Goal: Information Seeking & Learning: Learn about a topic

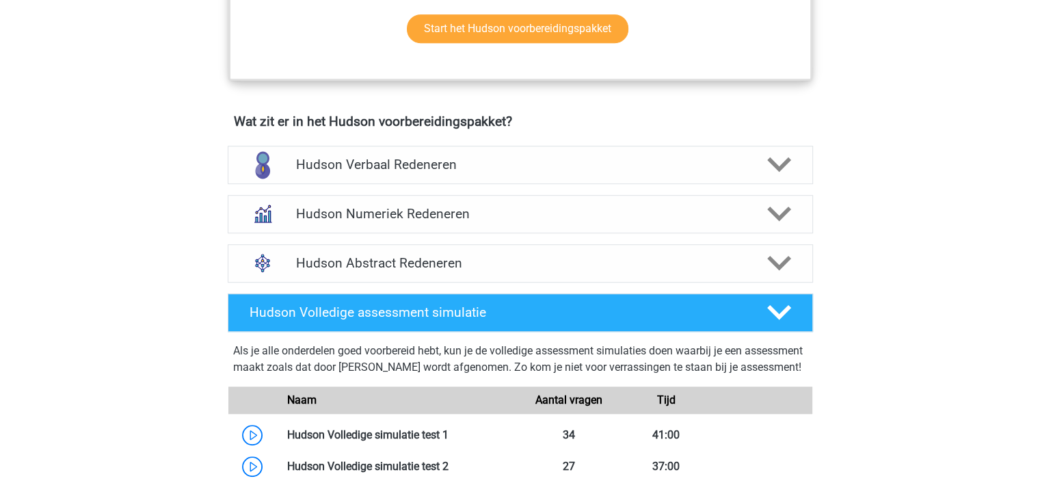
scroll to position [775, 0]
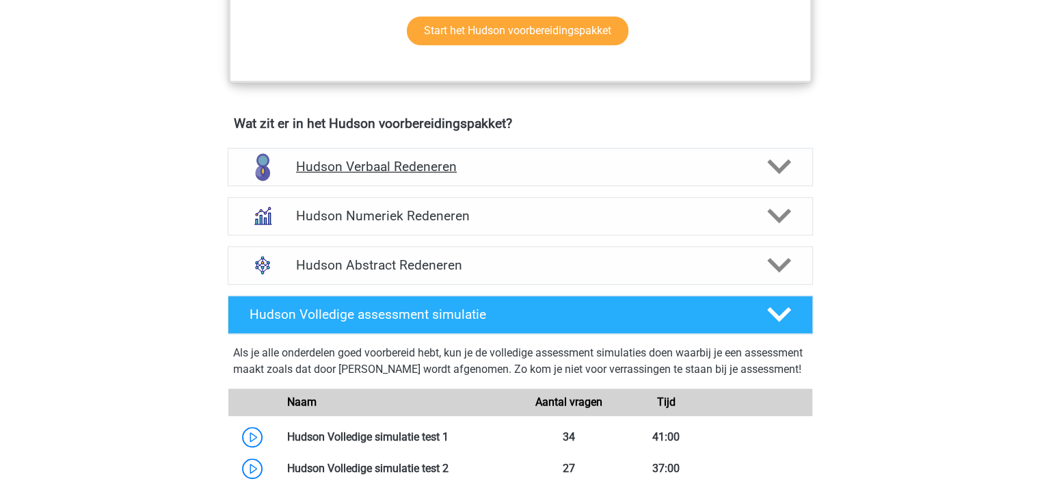
click at [786, 168] on icon at bounding box center [779, 167] width 24 height 24
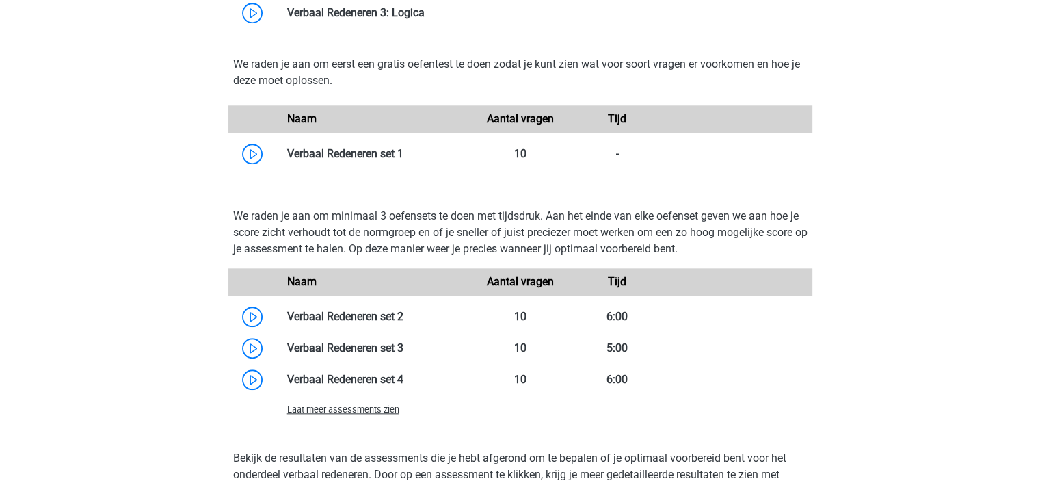
scroll to position [1368, 0]
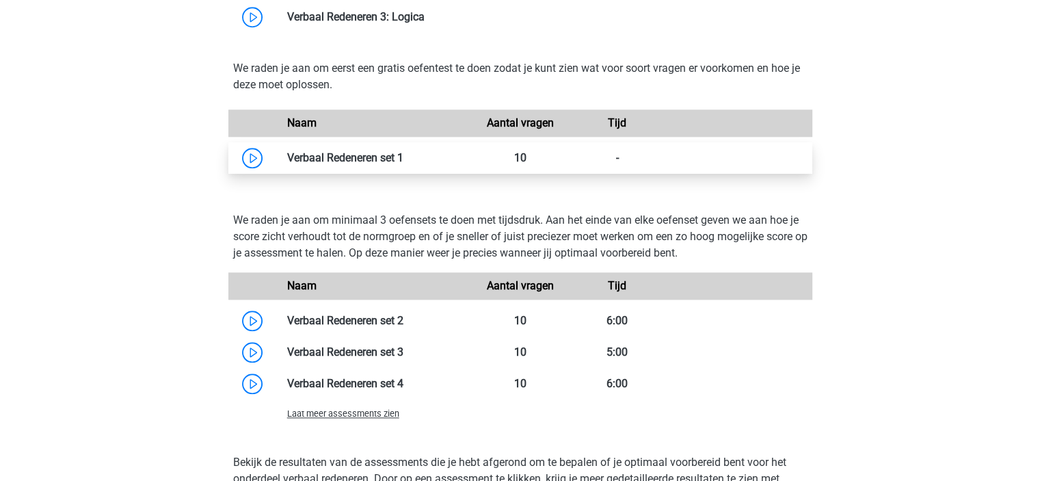
click at [403, 161] on link at bounding box center [403, 157] width 0 height 13
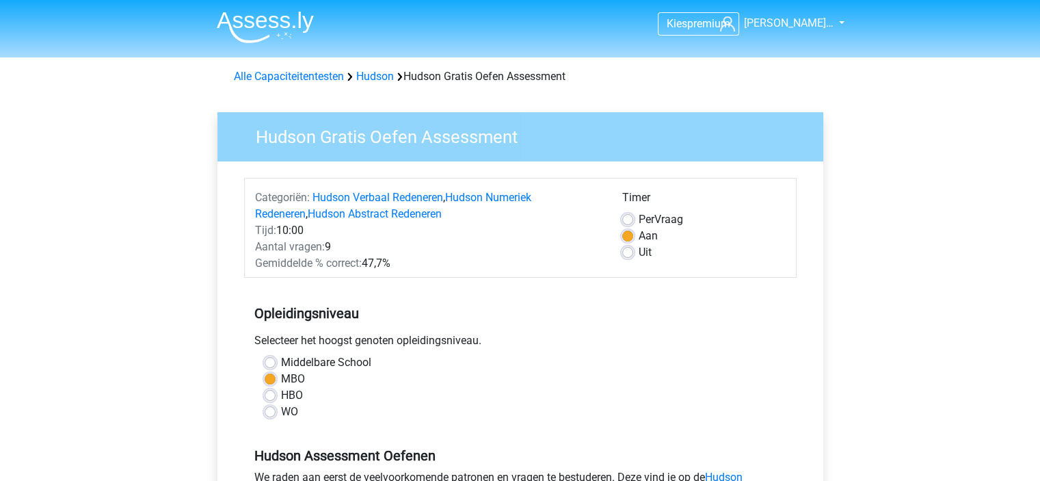
click at [281, 360] on label "Middelbare School" at bounding box center [326, 362] width 90 height 16
click at [268, 360] on input "Middelbare School" at bounding box center [270, 361] width 11 height 14
radio input "true"
click at [281, 413] on label "WO" at bounding box center [289, 411] width 17 height 16
click at [274, 413] on input "WO" at bounding box center [270, 410] width 11 height 14
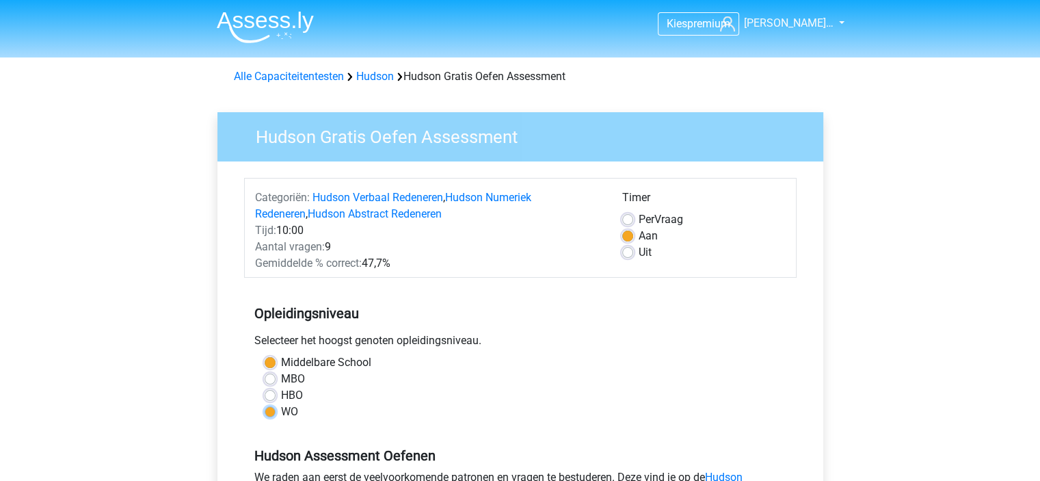
radio input "true"
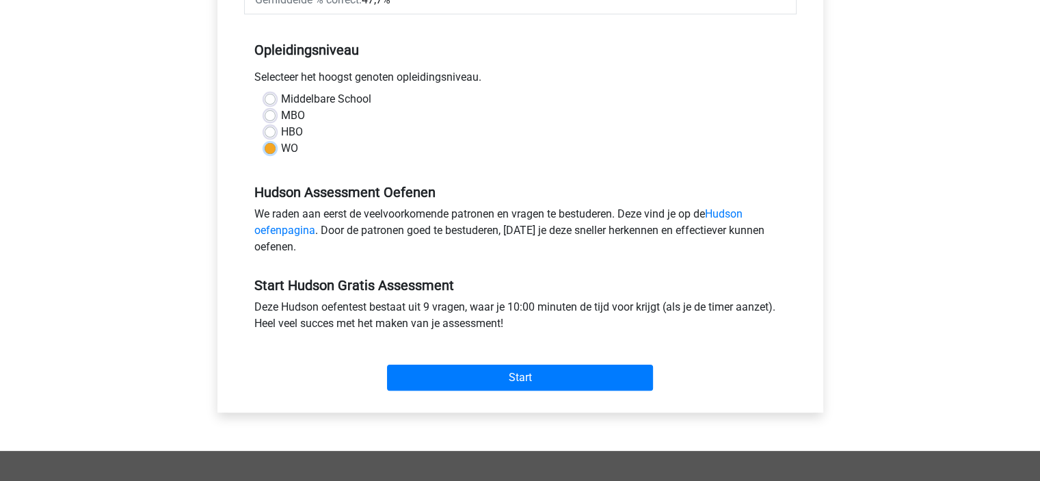
scroll to position [261, 0]
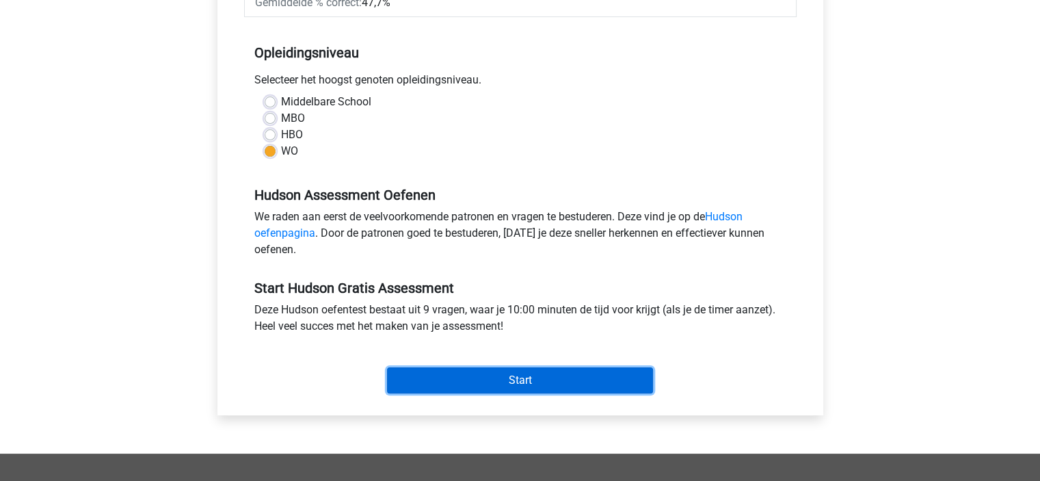
click at [612, 385] on input "Start" at bounding box center [520, 380] width 266 height 26
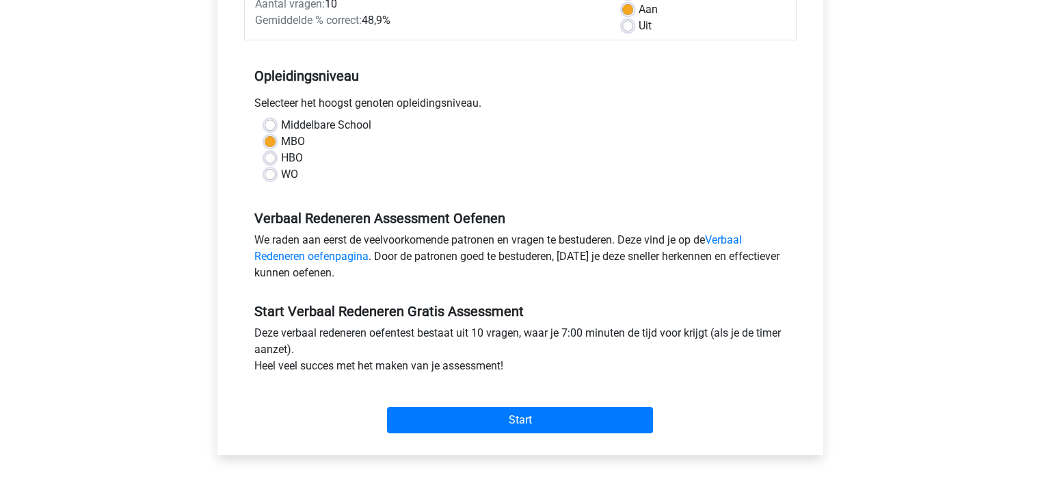
scroll to position [273, 0]
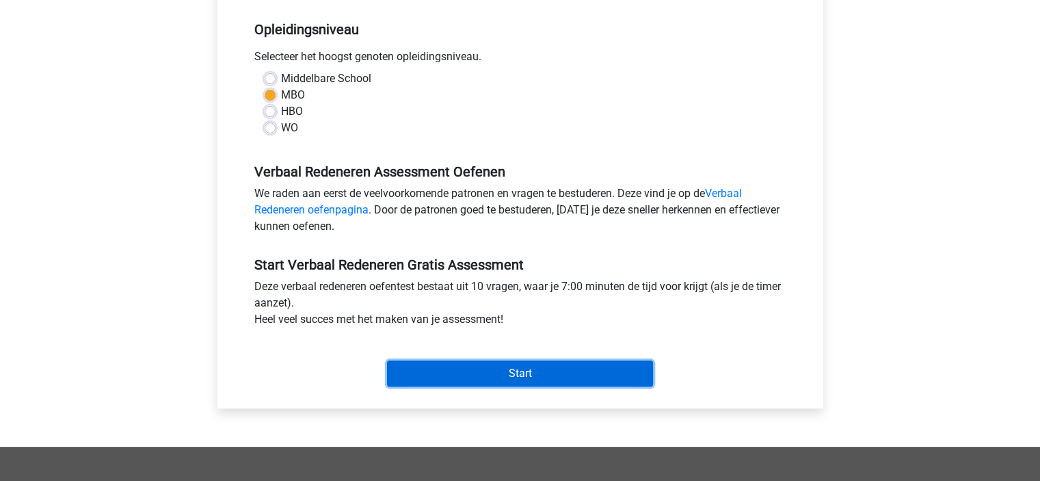
click at [581, 364] on input "Start" at bounding box center [520, 373] width 266 height 26
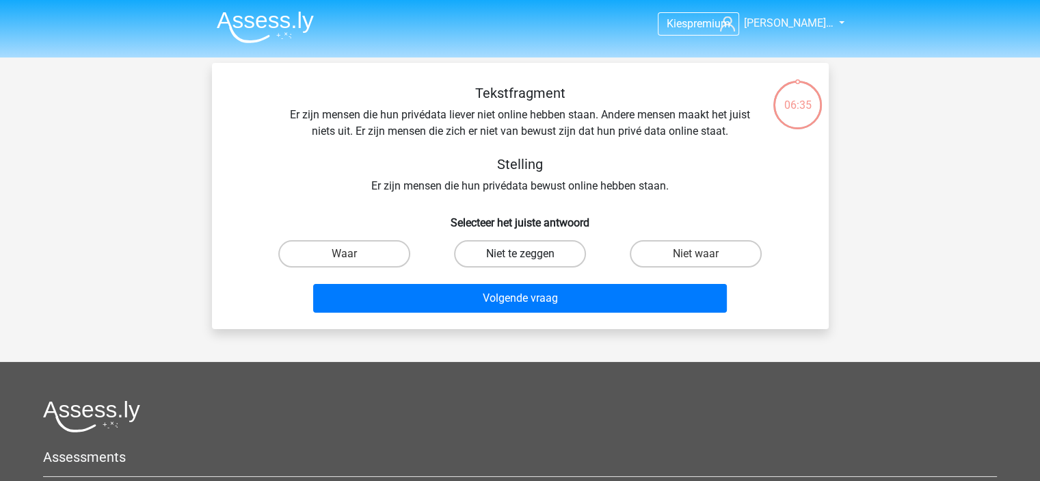
click at [561, 249] on label "Niet te zeggen" at bounding box center [520, 253] width 132 height 27
click at [529, 254] on input "Niet te zeggen" at bounding box center [524, 258] width 9 height 9
radio input "true"
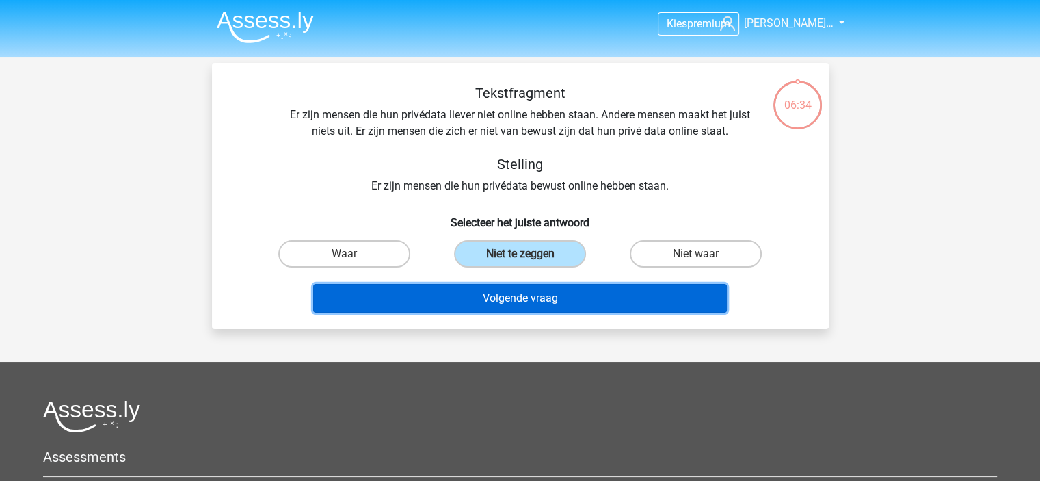
click at [585, 305] on button "Volgende vraag" at bounding box center [520, 298] width 414 height 29
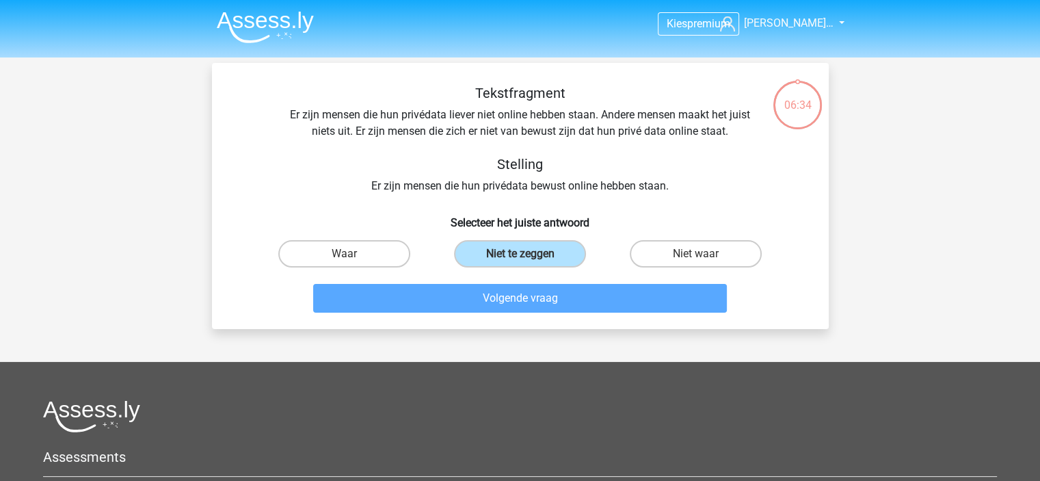
scroll to position [63, 0]
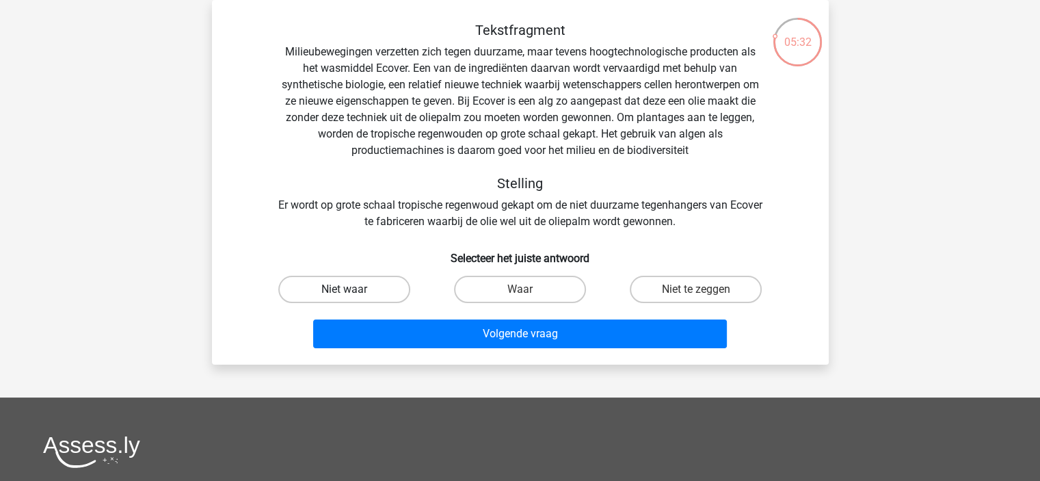
click at [360, 289] on label "Niet waar" at bounding box center [344, 289] width 132 height 27
click at [353, 289] on input "Niet waar" at bounding box center [348, 293] width 9 height 9
radio input "true"
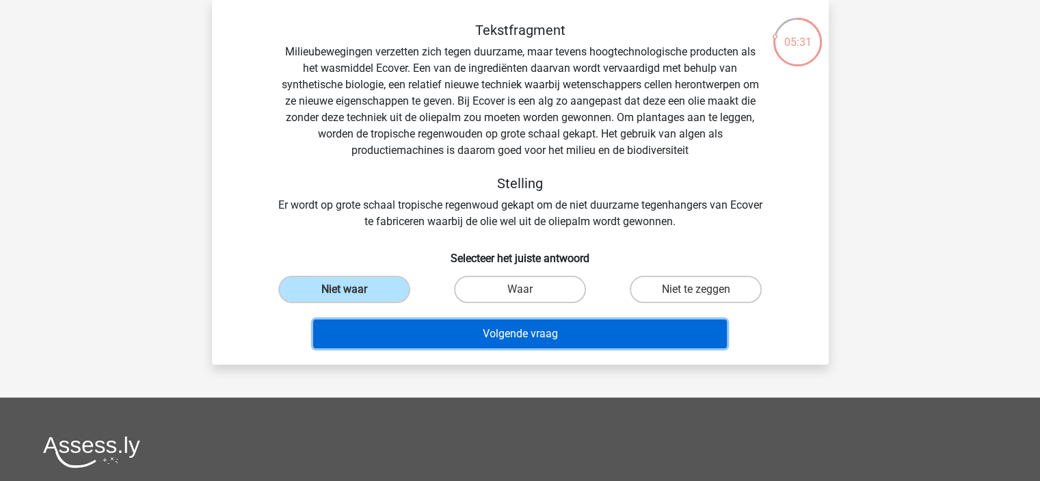
click at [468, 328] on button "Volgende vraag" at bounding box center [520, 333] width 414 height 29
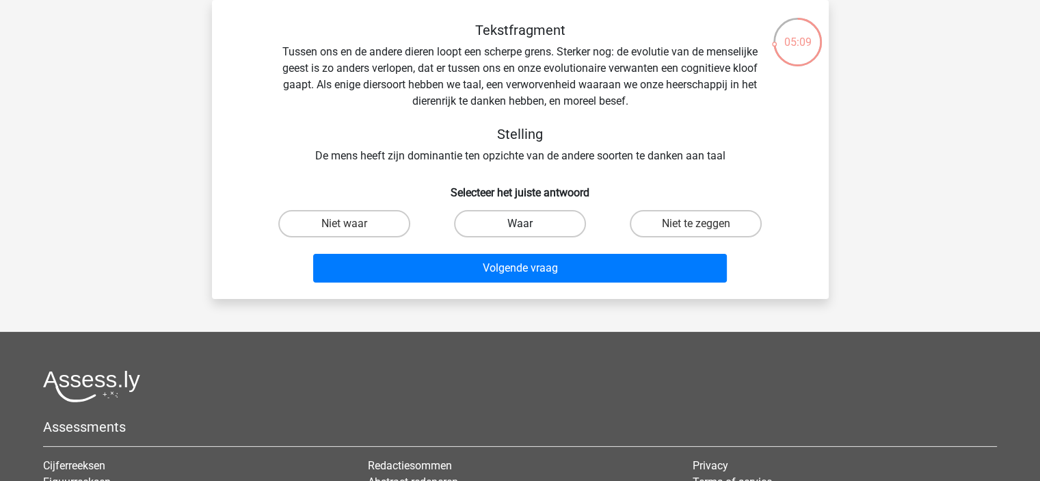
click at [533, 226] on label "Waar" at bounding box center [520, 223] width 132 height 27
click at [529, 226] on input "Waar" at bounding box center [524, 228] width 9 height 9
radio input "true"
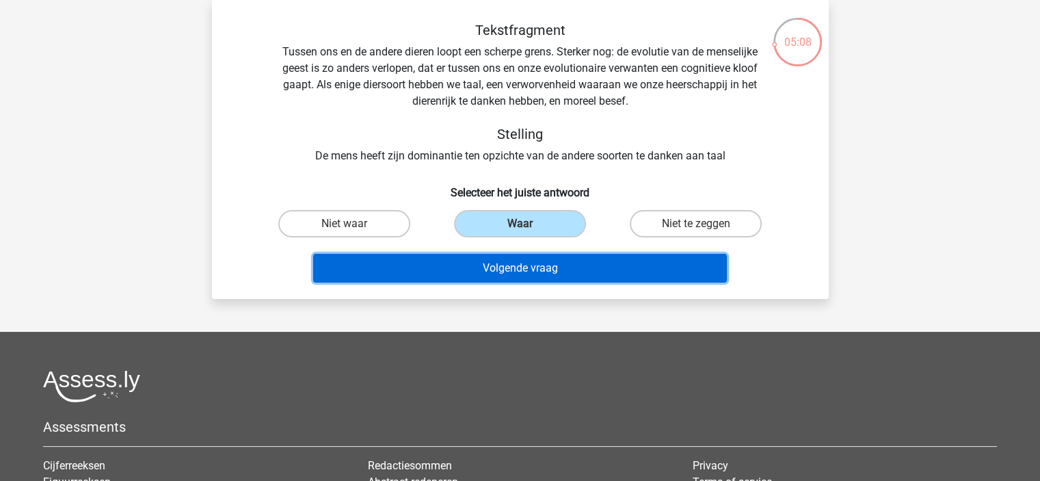
click at [547, 272] on button "Volgende vraag" at bounding box center [520, 268] width 414 height 29
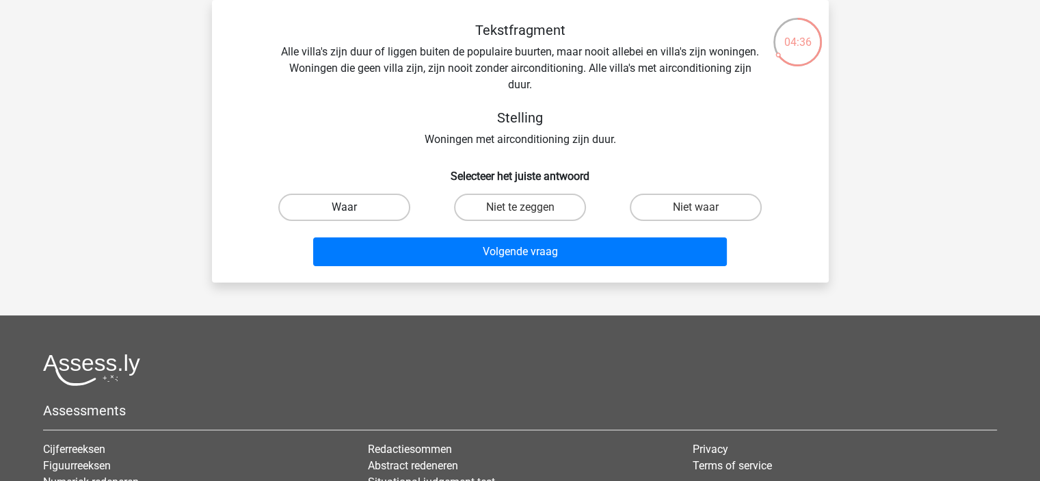
click at [359, 209] on label "Waar" at bounding box center [344, 207] width 132 height 27
click at [353, 209] on input "Waar" at bounding box center [348, 211] width 9 height 9
radio input "true"
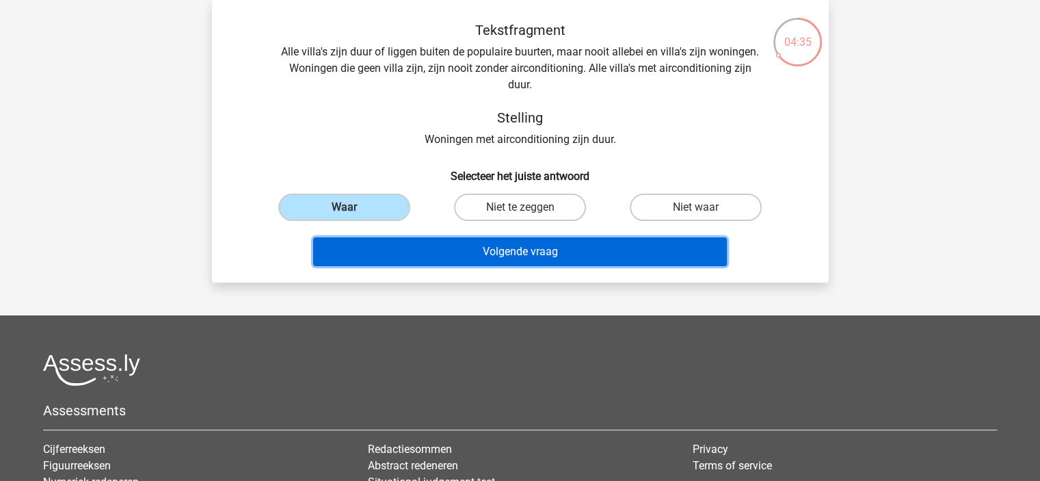
click at [514, 243] on button "Volgende vraag" at bounding box center [520, 251] width 414 height 29
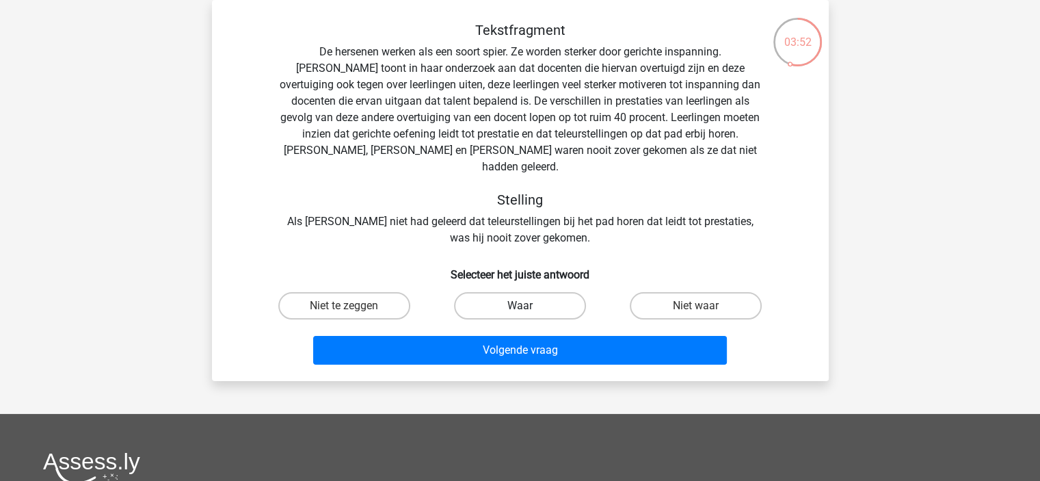
click at [537, 292] on label "Waar" at bounding box center [520, 305] width 132 height 27
click at [529, 306] on input "Waar" at bounding box center [524, 310] width 9 height 9
radio input "true"
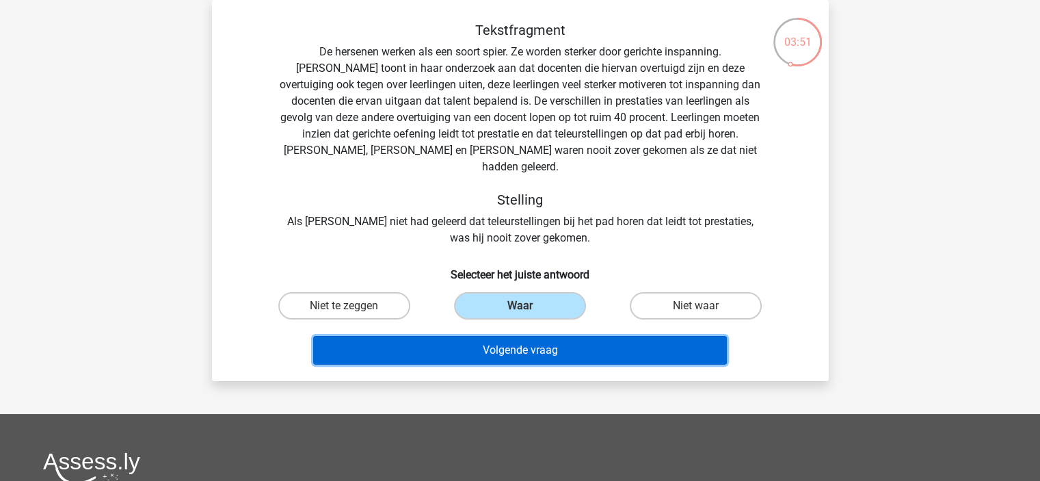
click at [559, 336] on button "Volgende vraag" at bounding box center [520, 350] width 414 height 29
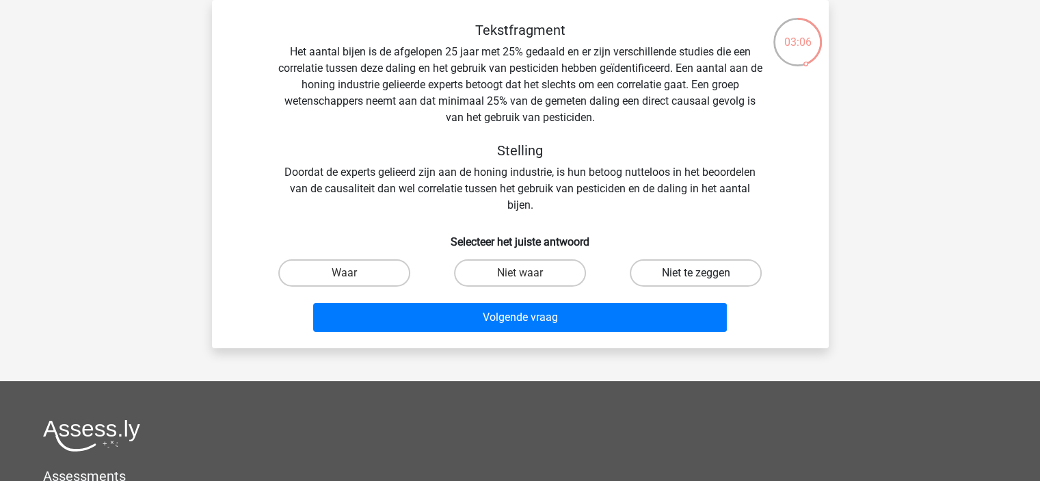
click at [739, 279] on label "Niet te zeggen" at bounding box center [696, 272] width 132 height 27
click at [705, 279] on input "Niet te zeggen" at bounding box center [700, 277] width 9 height 9
radio input "true"
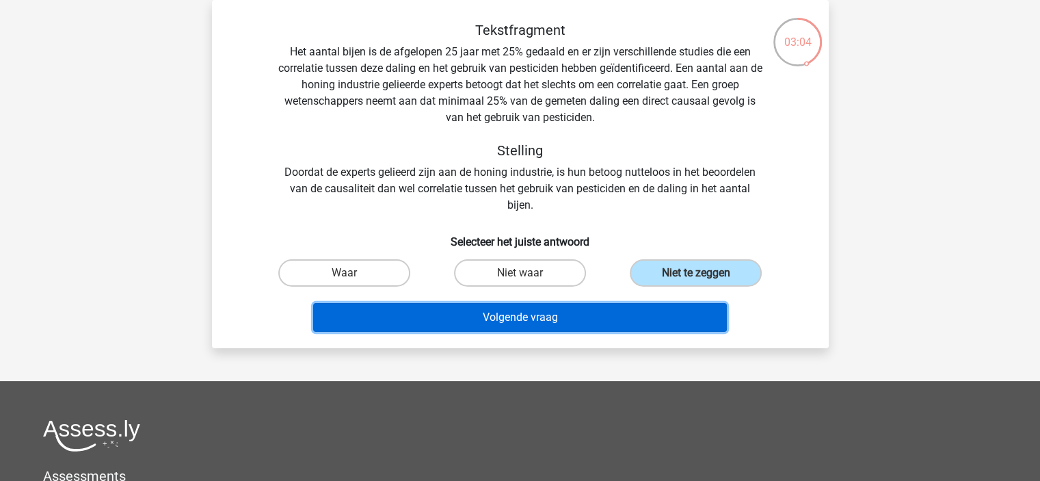
click at [636, 330] on button "Volgende vraag" at bounding box center [520, 317] width 414 height 29
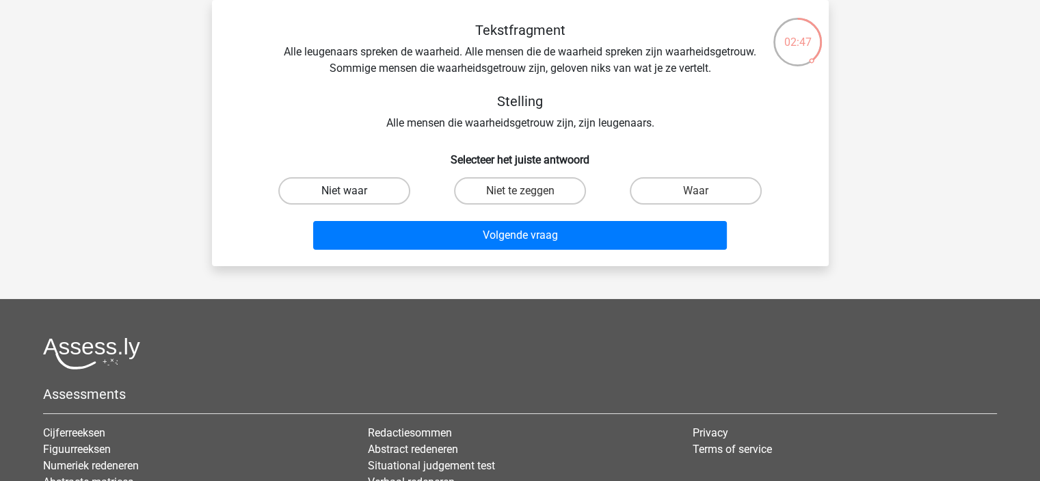
click at [380, 197] on label "Niet waar" at bounding box center [344, 190] width 132 height 27
click at [353, 197] on input "Niet waar" at bounding box center [348, 195] width 9 height 9
radio input "true"
click at [713, 193] on label "Waar" at bounding box center [696, 190] width 132 height 27
click at [705, 193] on input "Waar" at bounding box center [700, 195] width 9 height 9
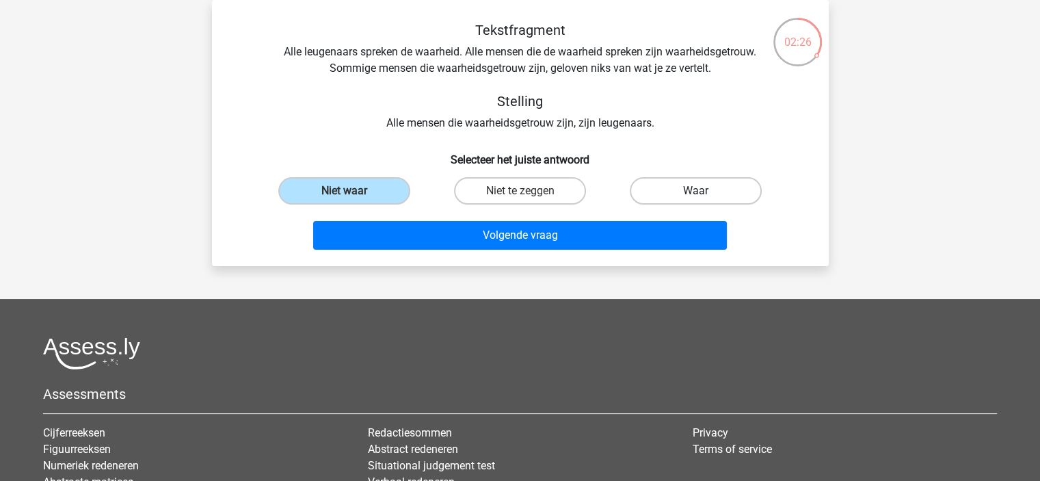
radio input "true"
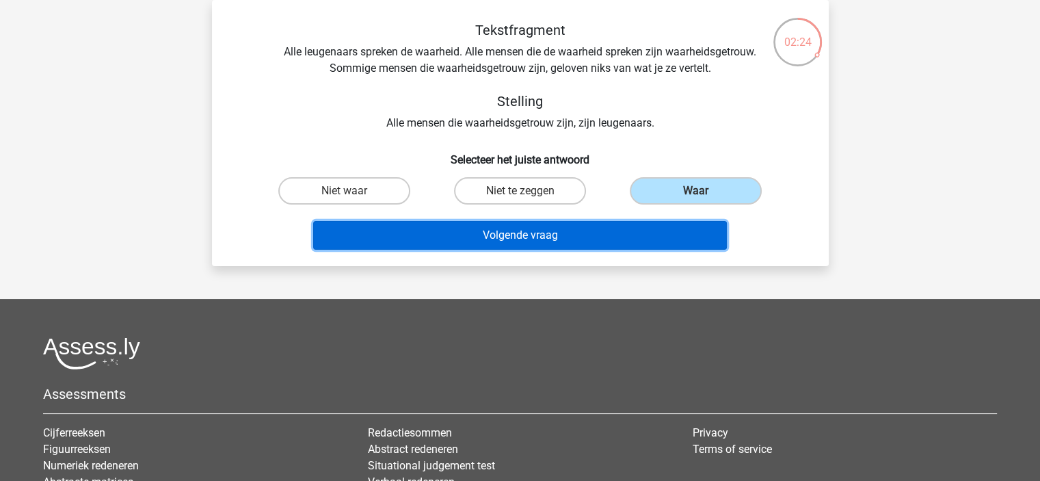
click at [664, 230] on button "Volgende vraag" at bounding box center [520, 235] width 414 height 29
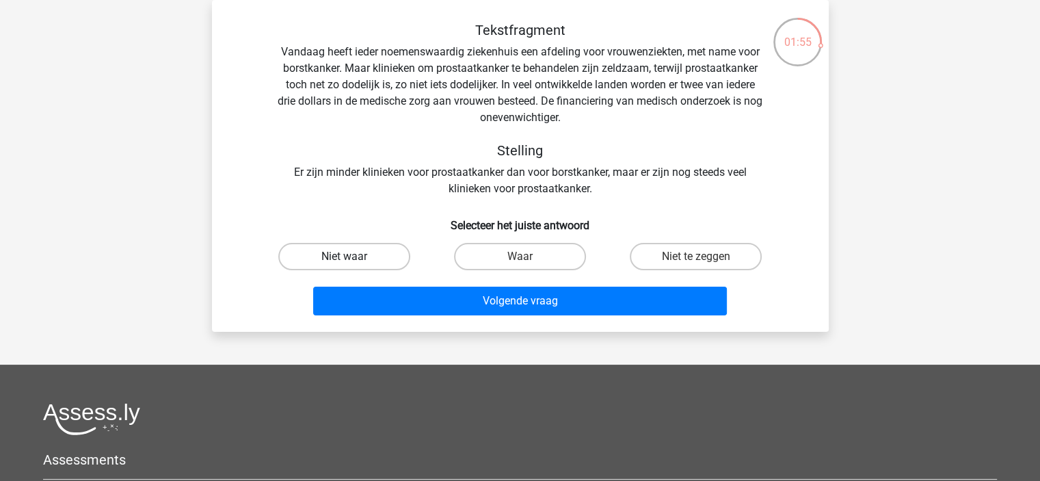
click at [373, 250] on label "Niet waar" at bounding box center [344, 256] width 132 height 27
click at [353, 256] on input "Niet waar" at bounding box center [348, 260] width 9 height 9
radio input "true"
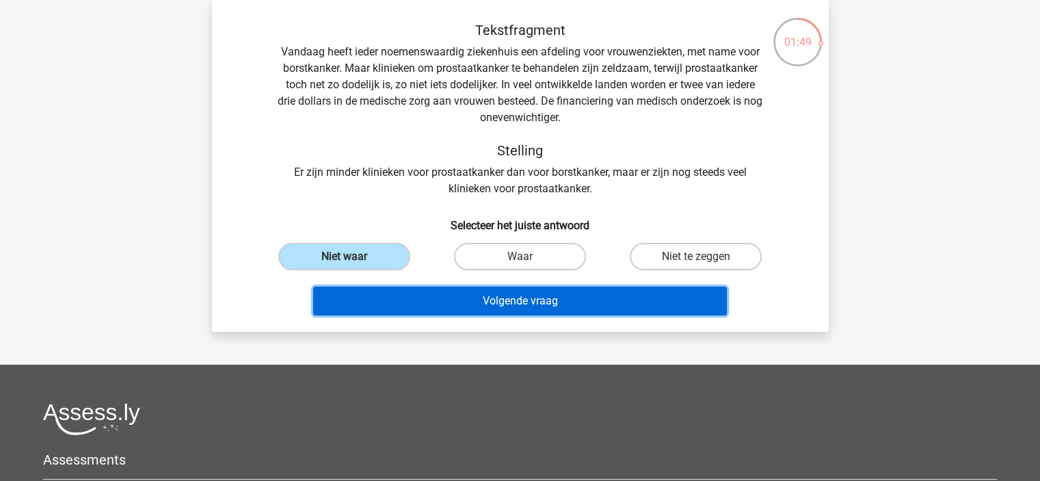
click at [566, 296] on button "Volgende vraag" at bounding box center [520, 301] width 414 height 29
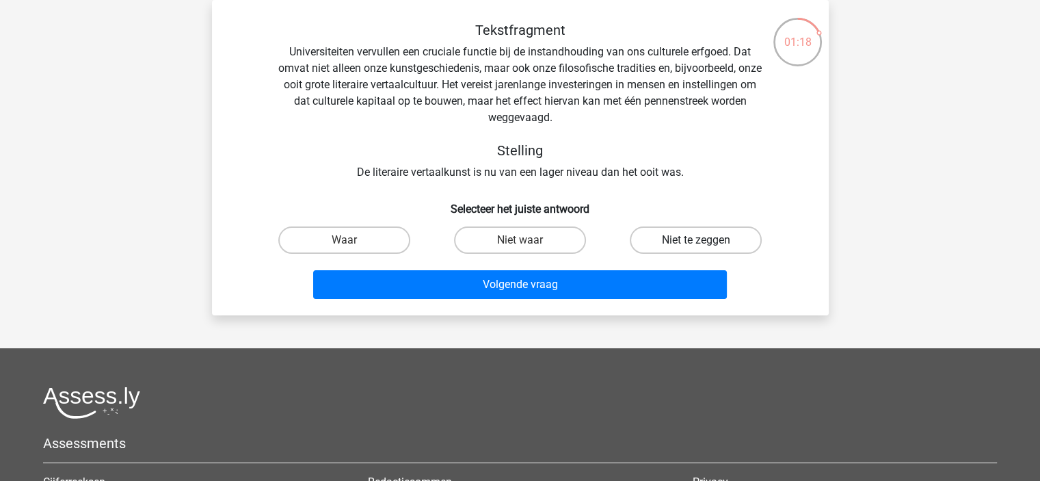
click at [704, 235] on label "Niet te zeggen" at bounding box center [696, 239] width 132 height 27
click at [704, 240] on input "Niet te zeggen" at bounding box center [700, 244] width 9 height 9
radio input "true"
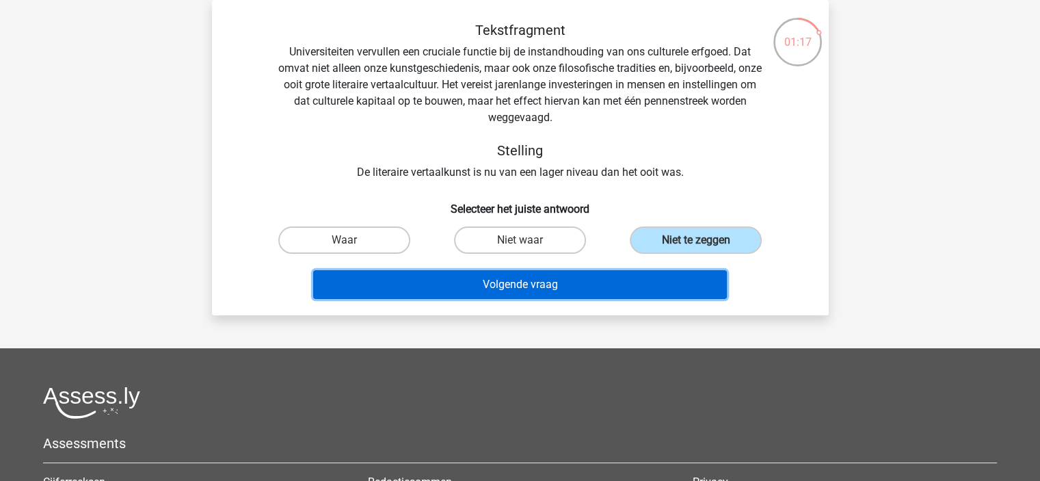
click at [628, 282] on button "Volgende vraag" at bounding box center [520, 284] width 414 height 29
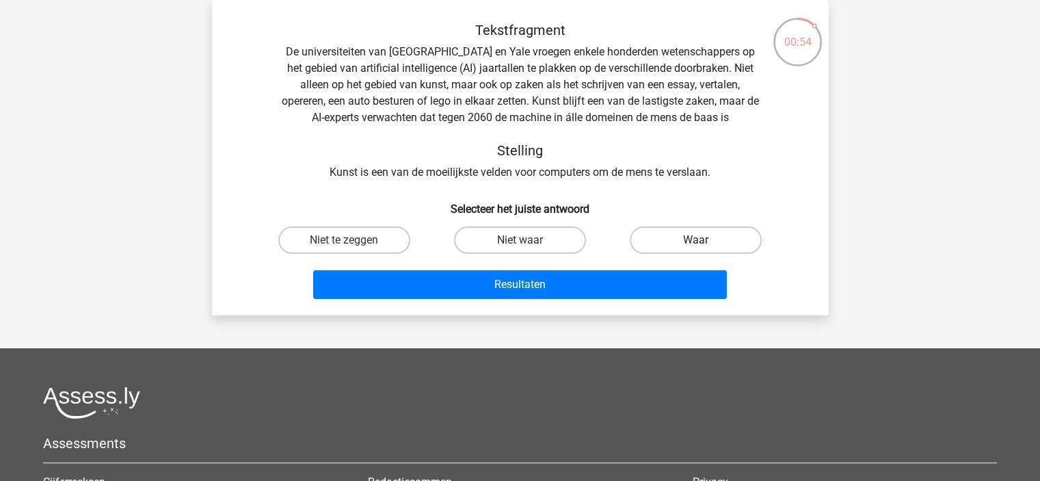
click at [681, 240] on label "Waar" at bounding box center [696, 239] width 132 height 27
click at [696, 240] on input "Waar" at bounding box center [700, 244] width 9 height 9
radio input "true"
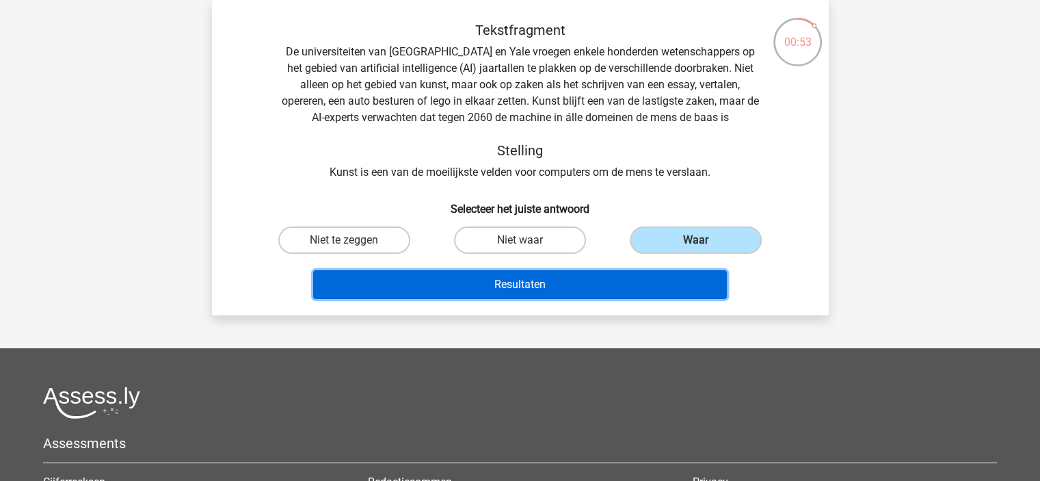
click at [654, 281] on button "Resultaten" at bounding box center [520, 284] width 414 height 29
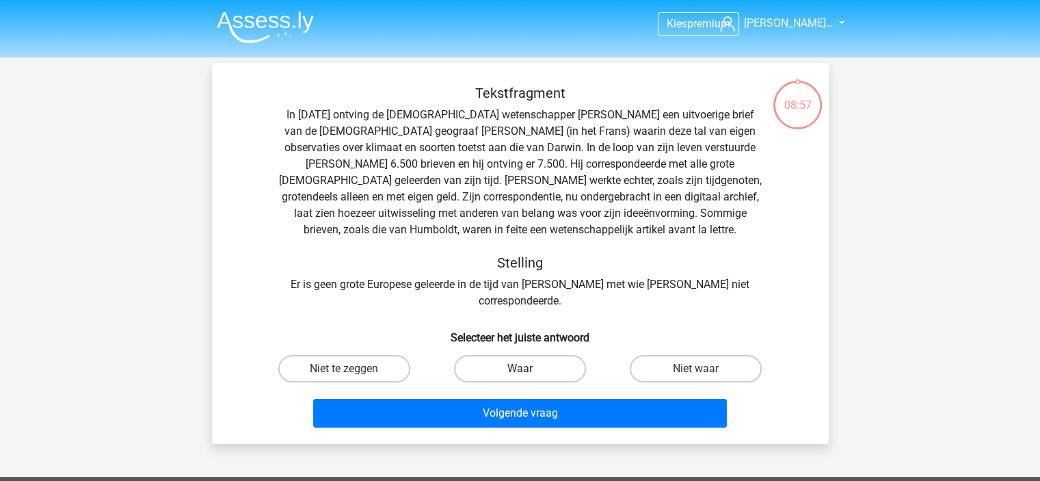
click at [557, 355] on label "Waar" at bounding box center [520, 368] width 132 height 27
click at [529, 369] on input "Waar" at bounding box center [524, 373] width 9 height 9
radio input "true"
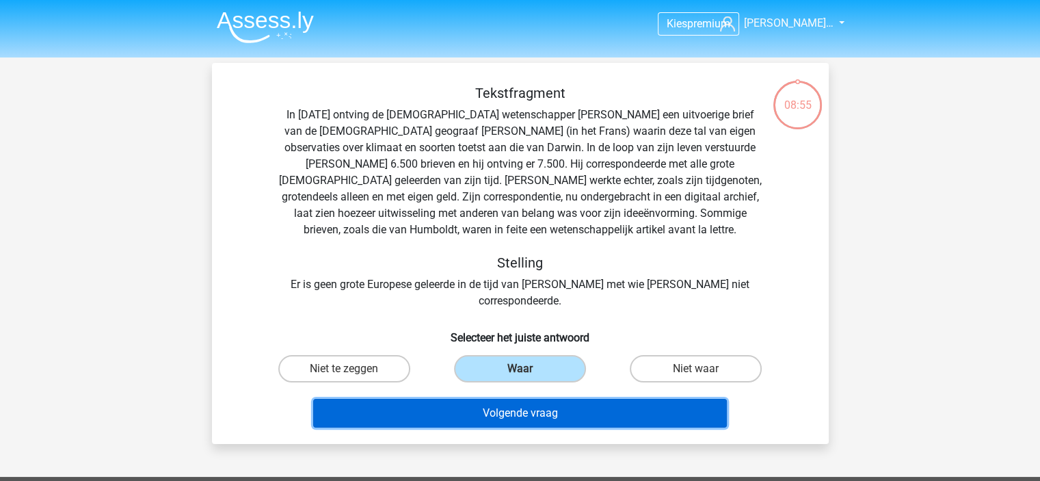
click at [568, 407] on button "Volgende vraag" at bounding box center [520, 413] width 414 height 29
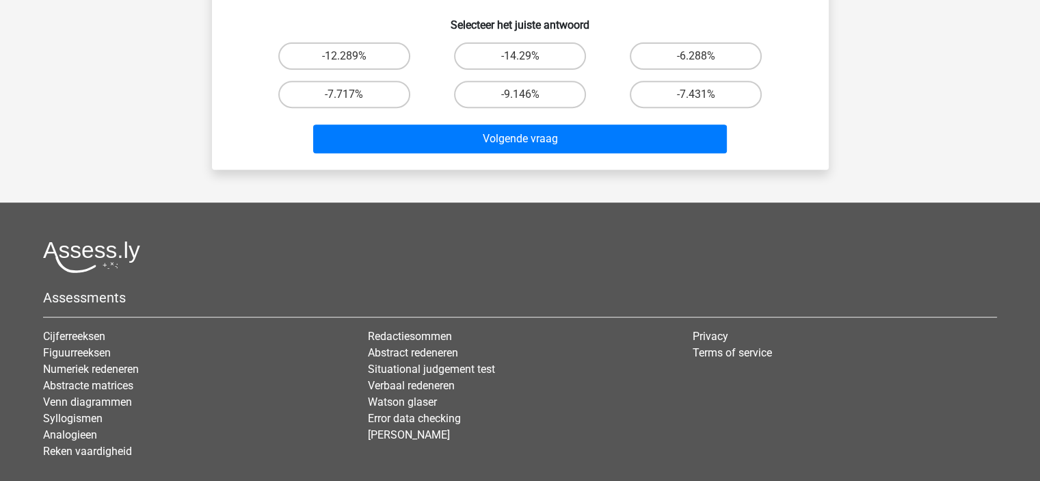
scroll to position [569, 0]
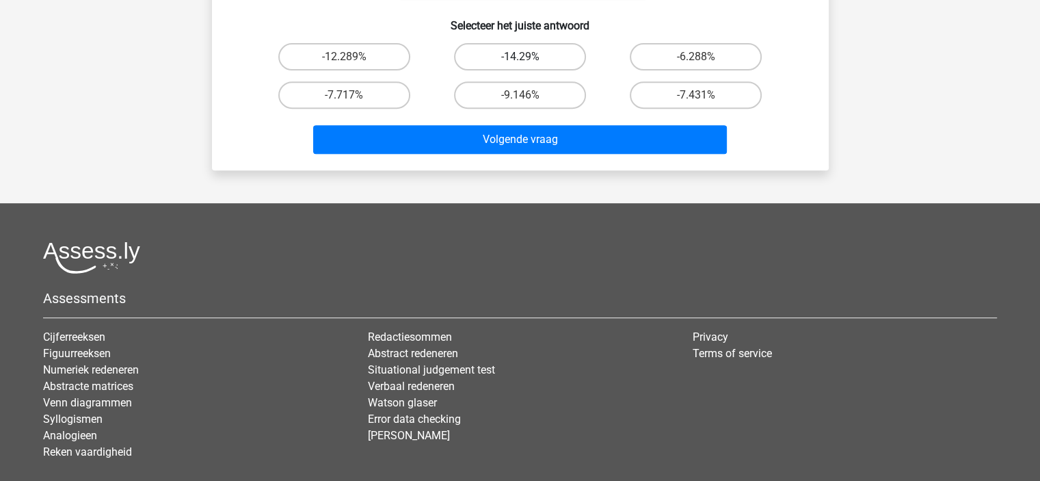
click at [553, 59] on label "-14.29%" at bounding box center [520, 56] width 132 height 27
click at [529, 59] on input "-14.29%" at bounding box center [524, 61] width 9 height 9
radio input "true"
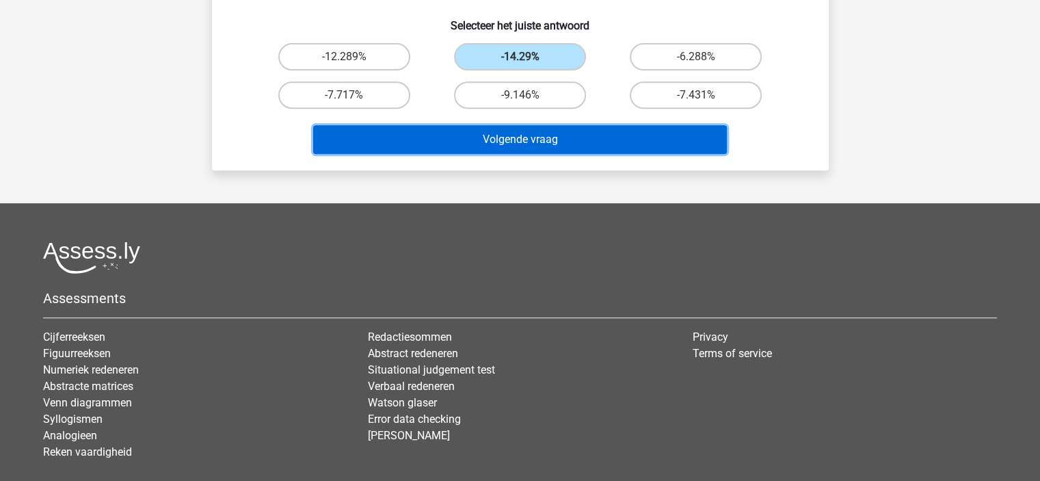
click at [550, 144] on button "Volgende vraag" at bounding box center [520, 139] width 414 height 29
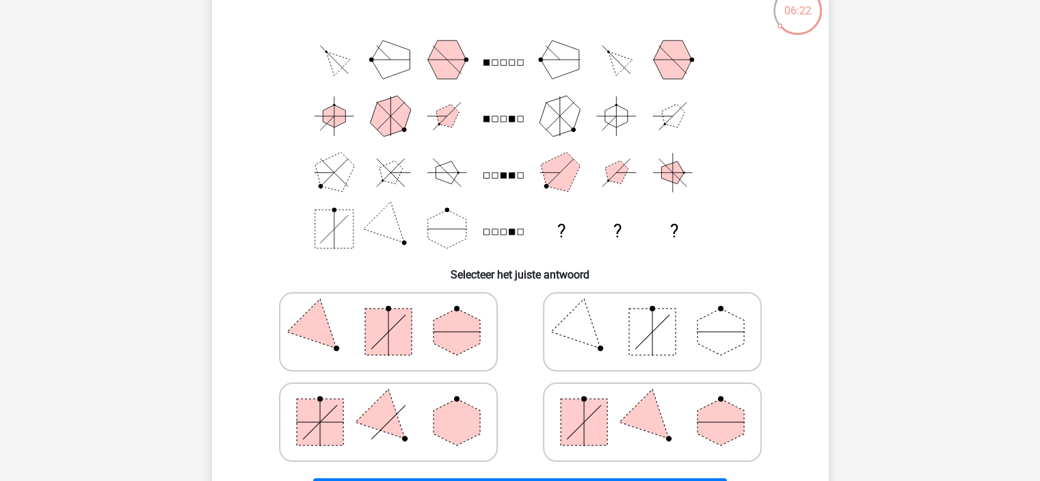
scroll to position [124, 0]
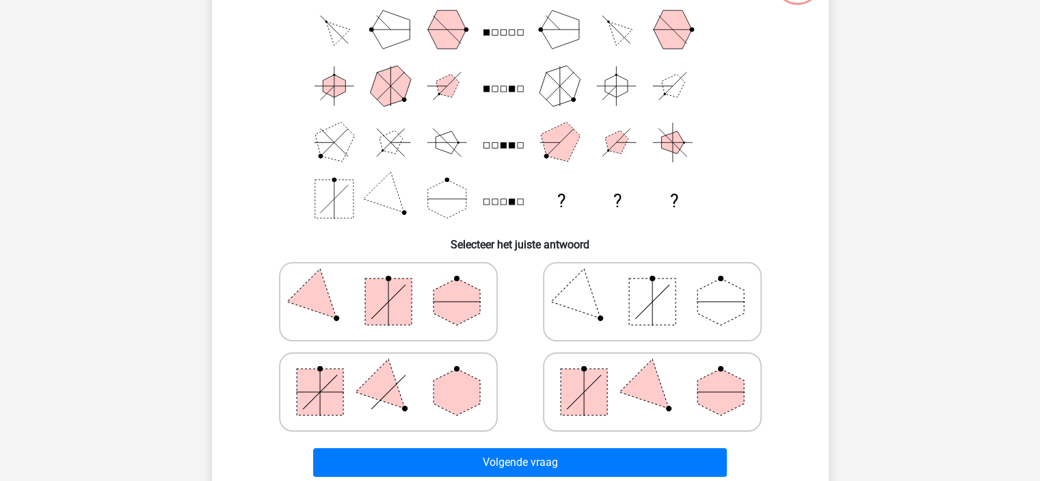
click at [449, 289] on polygon at bounding box center [457, 301] width 46 height 46
click at [397, 284] on input "radio" at bounding box center [392, 280] width 9 height 9
radio input "true"
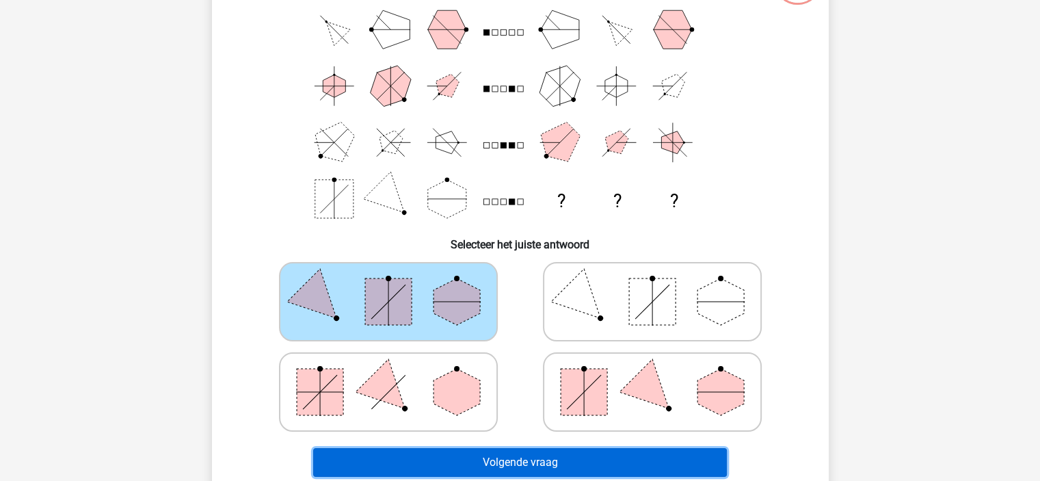
click at [596, 457] on button "Volgende vraag" at bounding box center [520, 462] width 414 height 29
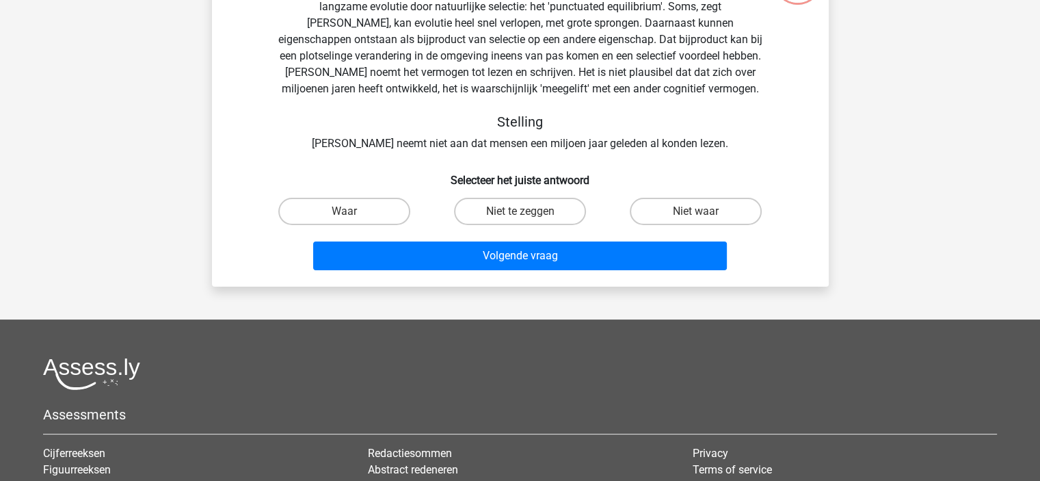
scroll to position [63, 0]
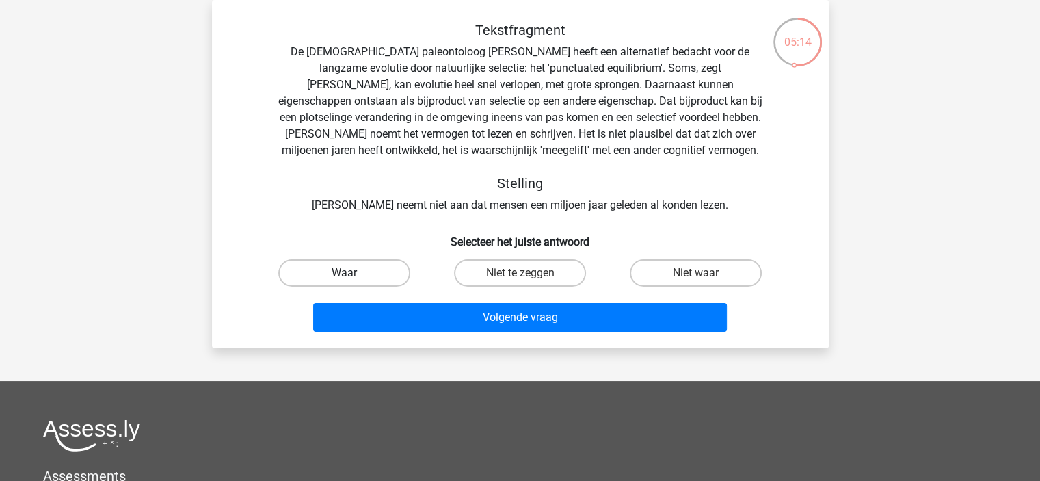
click at [372, 269] on label "Waar" at bounding box center [344, 272] width 132 height 27
click at [353, 273] on input "Waar" at bounding box center [348, 277] width 9 height 9
radio input "true"
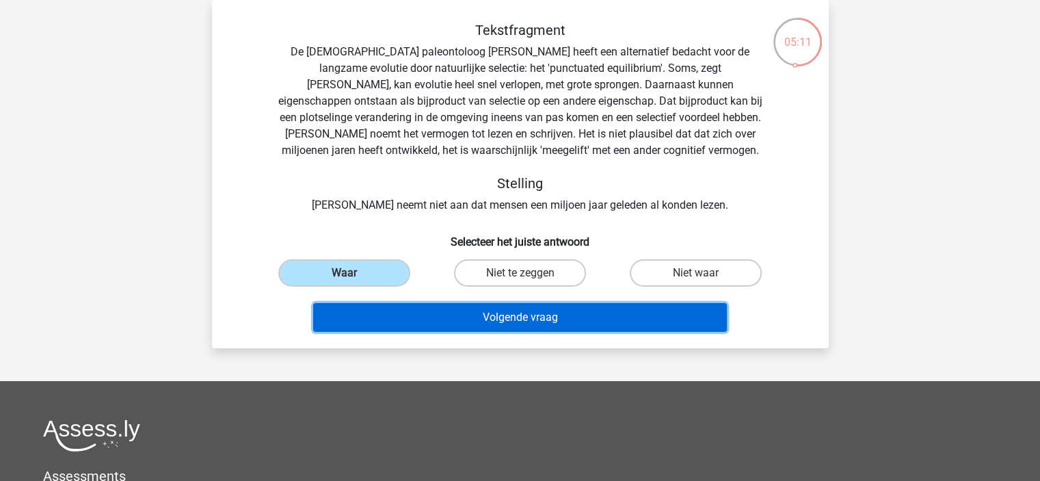
click at [454, 317] on button "Volgende vraag" at bounding box center [520, 317] width 414 height 29
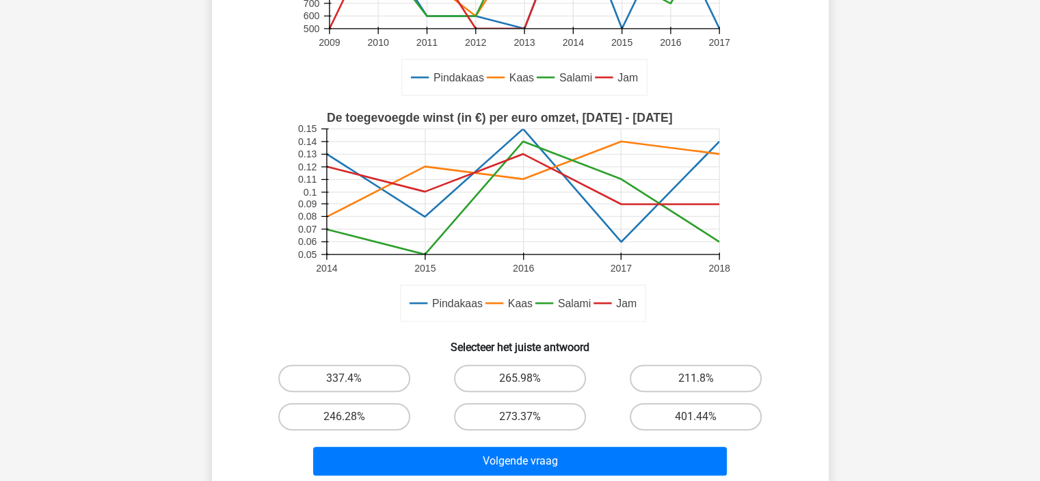
scroll to position [316, 0]
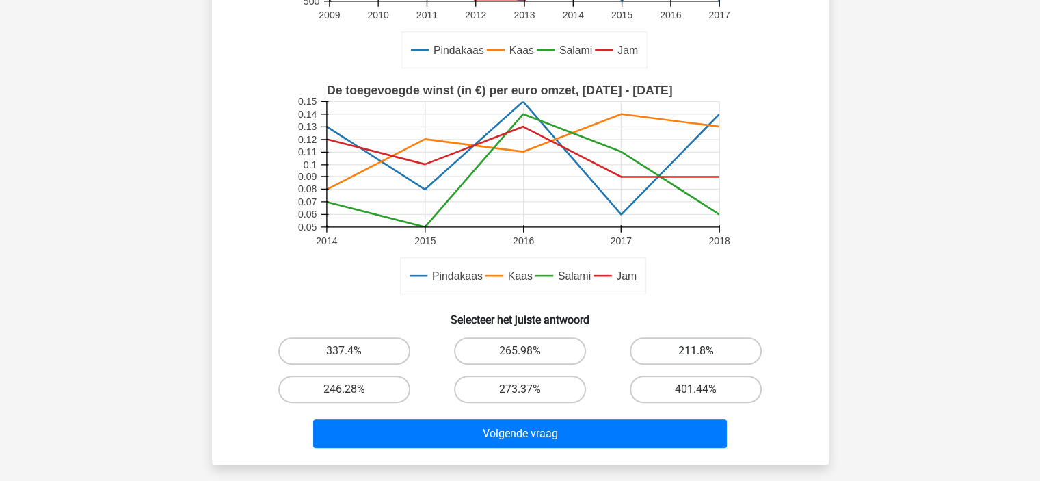
click at [711, 358] on label "211.8%" at bounding box center [696, 350] width 132 height 27
click at [705, 358] on input "211.8%" at bounding box center [700, 355] width 9 height 9
radio input "true"
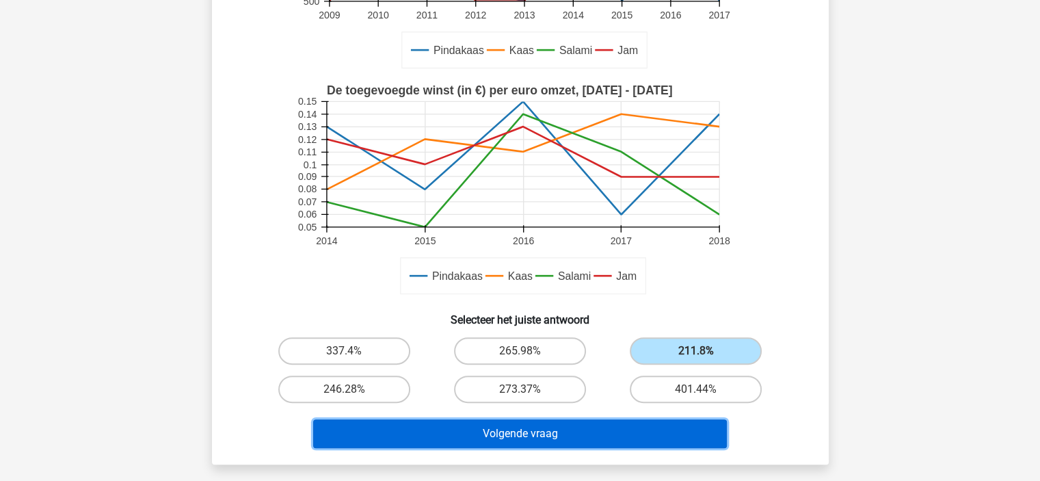
click at [626, 435] on button "Volgende vraag" at bounding box center [520, 433] width 414 height 29
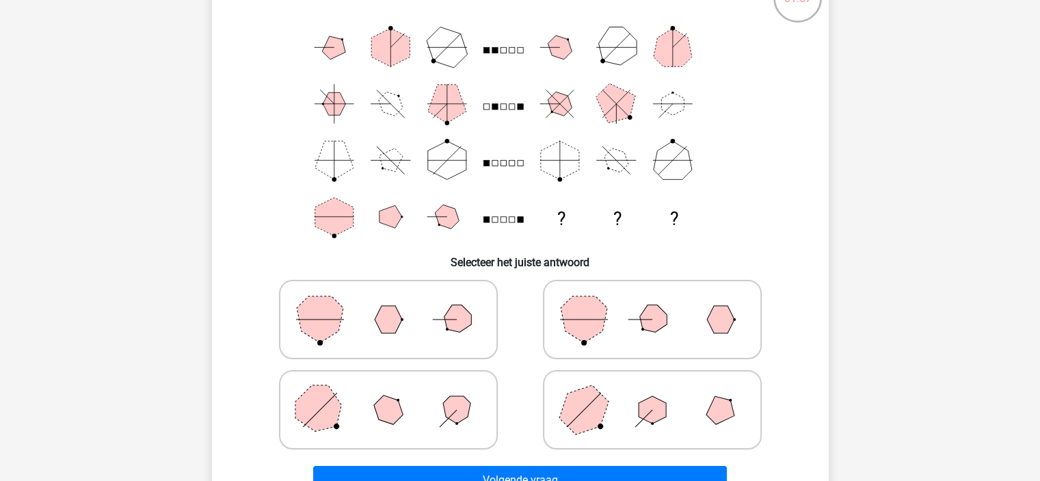
scroll to position [105, 0]
click at [410, 427] on icon at bounding box center [388, 411] width 205 height 68
click at [397, 394] on input "radio" at bounding box center [392, 389] width 9 height 9
radio input "true"
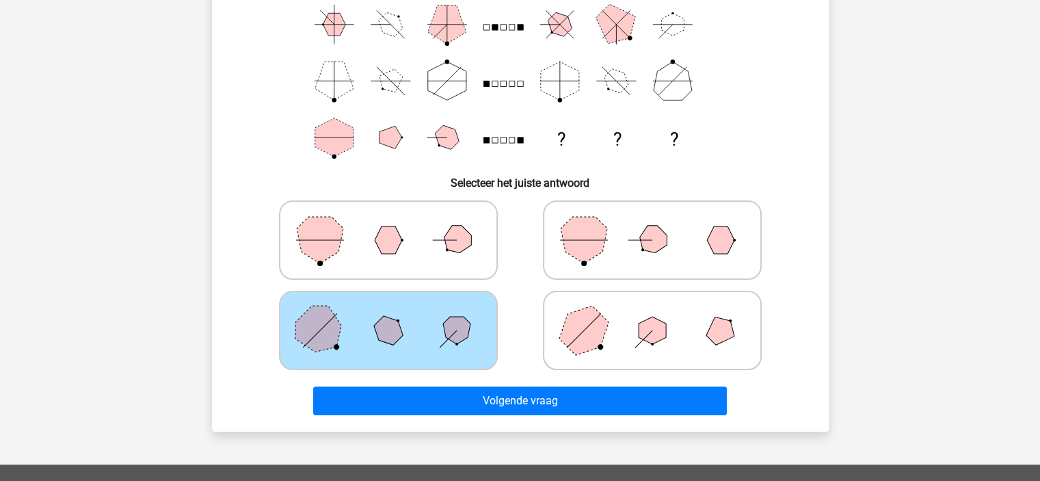
scroll to position [188, 0]
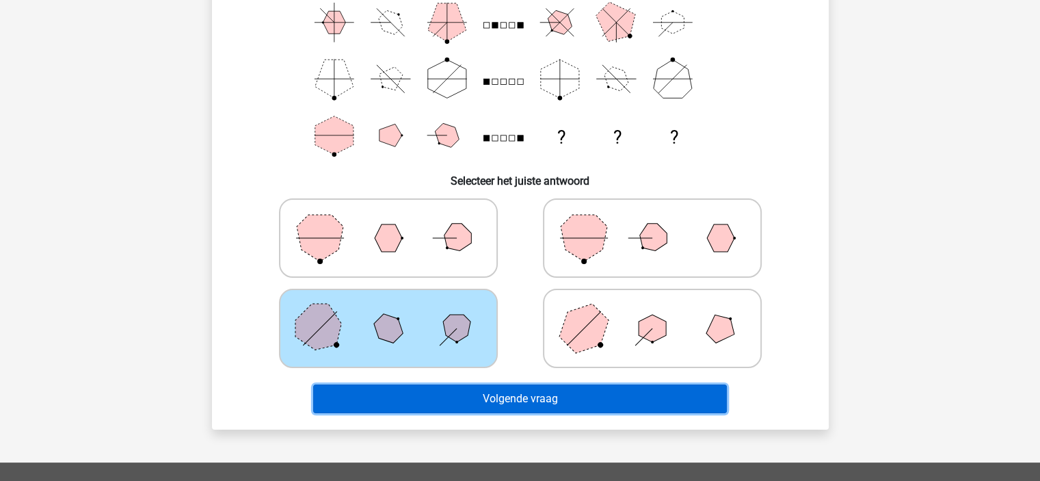
click at [664, 402] on button "Volgende vraag" at bounding box center [520, 398] width 414 height 29
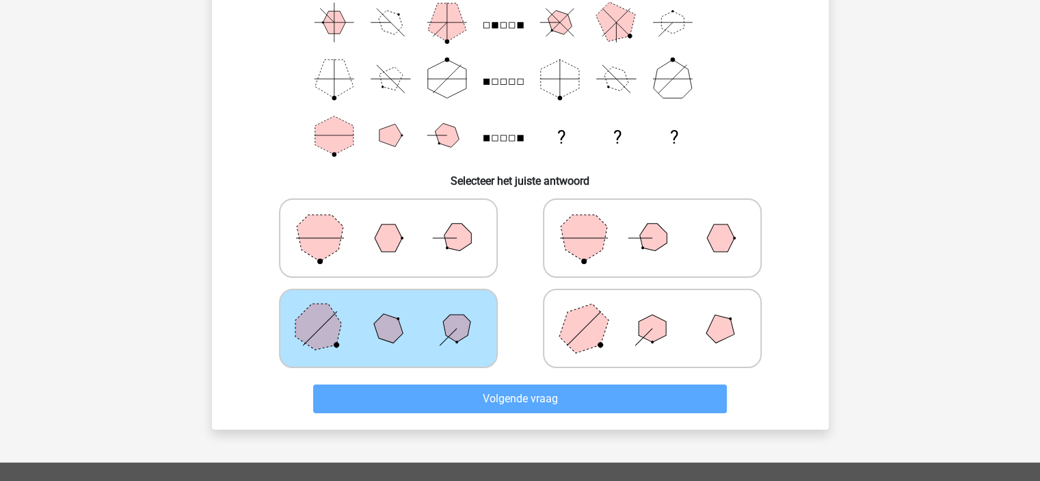
scroll to position [63, 0]
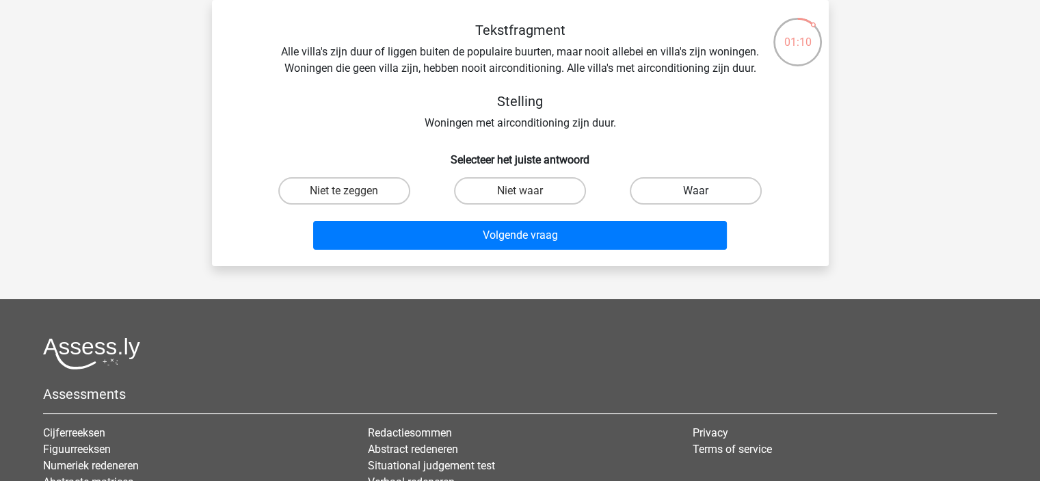
click at [711, 192] on label "Waar" at bounding box center [696, 190] width 132 height 27
click at [705, 192] on input "Waar" at bounding box center [700, 195] width 9 height 9
radio input "true"
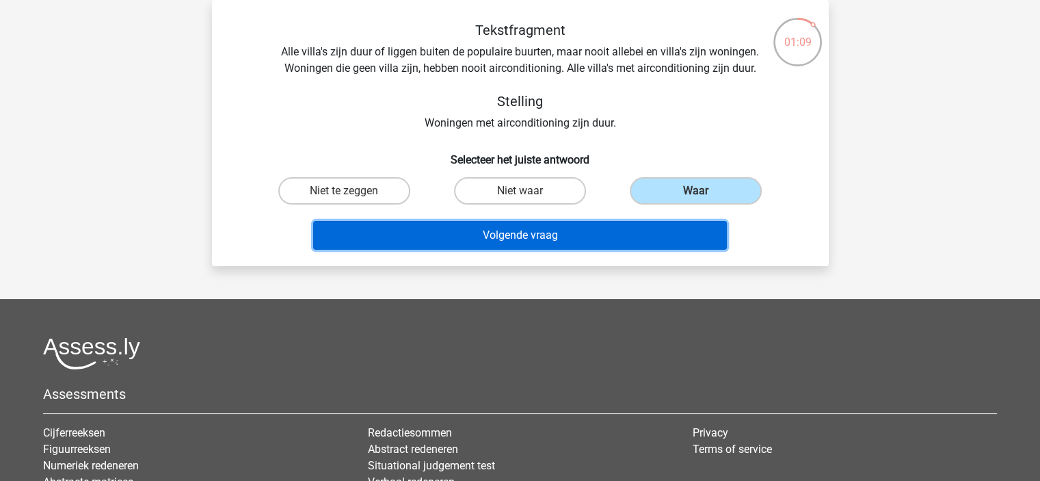
click at [620, 239] on button "Volgende vraag" at bounding box center [520, 235] width 414 height 29
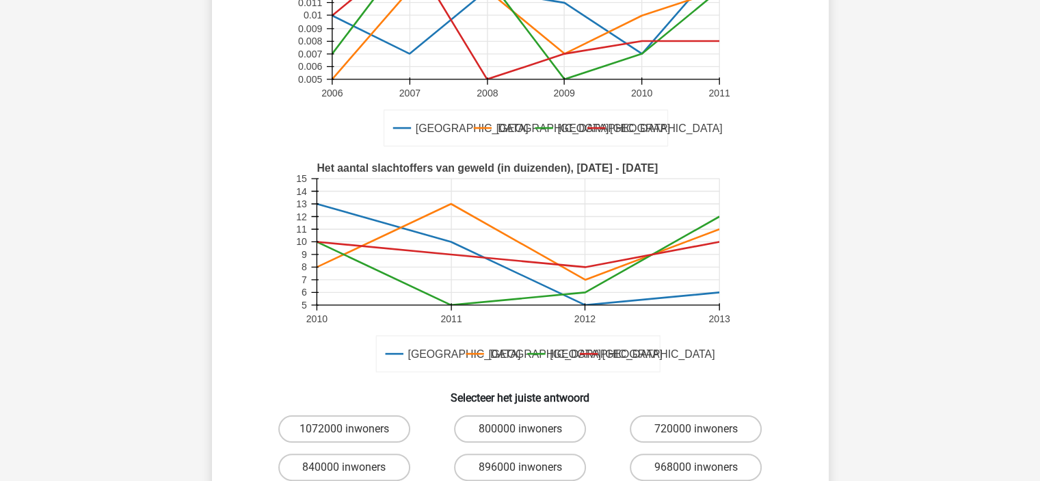
scroll to position [204, 0]
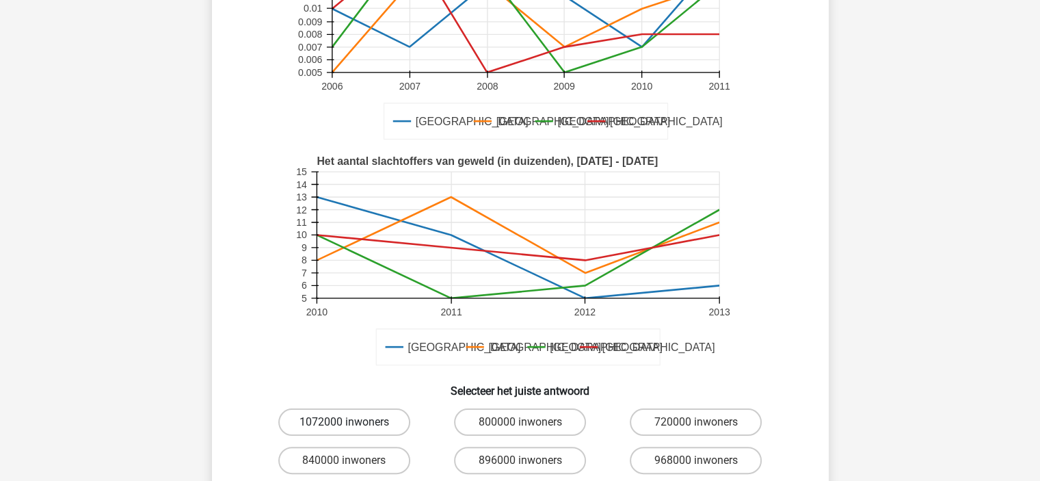
click at [336, 424] on label "1072000 inwoners" at bounding box center [344, 421] width 132 height 27
click at [344, 424] on input "1072000 inwoners" at bounding box center [348, 426] width 9 height 9
radio input "true"
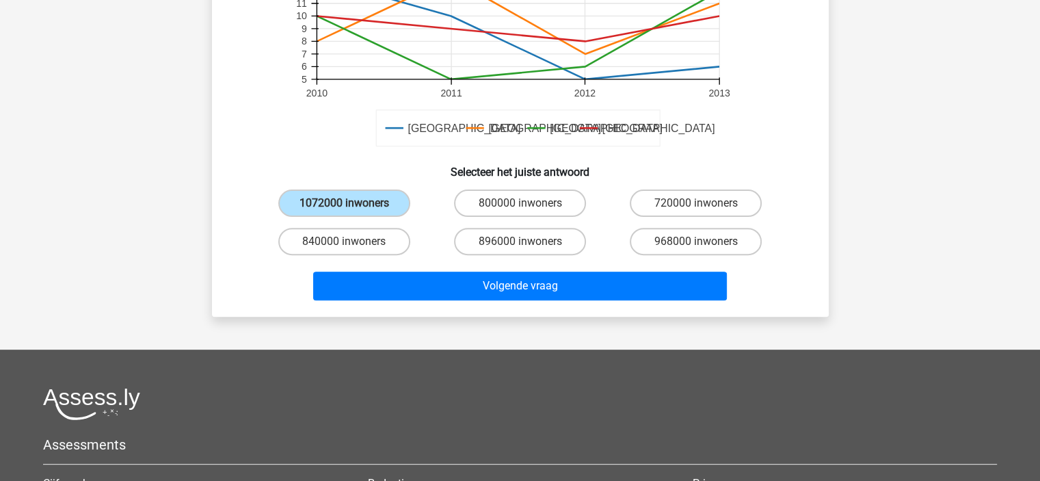
scroll to position [425, 0]
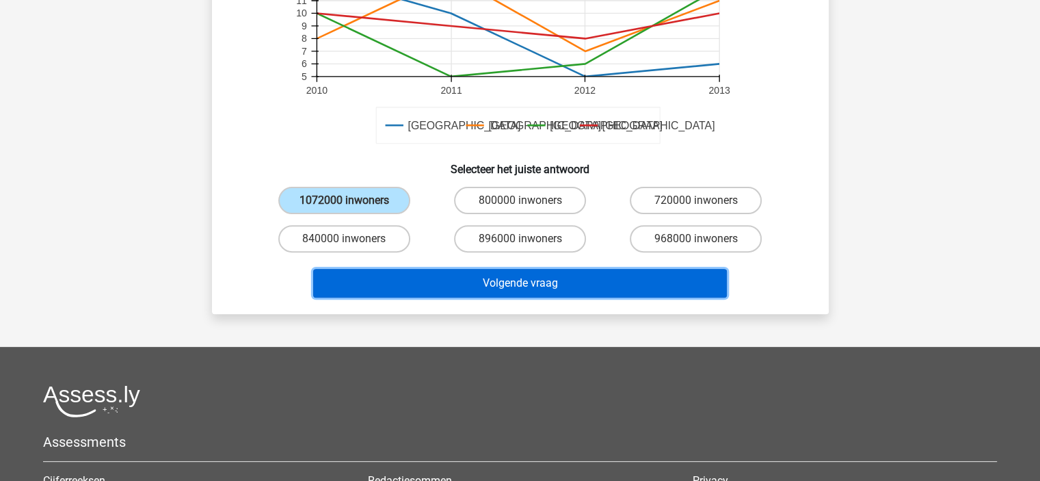
click at [634, 289] on button "Volgende vraag" at bounding box center [520, 283] width 414 height 29
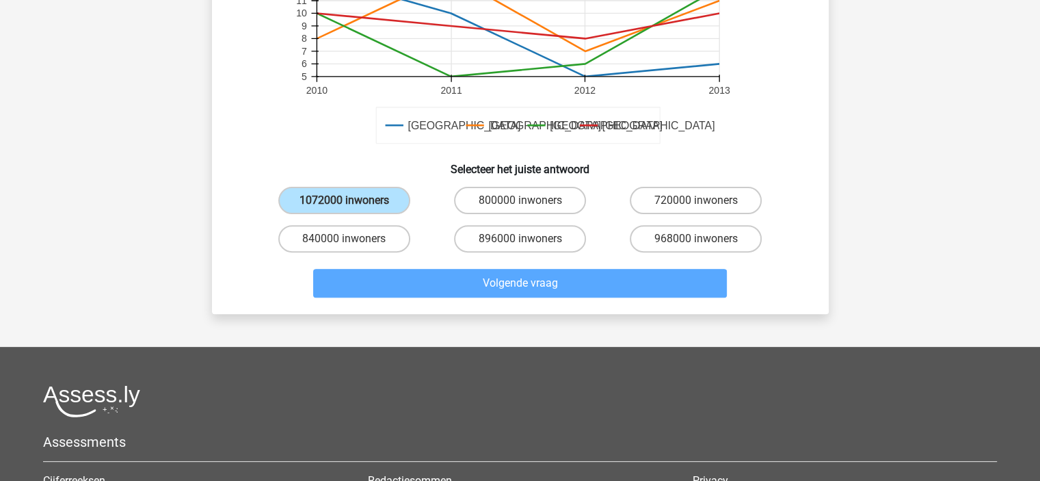
scroll to position [63, 0]
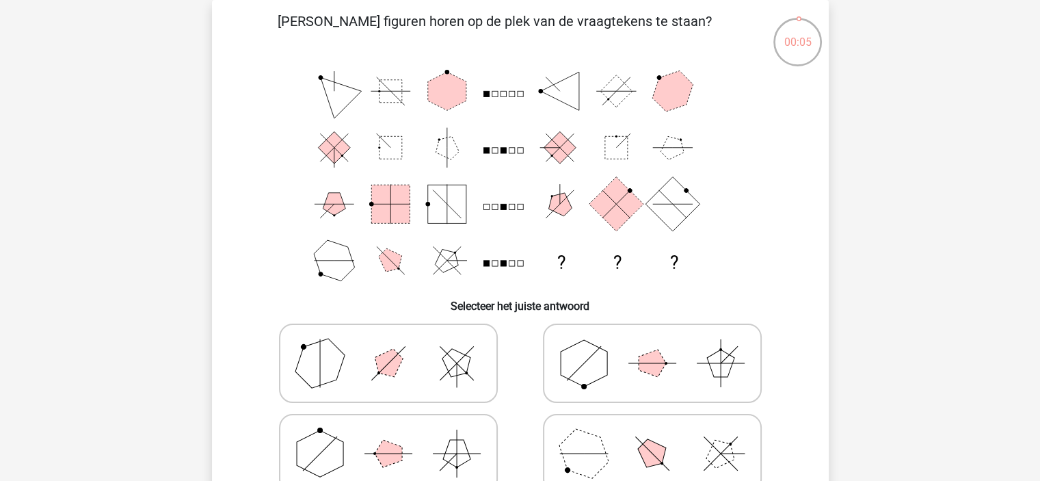
click at [604, 386] on icon at bounding box center [652, 363] width 205 height 68
click at [652, 346] on input "radio" at bounding box center [656, 341] width 9 height 9
radio input "true"
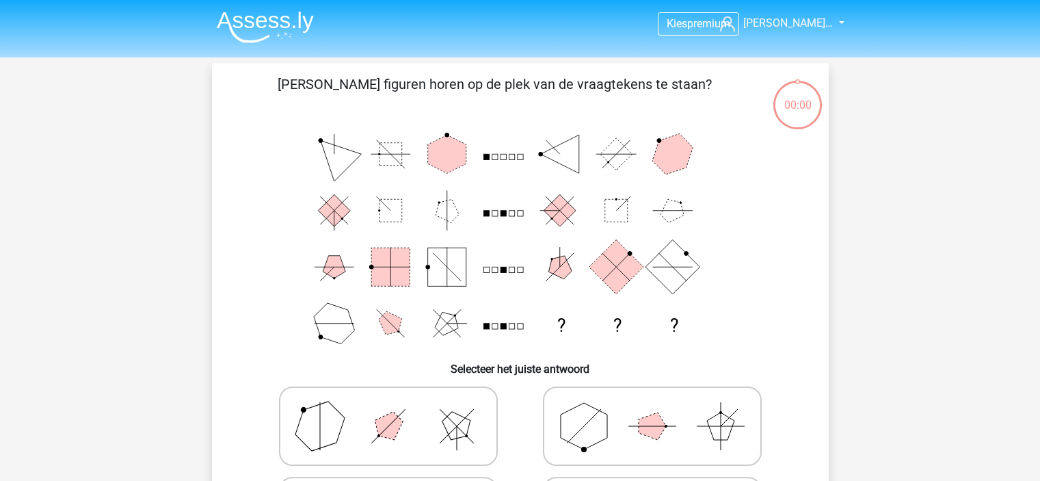
scroll to position [63, 0]
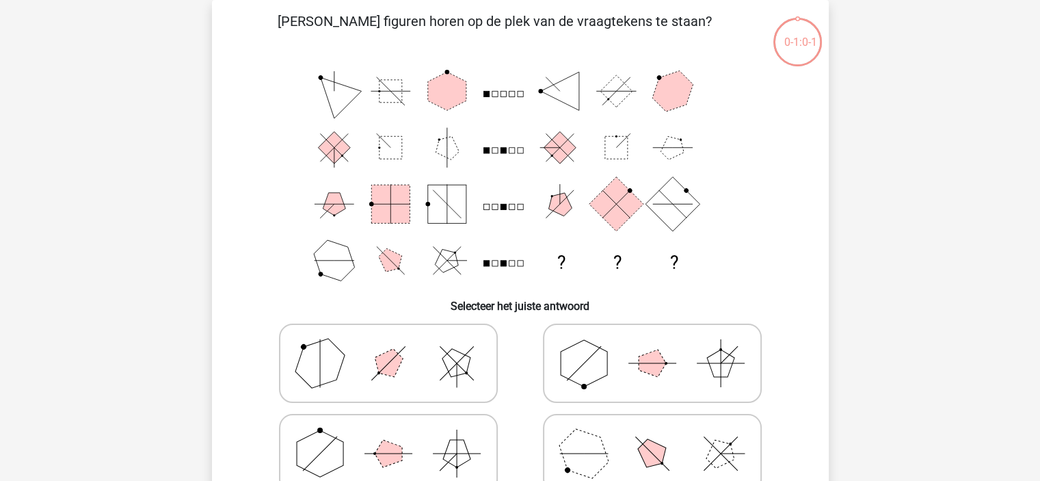
click at [604, 386] on icon at bounding box center [652, 363] width 205 height 68
click at [652, 346] on input "radio" at bounding box center [656, 341] width 9 height 9
radio input "true"
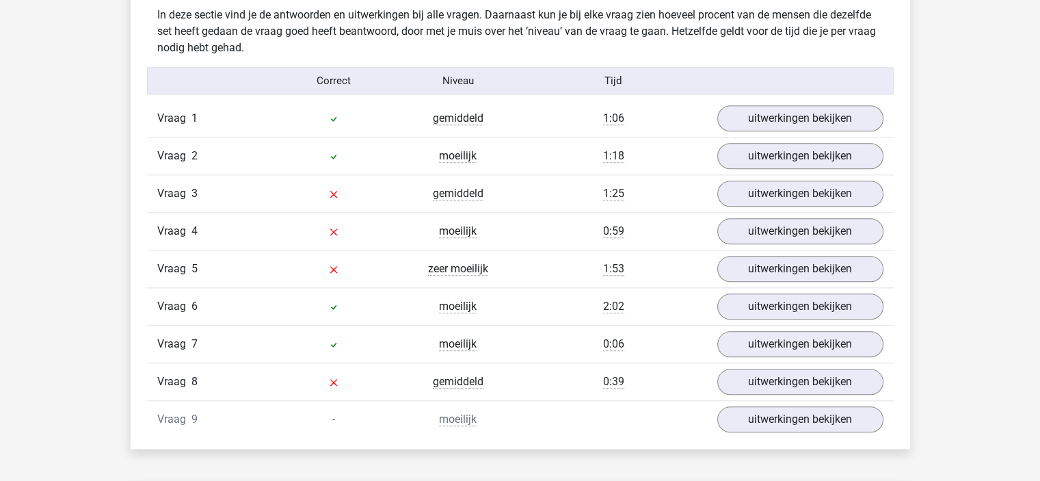
scroll to position [1400, 0]
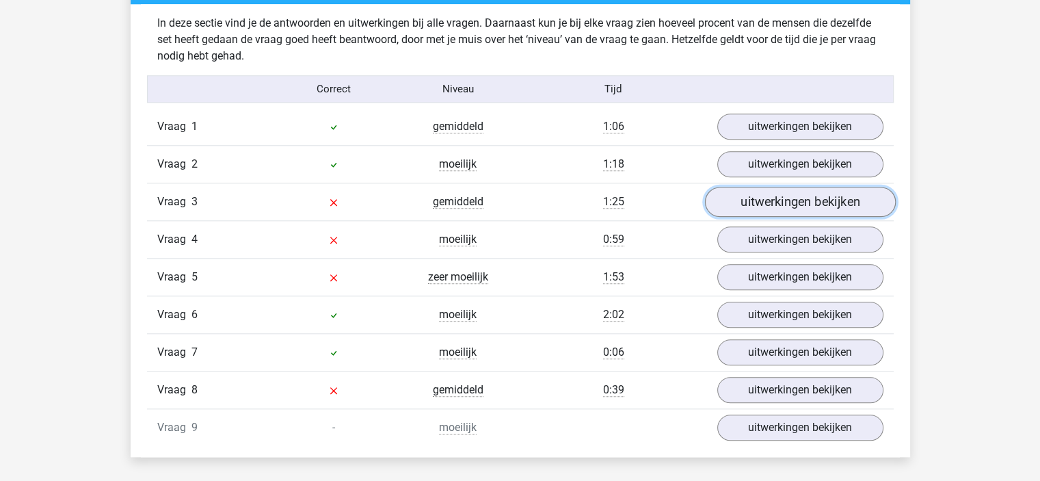
click at [857, 201] on link "uitwerkingen bekijken" at bounding box center [799, 202] width 191 height 30
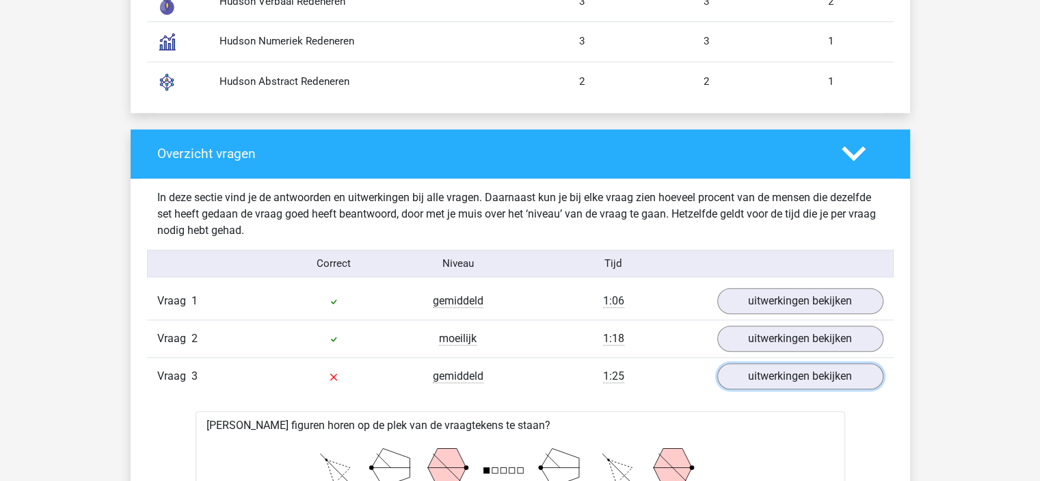
scroll to position [1236, 0]
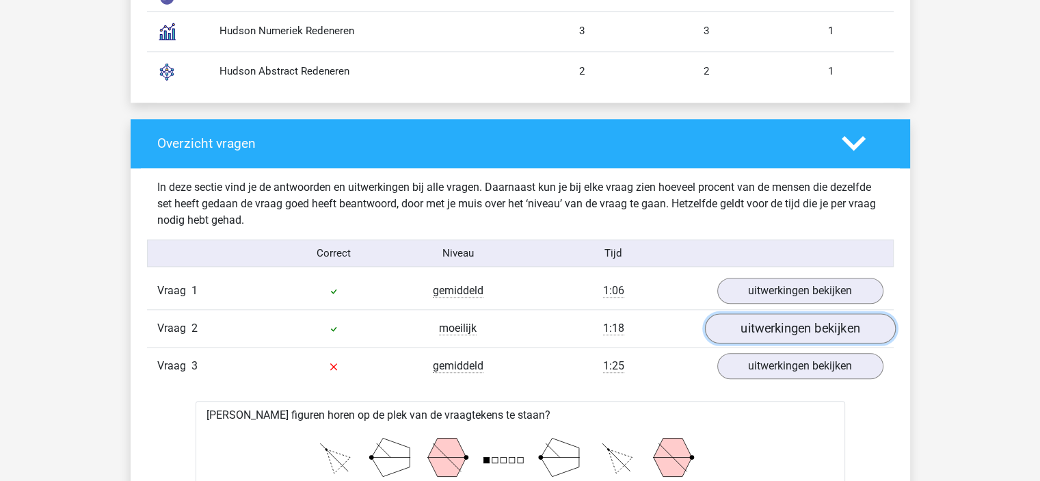
click at [827, 333] on link "uitwerkingen bekijken" at bounding box center [799, 329] width 191 height 30
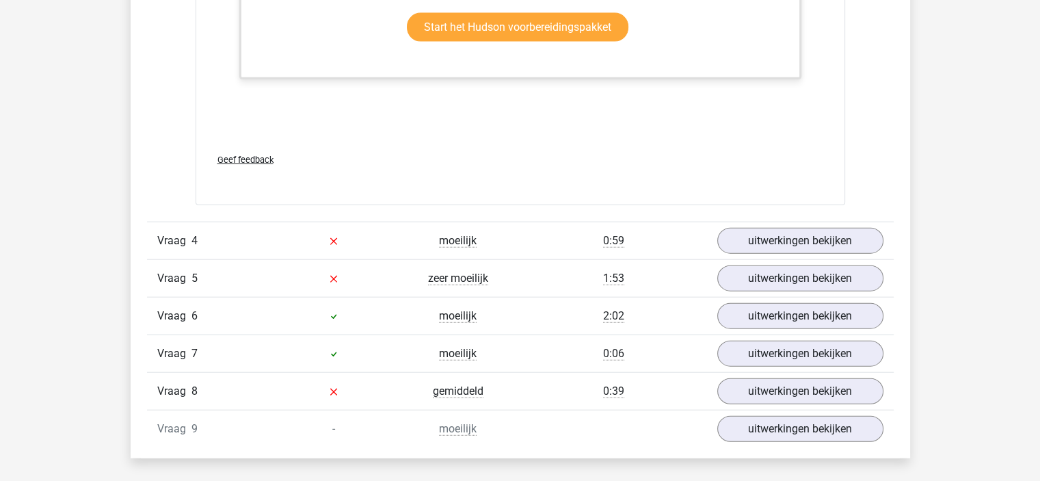
scroll to position [3222, 0]
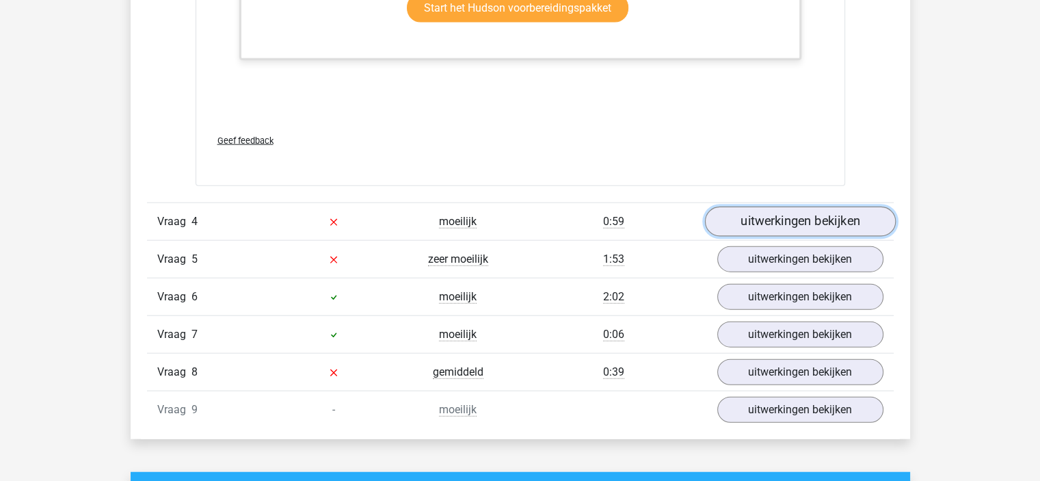
click at [831, 220] on link "uitwerkingen bekijken" at bounding box center [799, 222] width 191 height 30
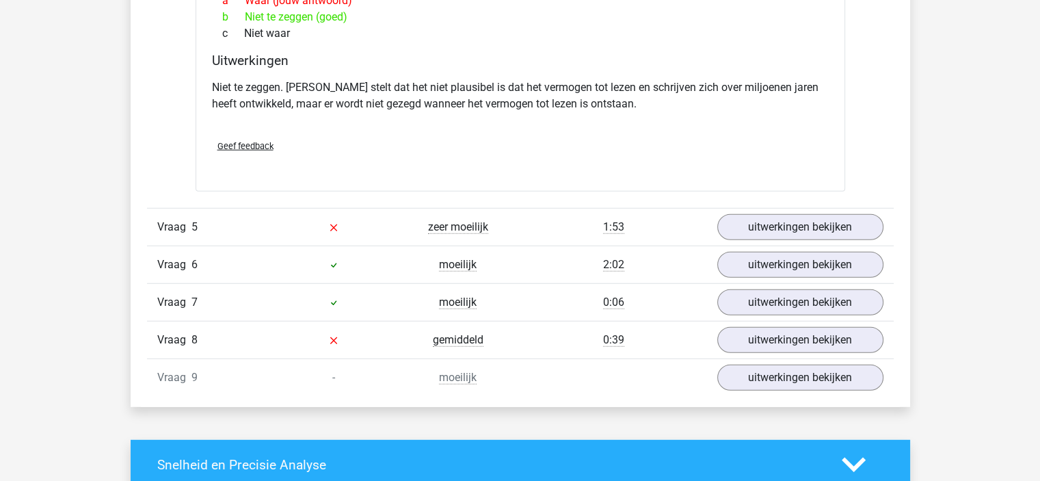
scroll to position [3709, 0]
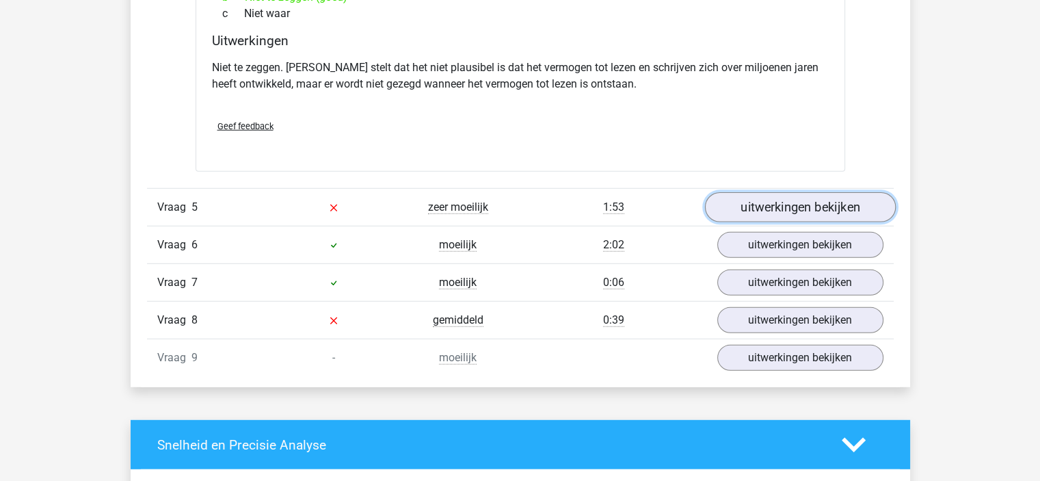
click at [853, 206] on link "uitwerkingen bekijken" at bounding box center [799, 207] width 191 height 30
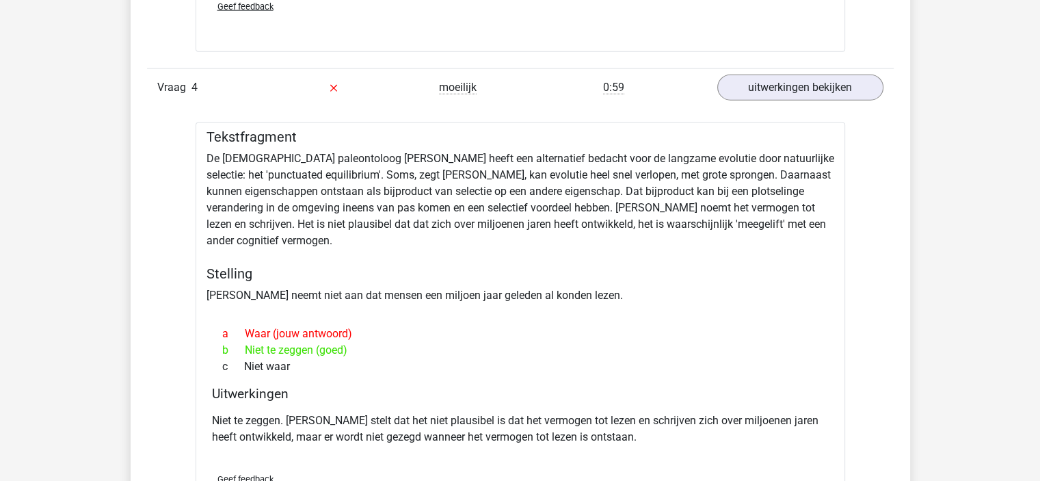
scroll to position [3332, 0]
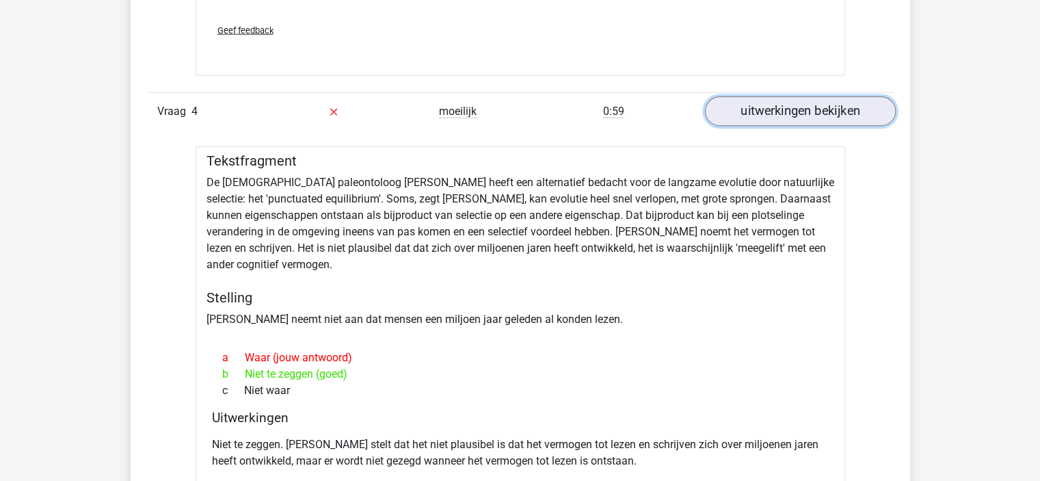
click at [801, 111] on link "uitwerkingen bekijken" at bounding box center [799, 111] width 191 height 30
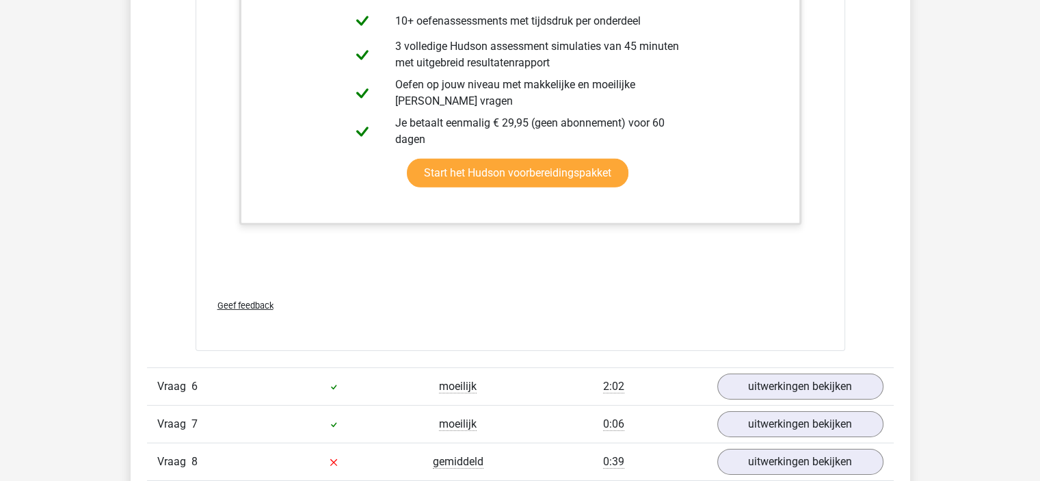
scroll to position [4486, 0]
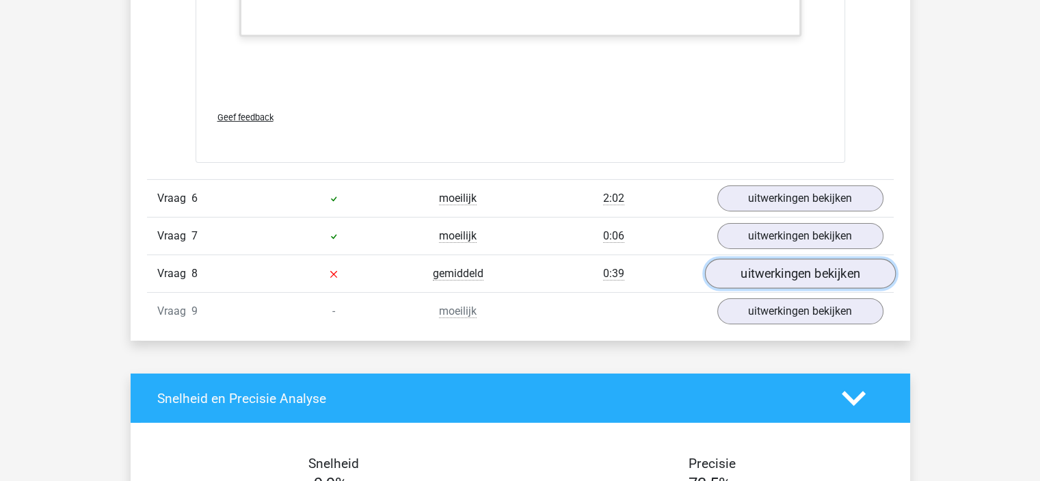
click at [860, 271] on link "uitwerkingen bekijken" at bounding box center [799, 273] width 191 height 30
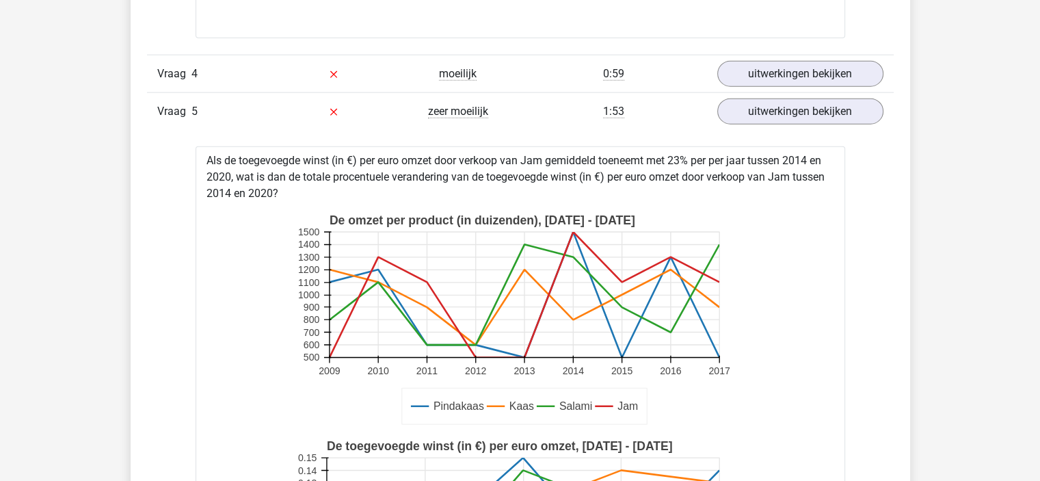
scroll to position [3362, 0]
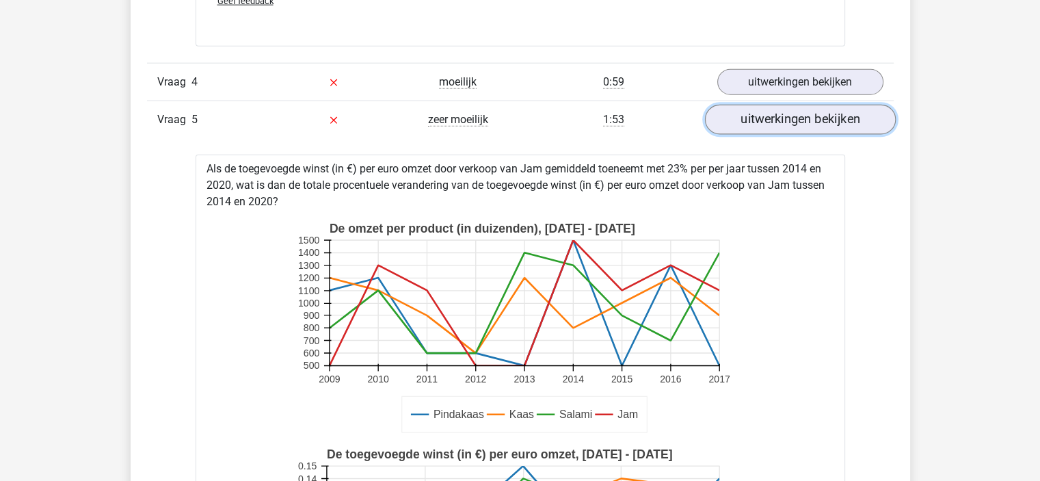
click at [858, 129] on link "uitwerkingen bekijken" at bounding box center [799, 120] width 191 height 30
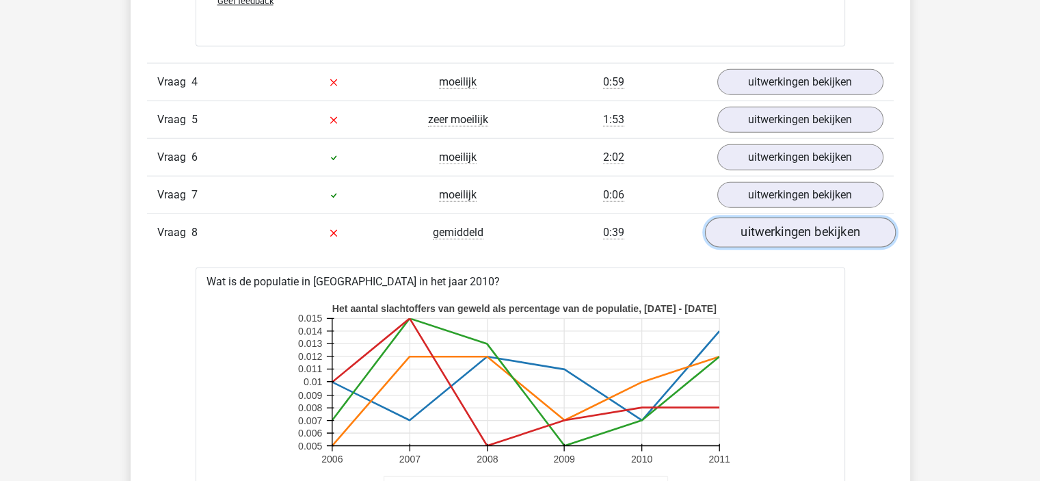
click at [867, 232] on link "uitwerkingen bekijken" at bounding box center [799, 232] width 191 height 30
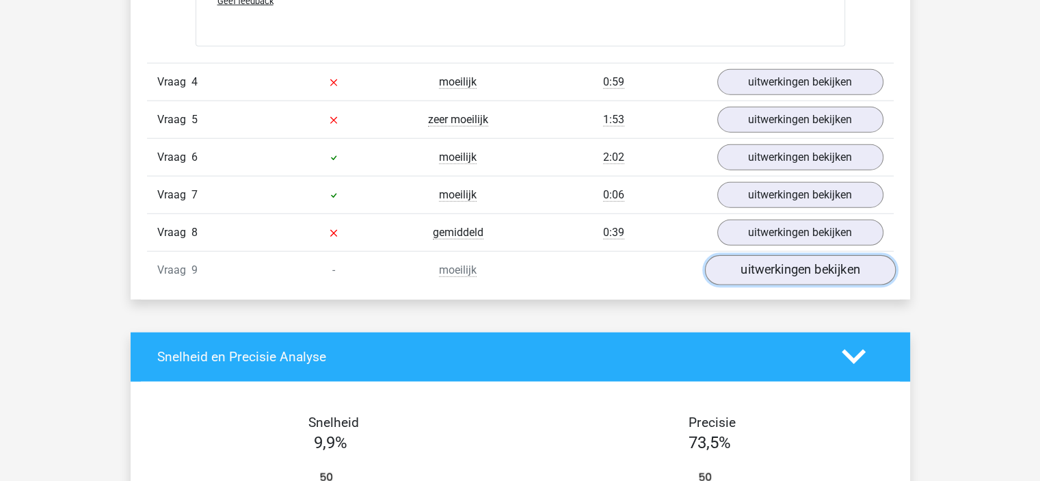
click at [837, 261] on link "uitwerkingen bekijken" at bounding box center [799, 270] width 191 height 30
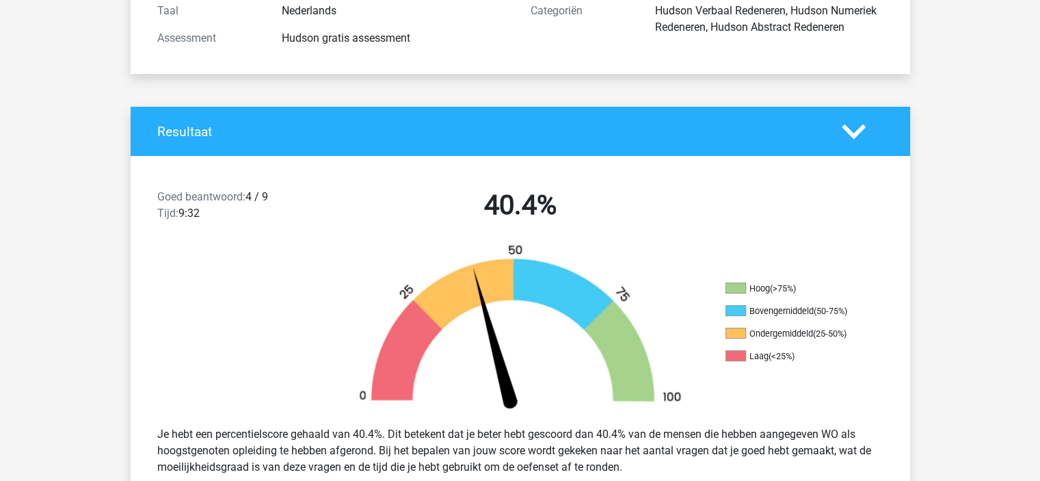
scroll to position [0, 0]
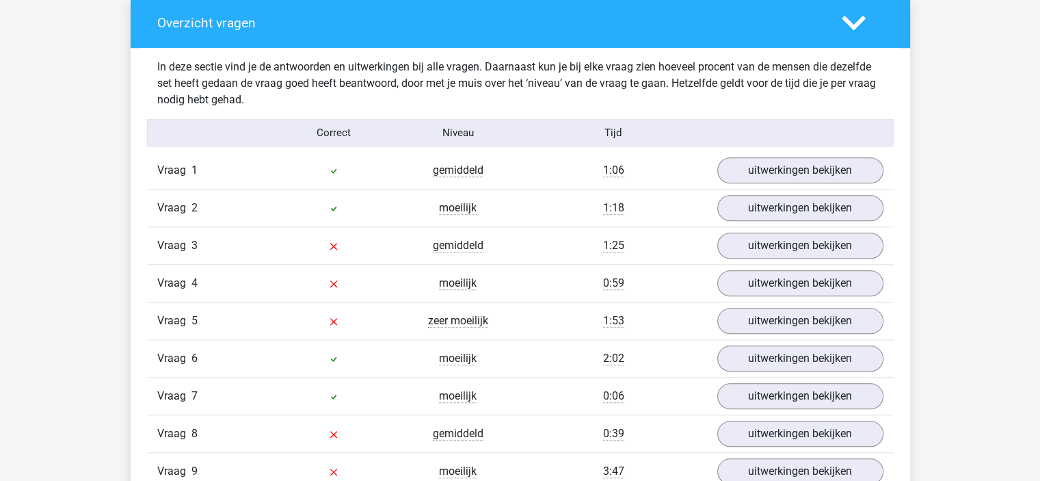
scroll to position [1364, 0]
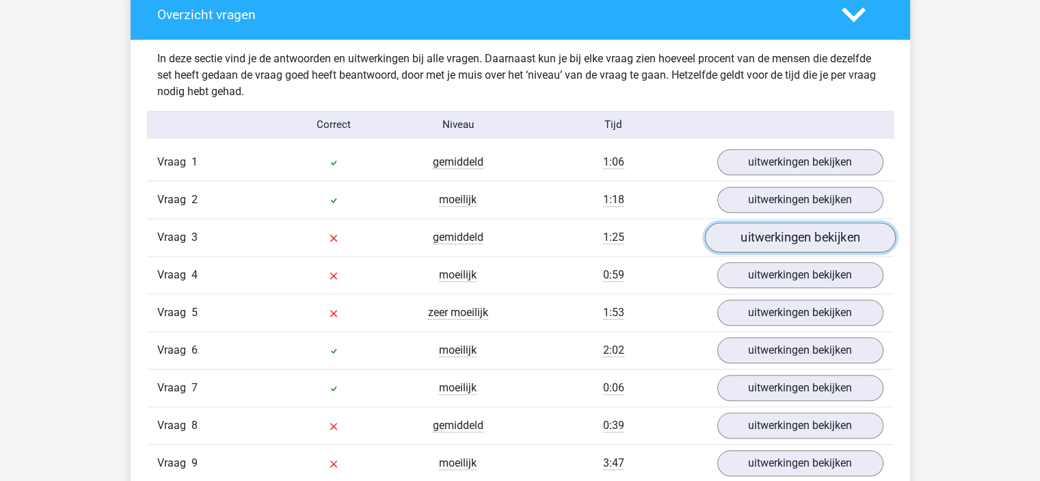
click at [865, 241] on link "uitwerkingen bekijken" at bounding box center [799, 238] width 191 height 30
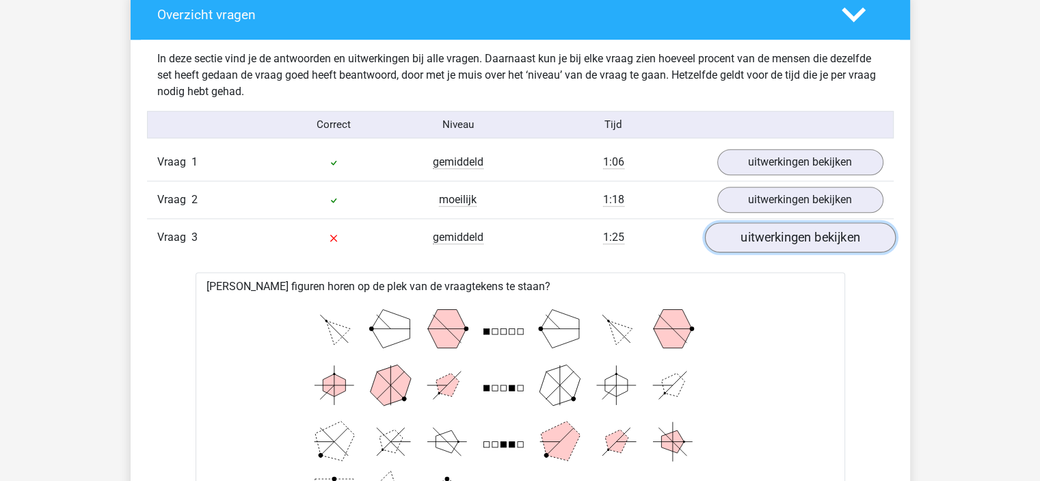
click at [865, 241] on link "uitwerkingen bekijken" at bounding box center [799, 238] width 191 height 30
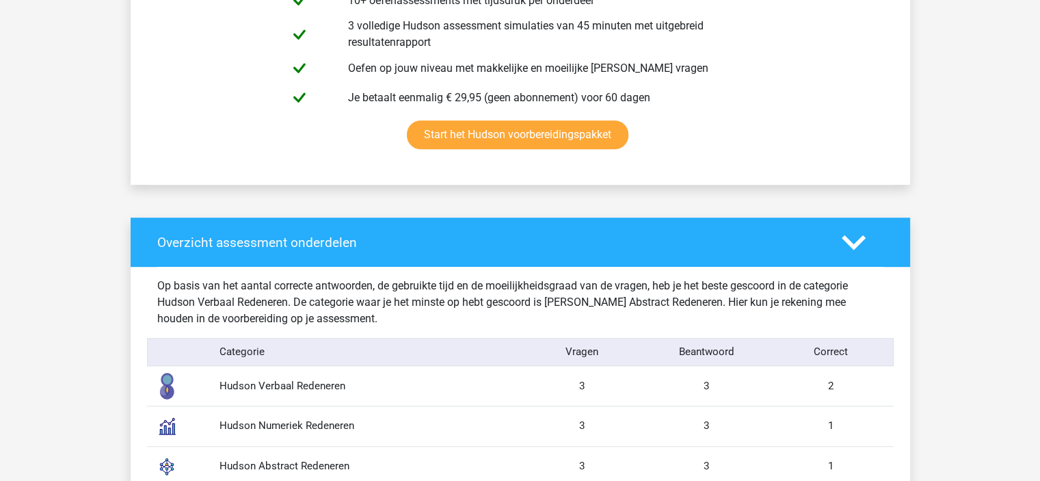
scroll to position [1262, 0]
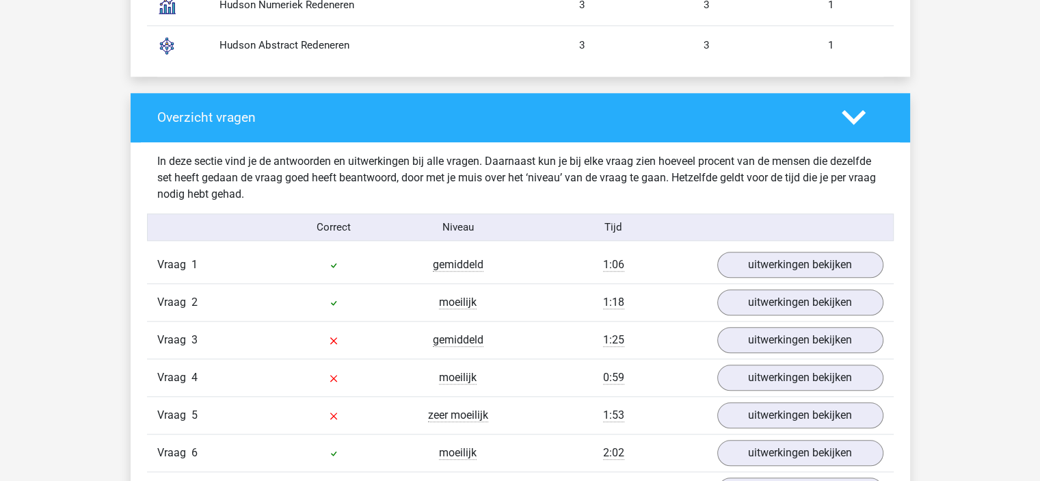
click at [518, 306] on div "moeilijk" at bounding box center [458, 302] width 124 height 16
click at [780, 304] on link "uitwerkingen bekijken" at bounding box center [799, 303] width 191 height 30
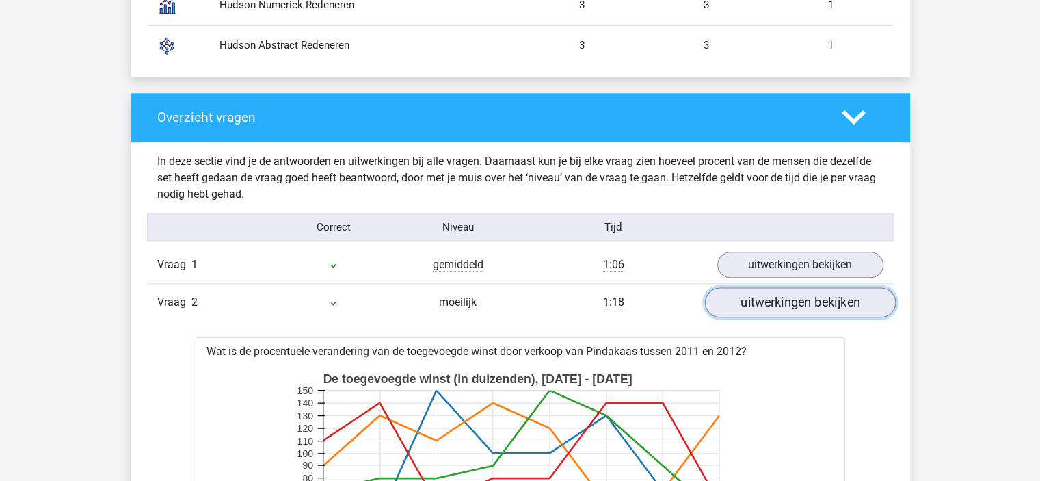
click at [780, 304] on link "uitwerkingen bekijken" at bounding box center [799, 303] width 191 height 30
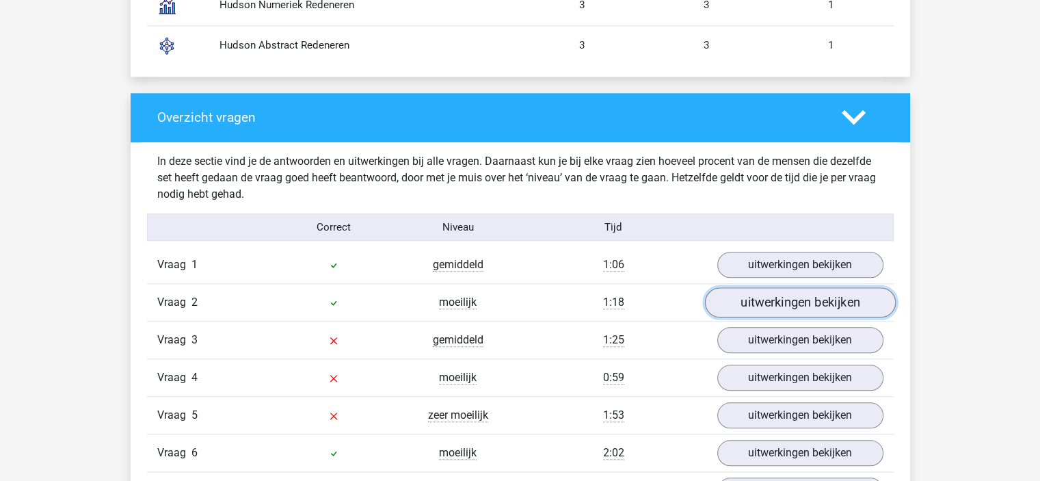
click at [780, 304] on link "uitwerkingen bekijken" at bounding box center [799, 303] width 191 height 30
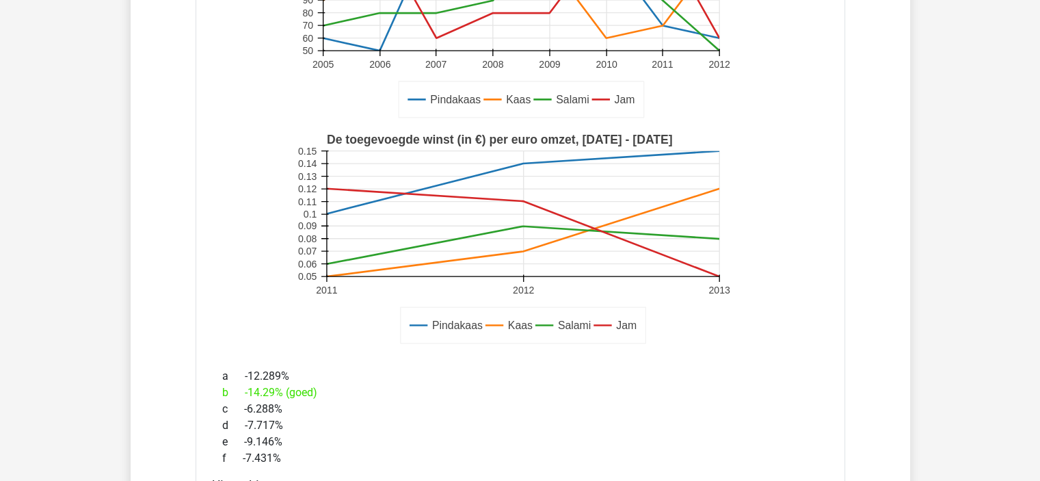
scroll to position [1754, 0]
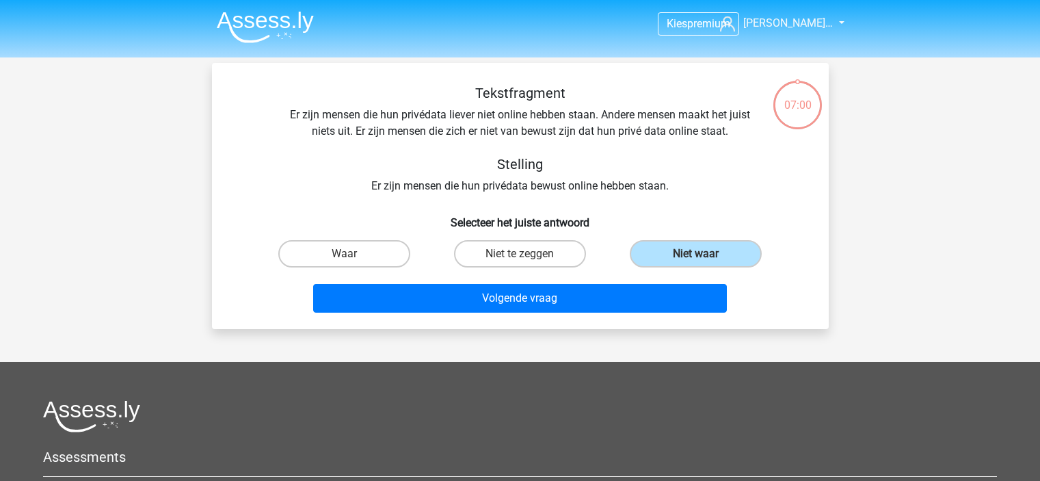
scroll to position [63, 0]
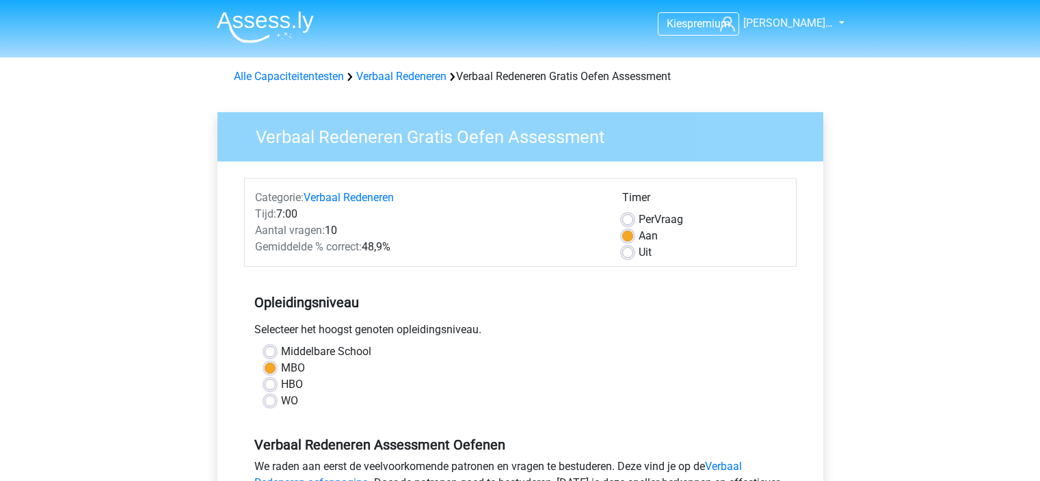
scroll to position [273, 0]
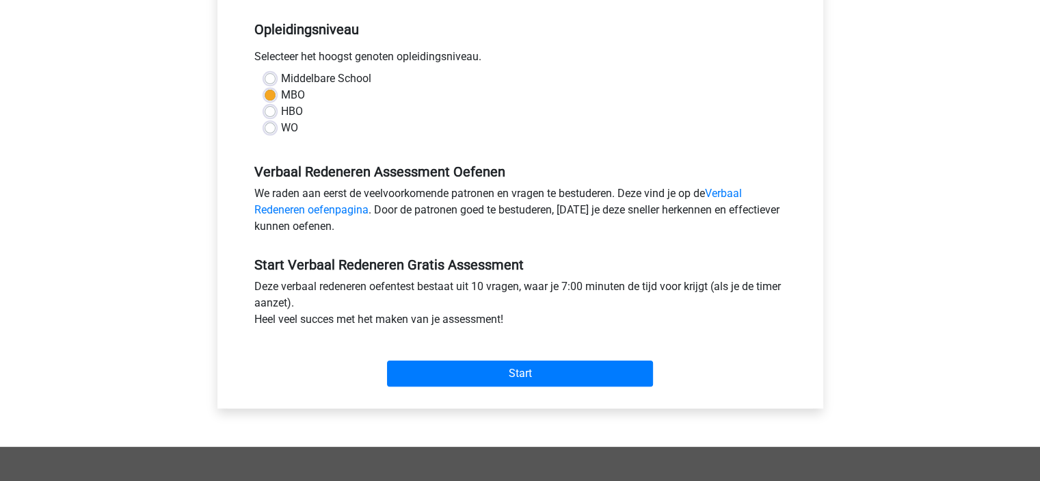
click at [284, 126] on label "WO" at bounding box center [289, 128] width 17 height 16
click at [276, 126] on input "WO" at bounding box center [270, 127] width 11 height 14
radio input "true"
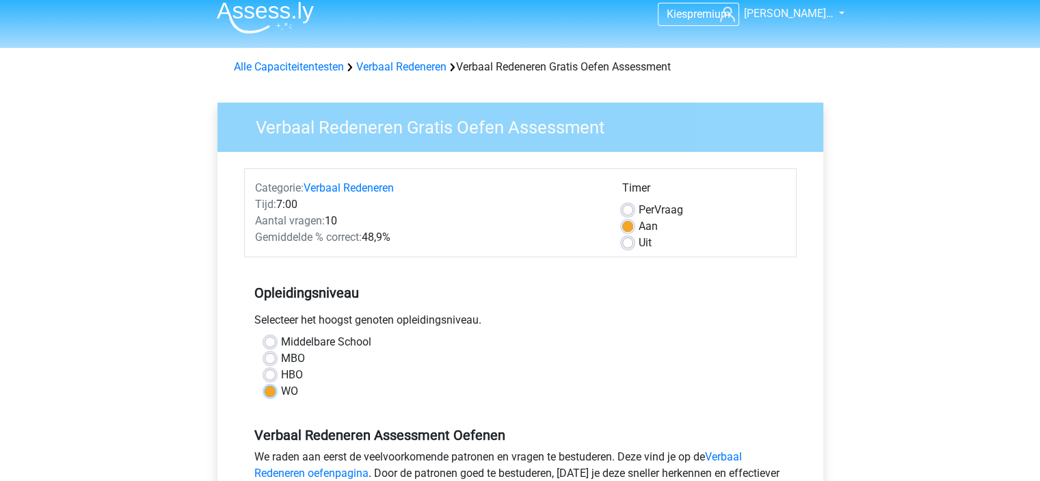
scroll to position [8, 0]
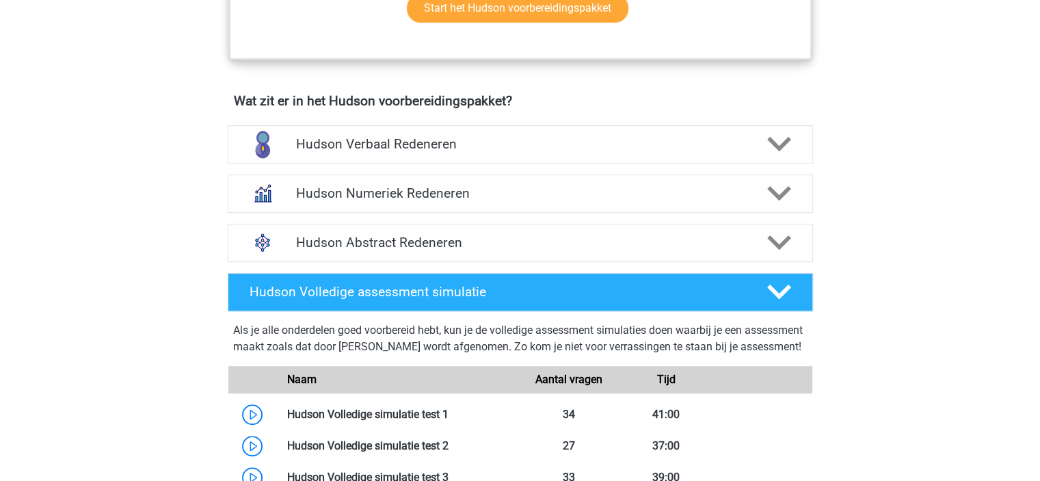
scroll to position [793, 0]
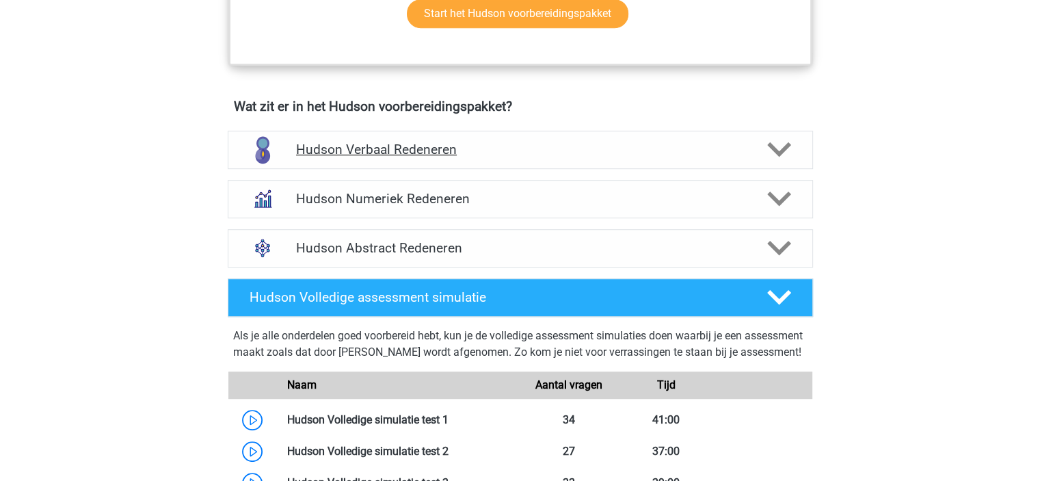
click at [774, 152] on icon at bounding box center [779, 149] width 24 height 24
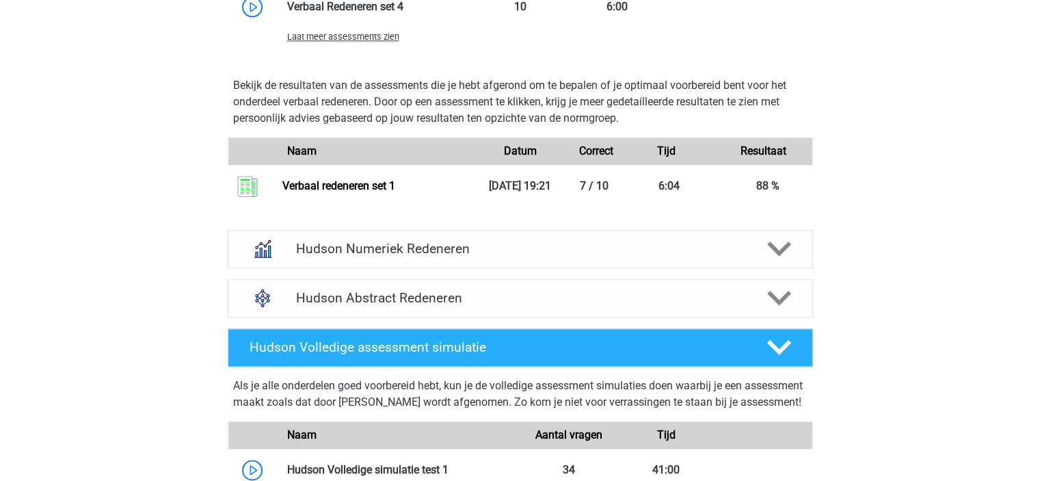
scroll to position [1733, 0]
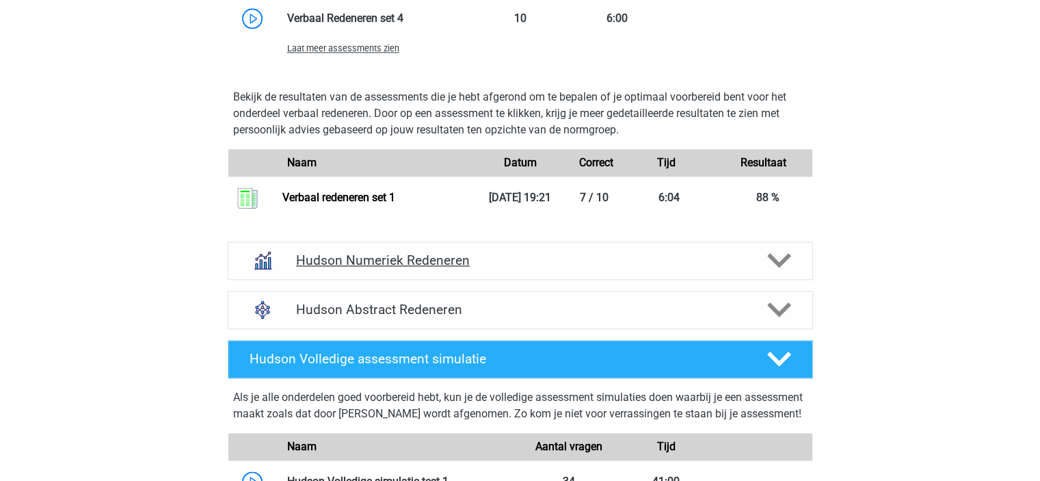
click at [793, 252] on div at bounding box center [777, 260] width 46 height 24
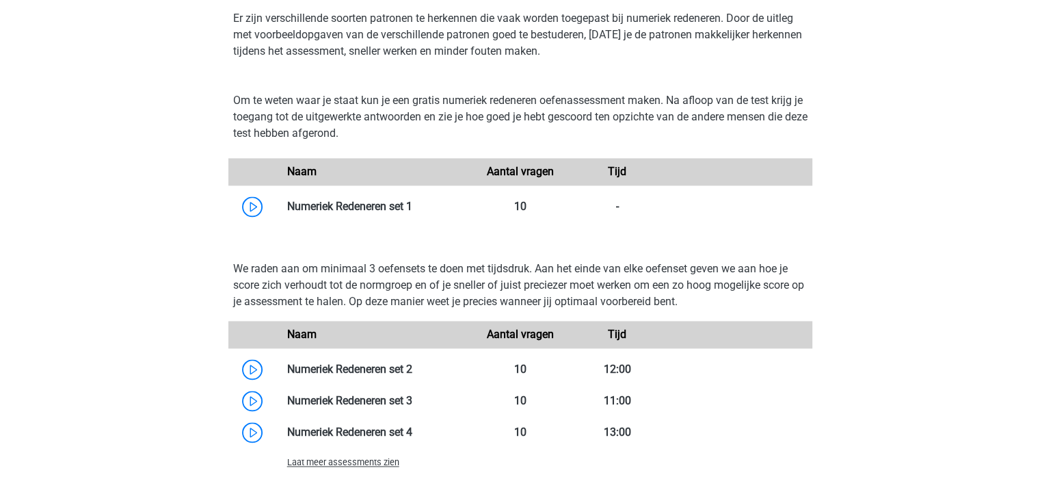
scroll to position [2059, 0]
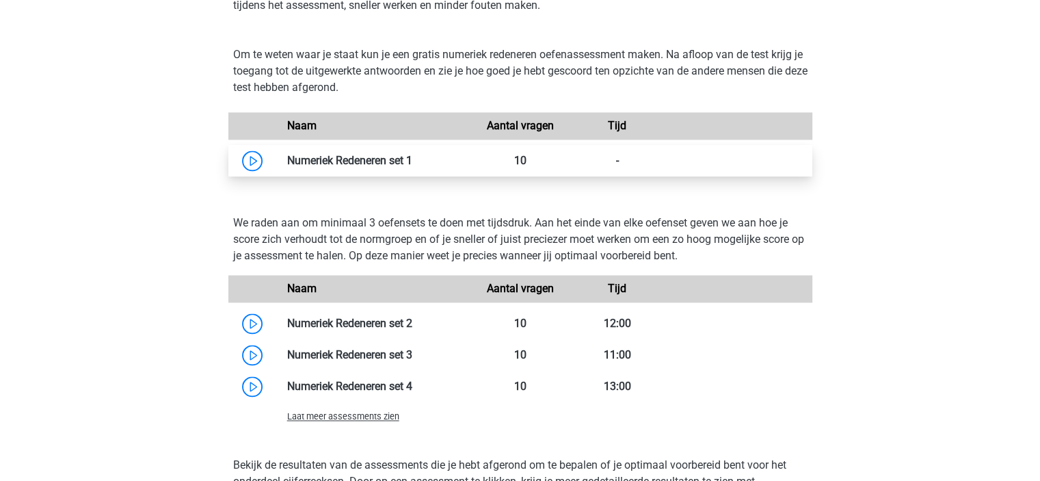
click at [412, 159] on link at bounding box center [412, 160] width 0 height 13
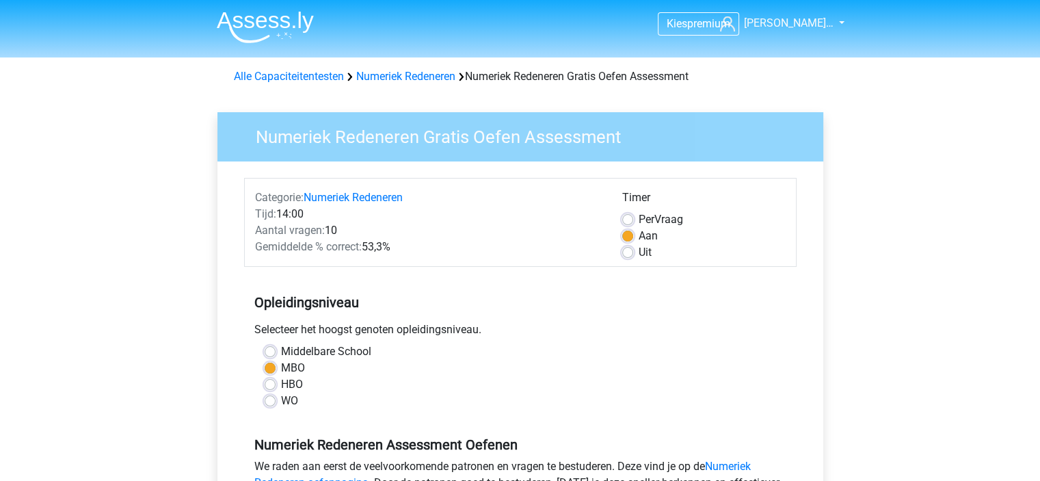
click at [281, 401] on label "WO" at bounding box center [289, 401] width 17 height 16
click at [274, 401] on input "WO" at bounding box center [270, 400] width 11 height 14
radio input "true"
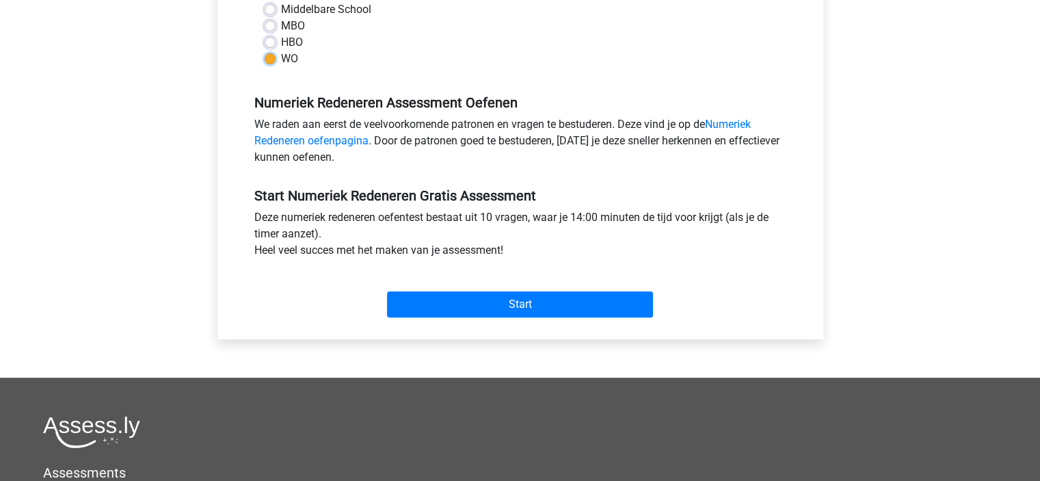
scroll to position [340, 0]
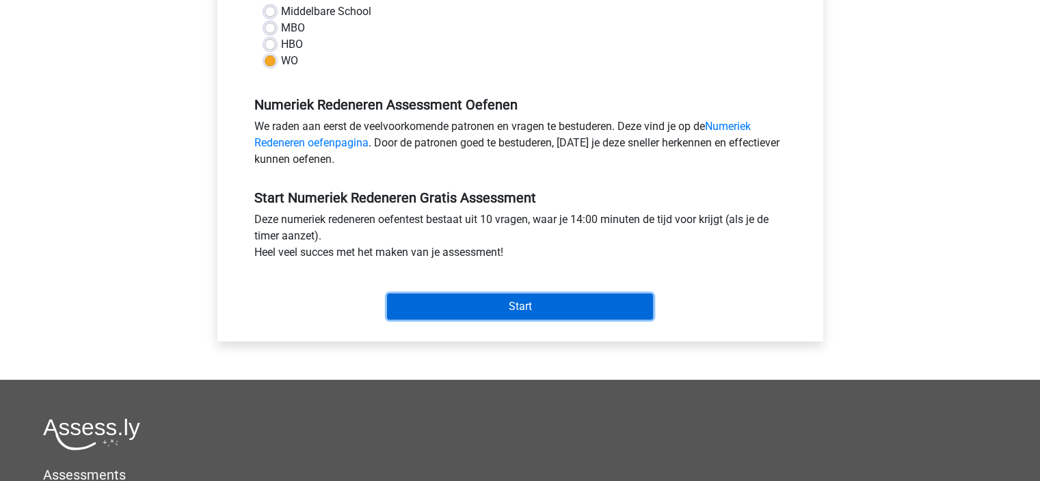
click at [632, 312] on input "Start" at bounding box center [520, 306] width 266 height 26
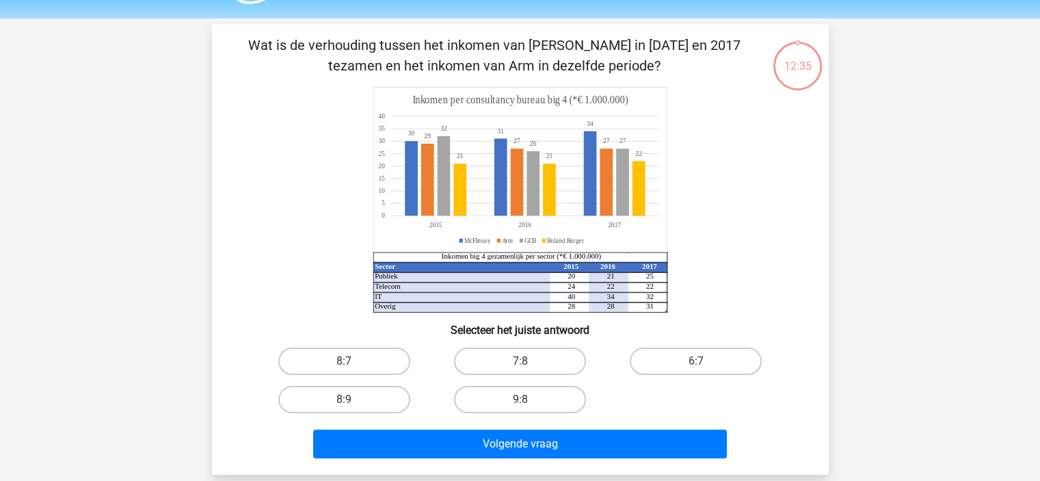
scroll to position [53, 0]
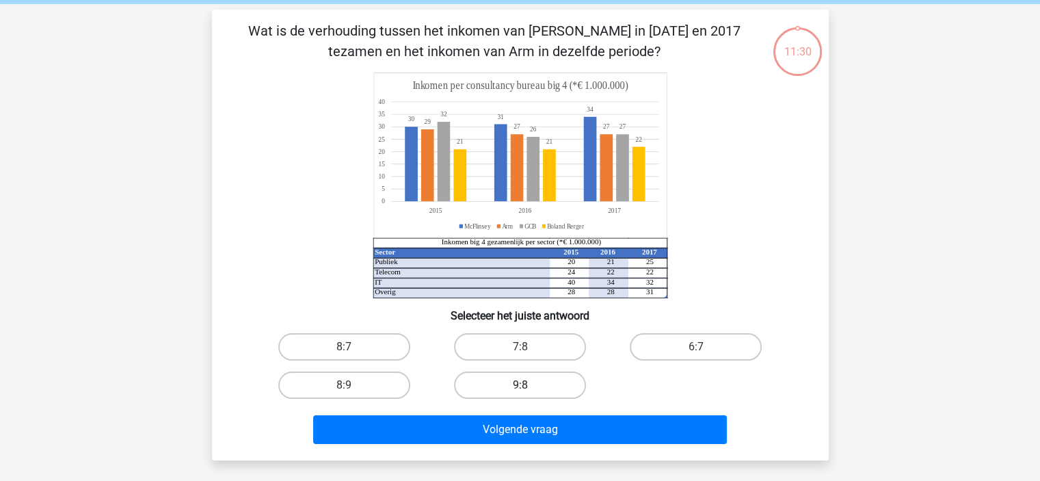
click at [537, 388] on label "9:8" at bounding box center [520, 384] width 132 height 27
click at [529, 388] on input "9:8" at bounding box center [524, 389] width 9 height 9
radio input "true"
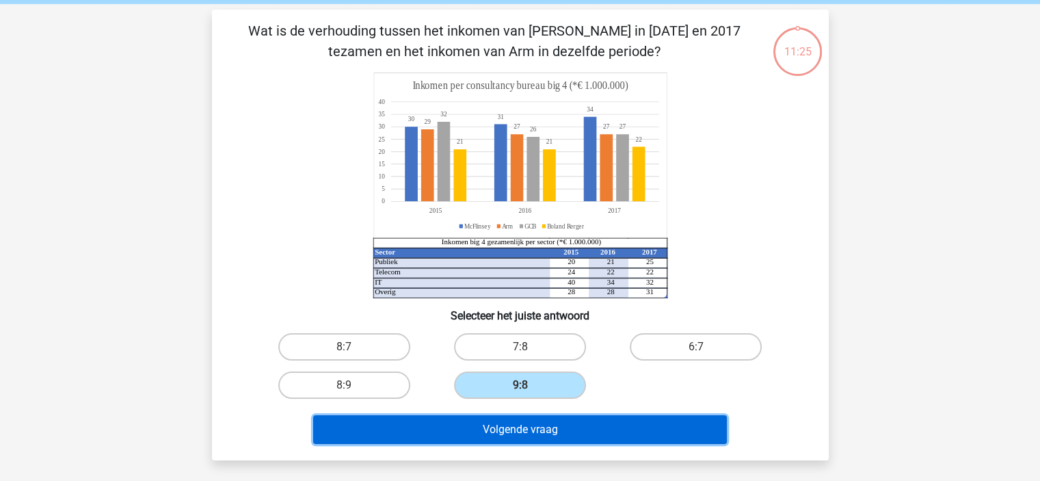
click at [563, 430] on button "Volgende vraag" at bounding box center [520, 429] width 414 height 29
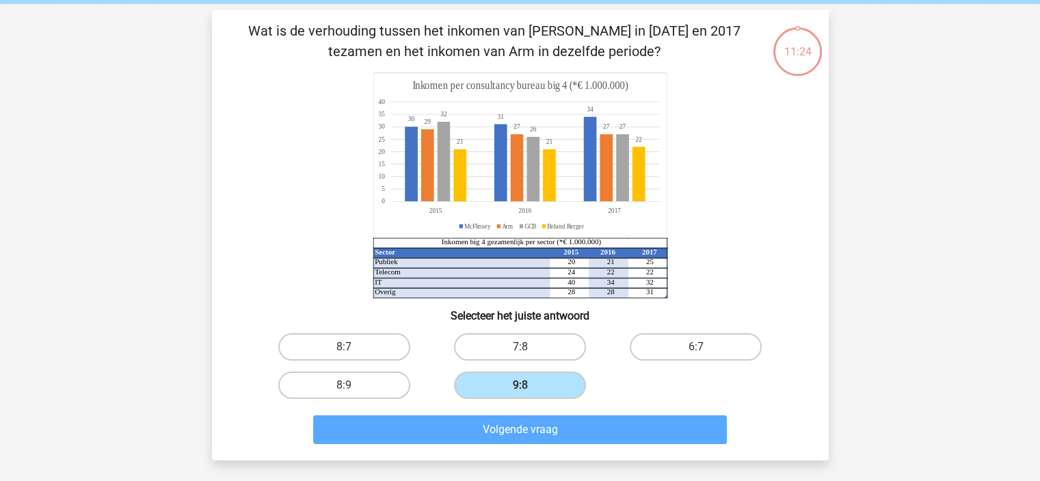
scroll to position [63, 0]
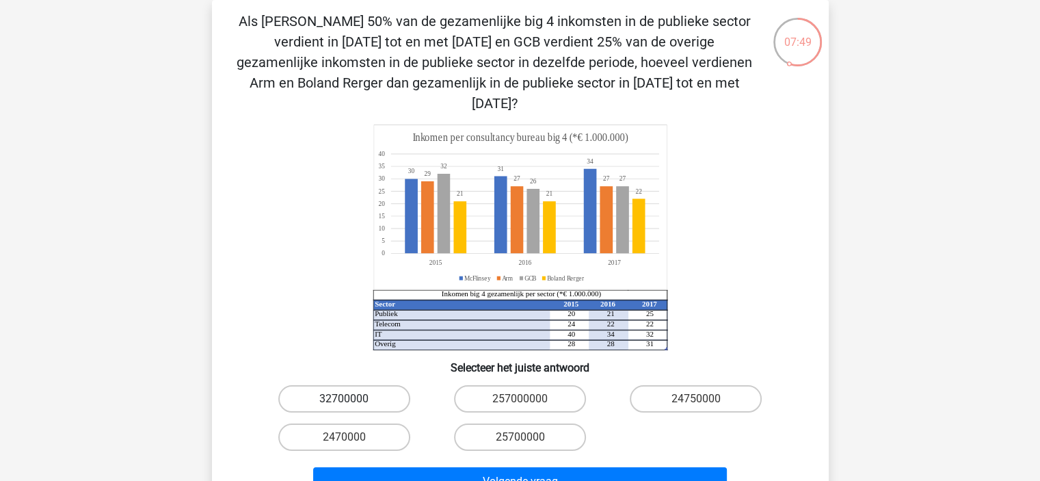
click at [382, 385] on label "32700000" at bounding box center [344, 398] width 132 height 27
click at [353, 399] on input "32700000" at bounding box center [348, 403] width 9 height 9
radio input "true"
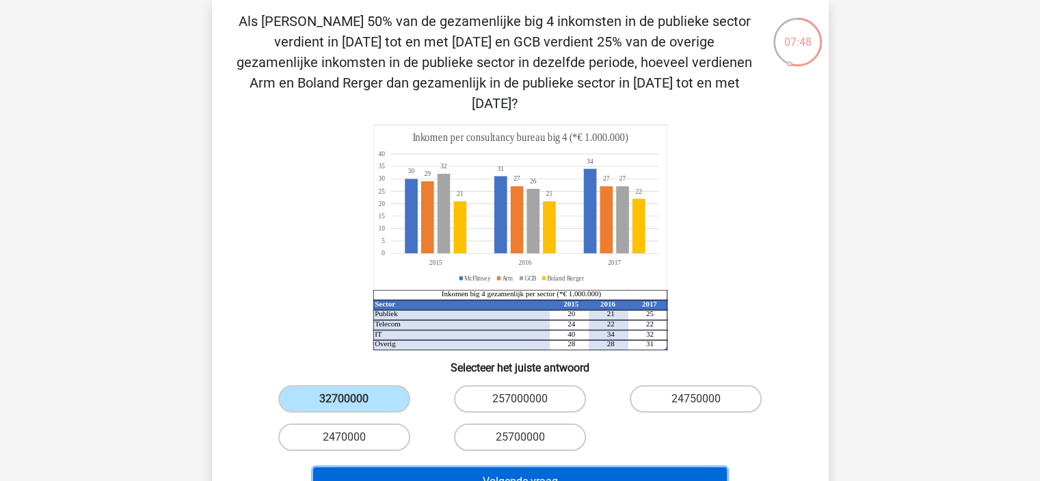
click at [520, 471] on button "Volgende vraag" at bounding box center [520, 481] width 414 height 29
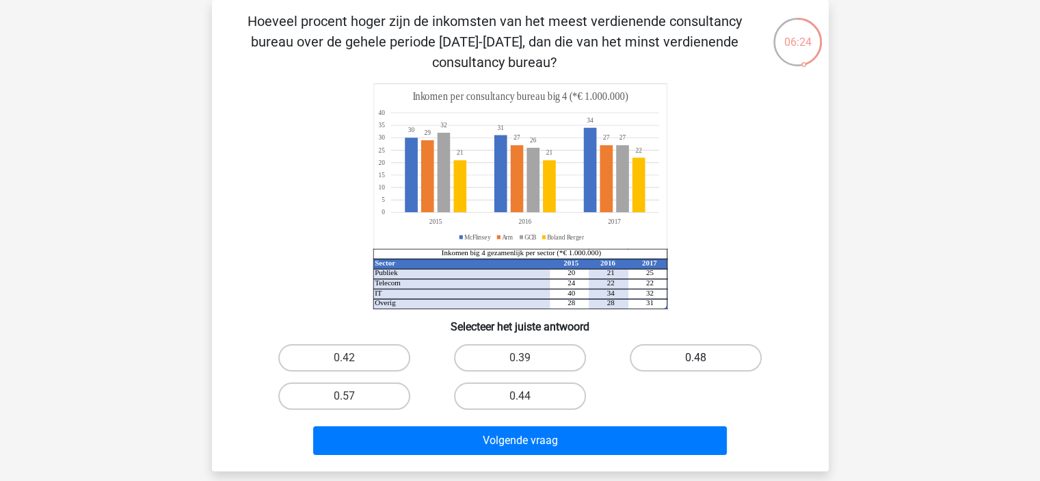
click at [734, 360] on label "0.48" at bounding box center [696, 357] width 132 height 27
click at [705, 360] on input "0.48" at bounding box center [700, 362] width 9 height 9
radio input "true"
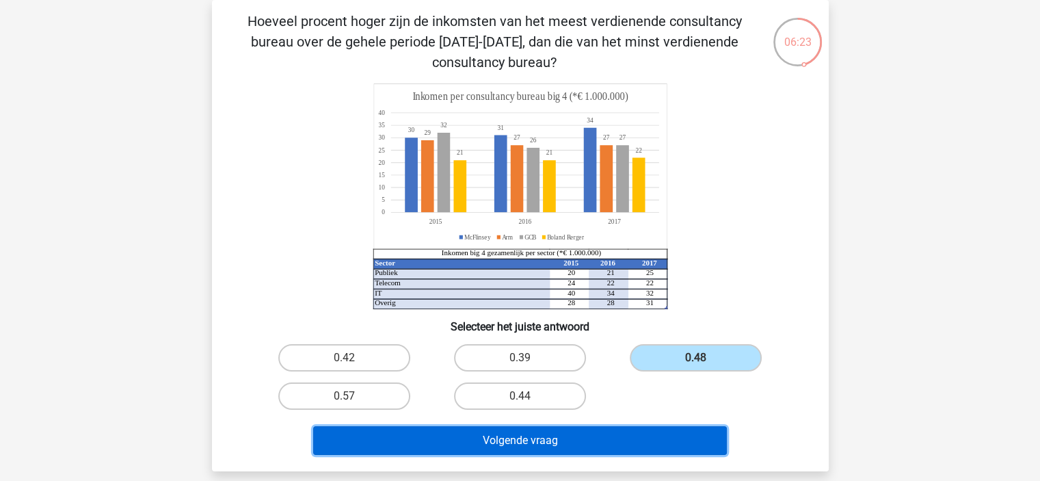
click at [615, 434] on button "Volgende vraag" at bounding box center [520, 440] width 414 height 29
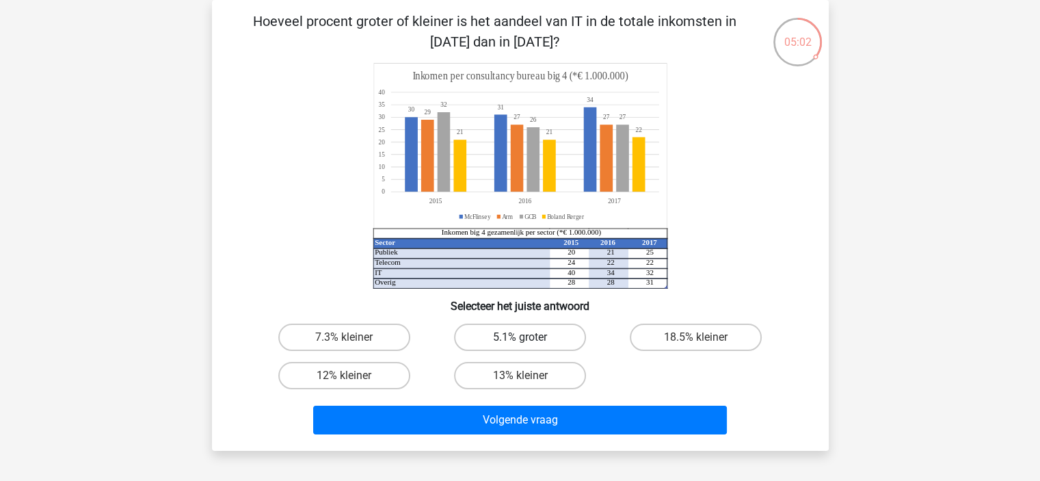
click at [564, 340] on label "5.1% groter" at bounding box center [520, 336] width 132 height 27
click at [529, 340] on input "5.1% groter" at bounding box center [524, 341] width 9 height 9
radio input "true"
click at [632, 374] on div "7.3% kleiner 5.1% groter 18.5% kleiner 12% kleiner 13% kleiner" at bounding box center [520, 356] width 528 height 77
click at [356, 336] on label "7.3% kleiner" at bounding box center [344, 336] width 132 height 27
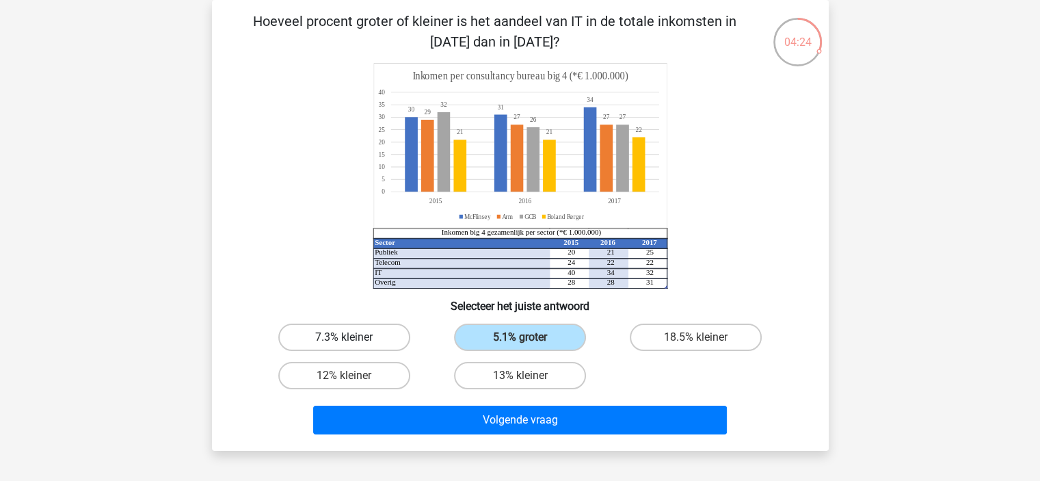
click at [353, 337] on input "7.3% kleiner" at bounding box center [348, 341] width 9 height 9
radio input "true"
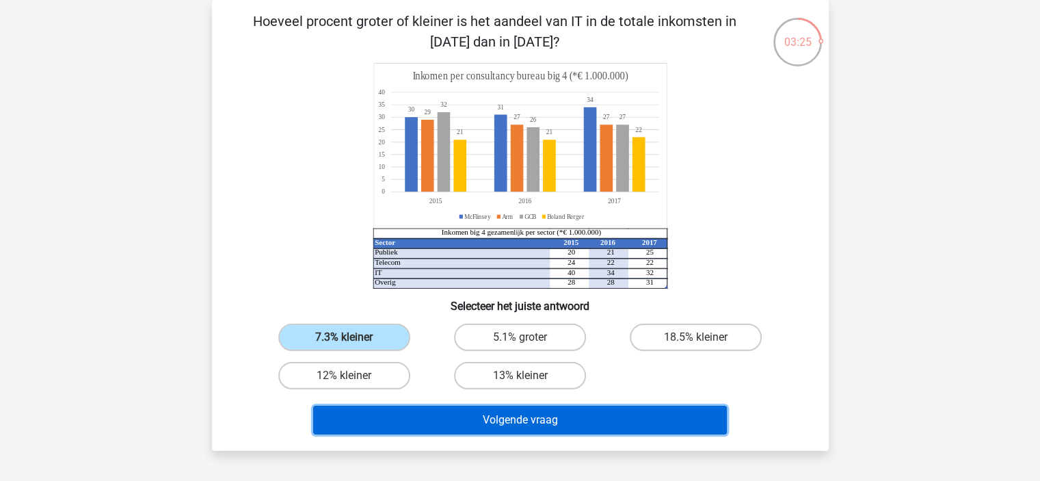
click at [566, 419] on button "Volgende vraag" at bounding box center [520, 420] width 414 height 29
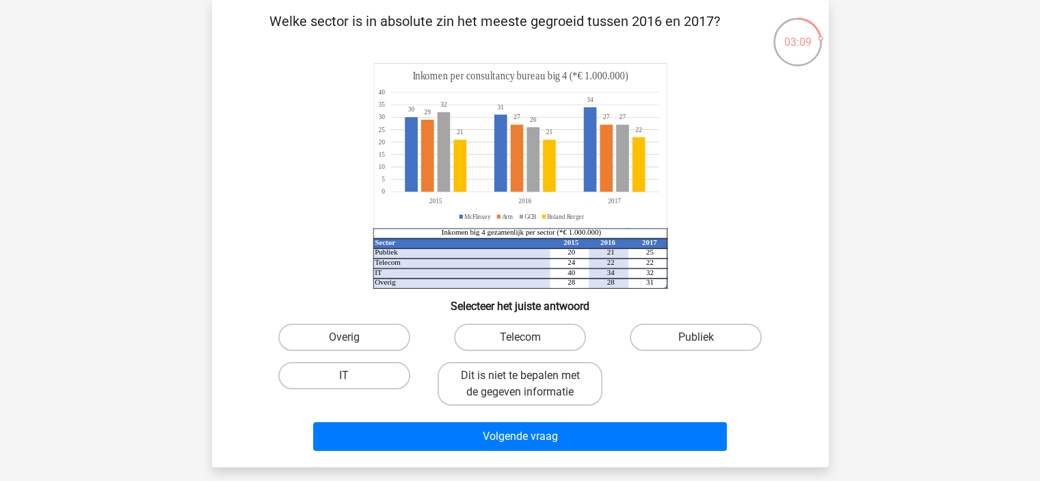
click at [696, 342] on input "Publiek" at bounding box center [700, 341] width 9 height 9
radio input "true"
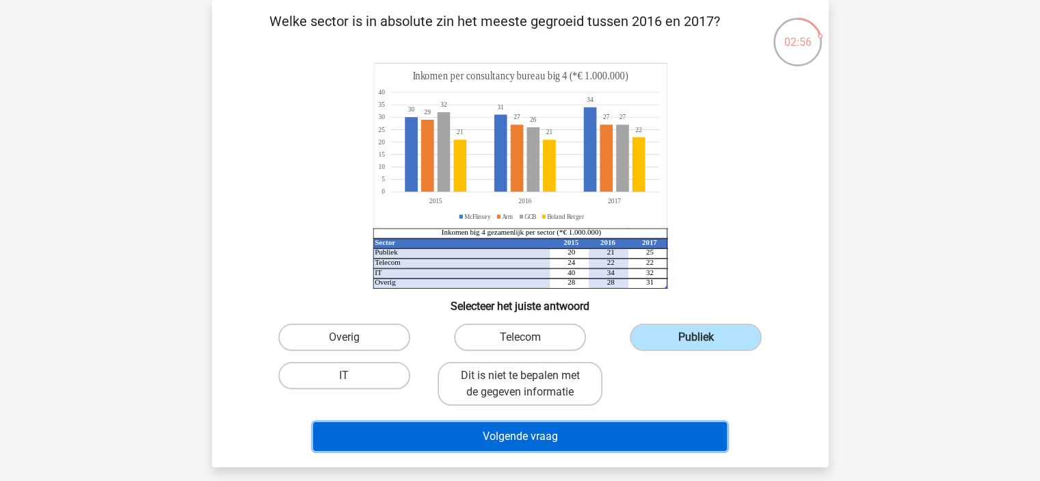
click at [635, 448] on button "Volgende vraag" at bounding box center [520, 436] width 414 height 29
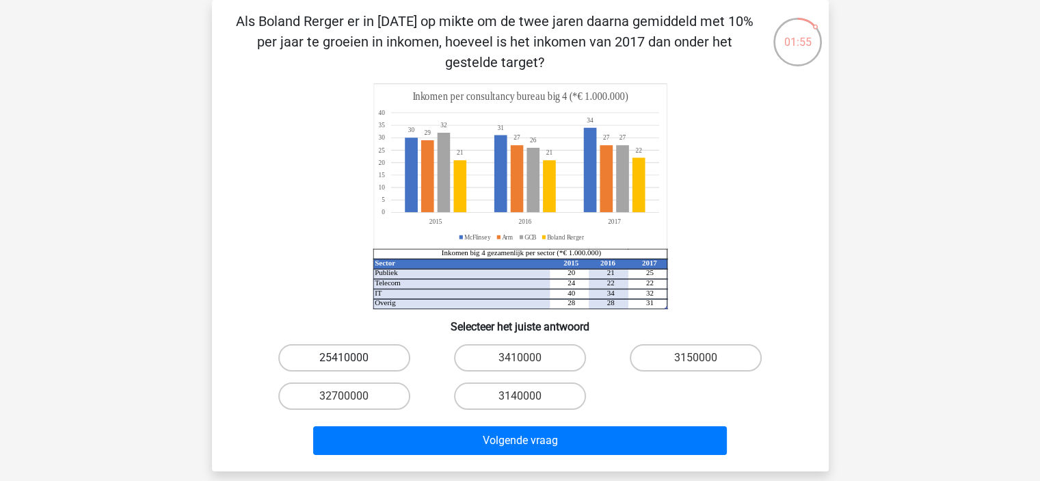
click at [358, 345] on label "25410000" at bounding box center [344, 357] width 132 height 27
click at [353, 358] on input "25410000" at bounding box center [348, 362] width 9 height 9
radio input "true"
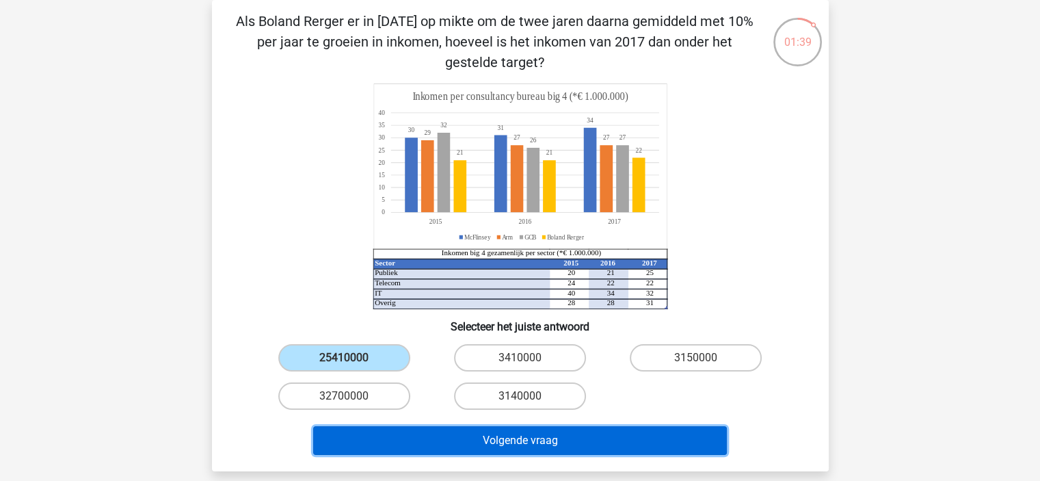
click at [518, 432] on button "Volgende vraag" at bounding box center [520, 440] width 414 height 29
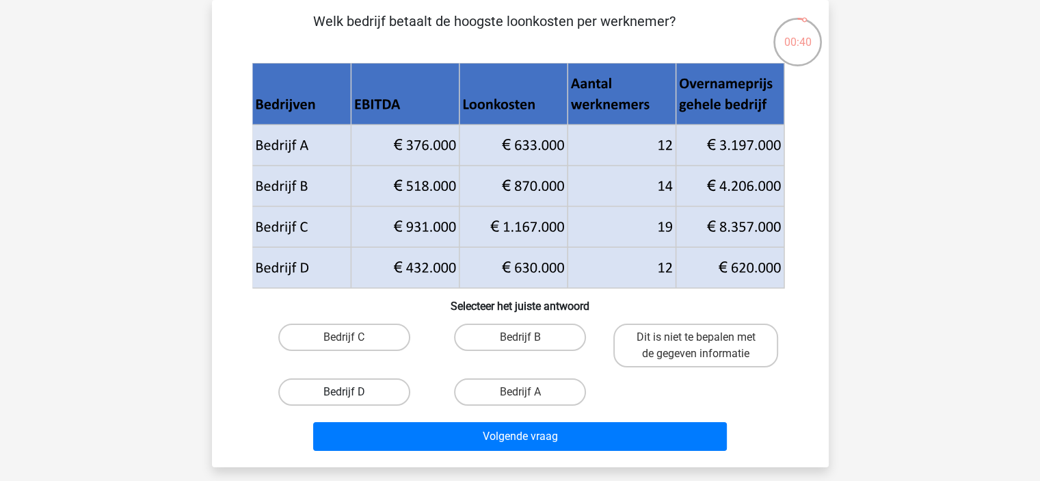
click at [385, 392] on label "Bedrijf D" at bounding box center [344, 391] width 132 height 27
click at [353, 392] on input "Bedrijf D" at bounding box center [348, 396] width 9 height 9
radio input "true"
click at [382, 338] on label "Bedrijf C" at bounding box center [344, 336] width 132 height 27
click at [353, 338] on input "Bedrijf C" at bounding box center [348, 341] width 9 height 9
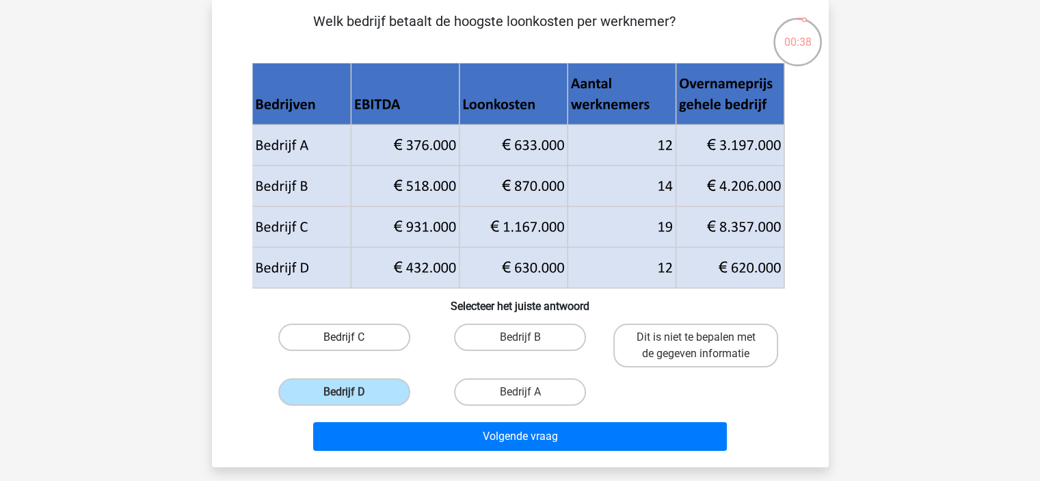
radio input "true"
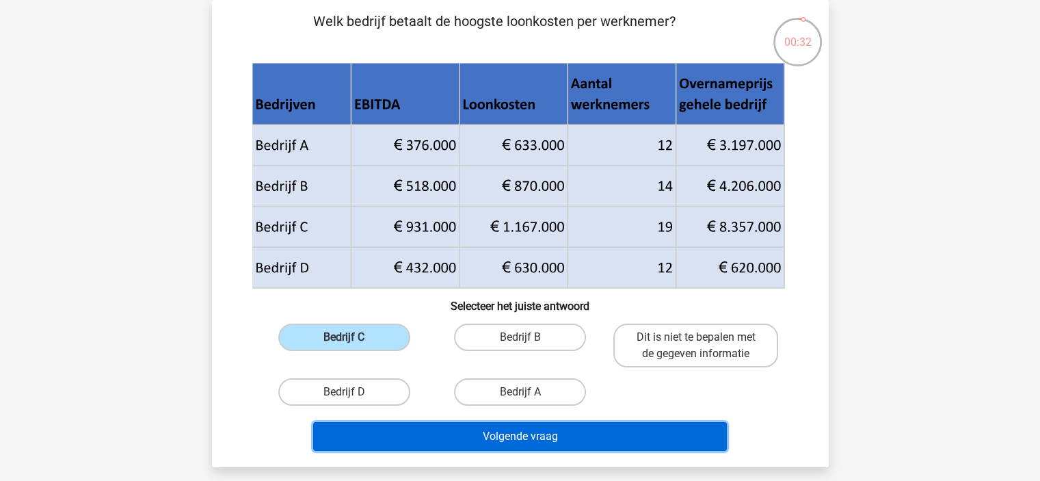
click at [685, 437] on button "Volgende vraag" at bounding box center [520, 436] width 414 height 29
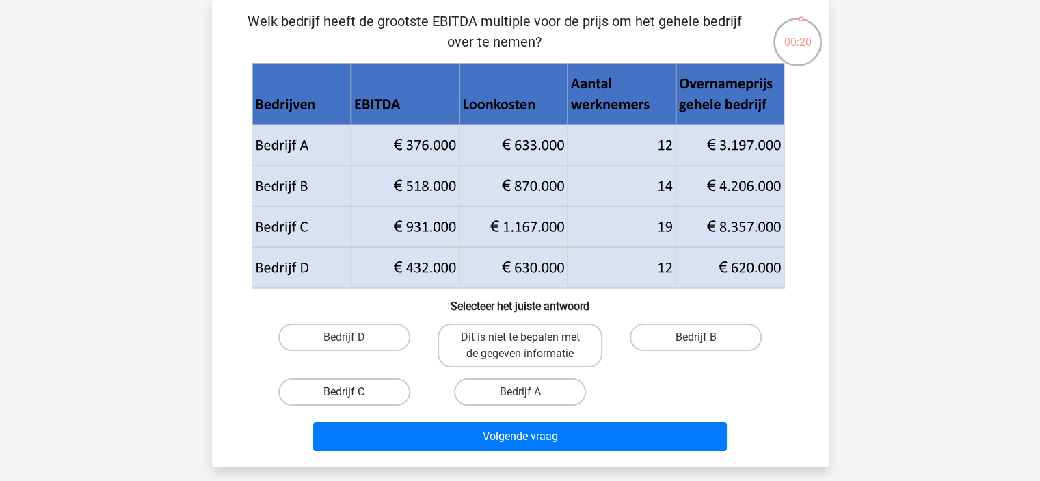
click at [383, 393] on label "Bedrijf C" at bounding box center [344, 391] width 132 height 27
click at [353, 393] on input "Bedrijf C" at bounding box center [348, 396] width 9 height 9
radio input "true"
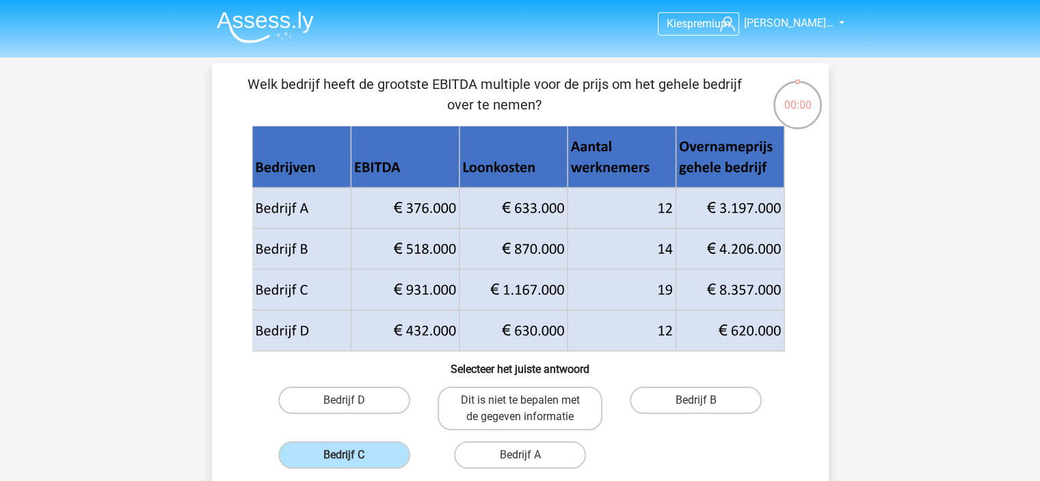
scroll to position [12, 0]
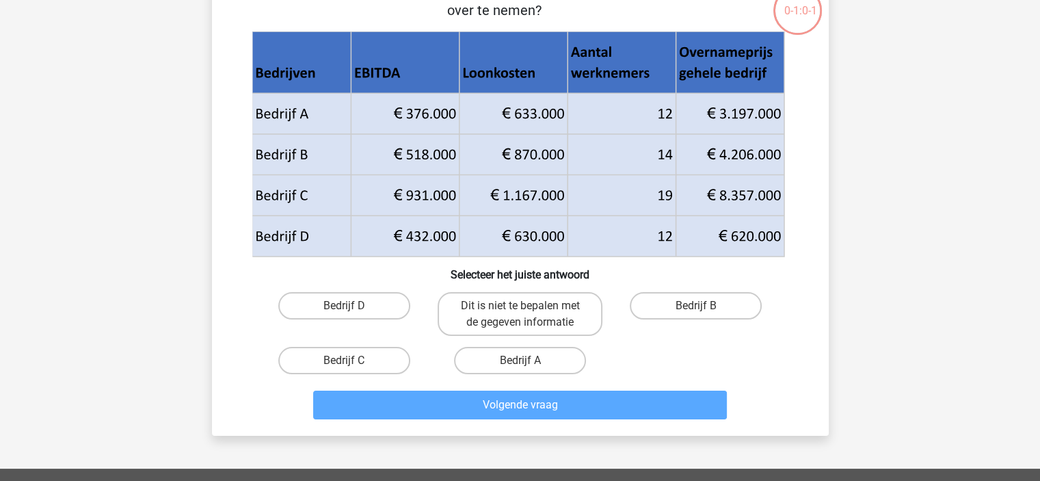
scroll to position [122, 0]
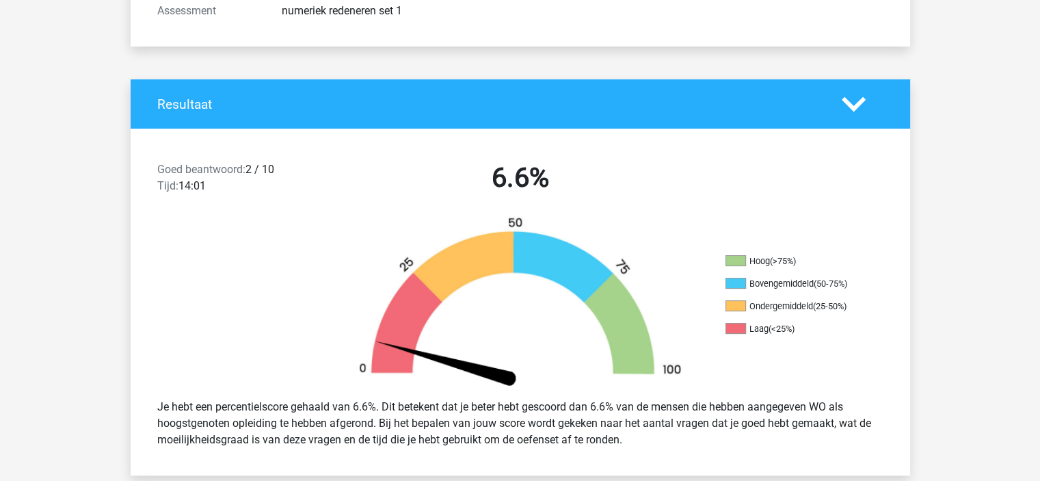
scroll to position [246, 0]
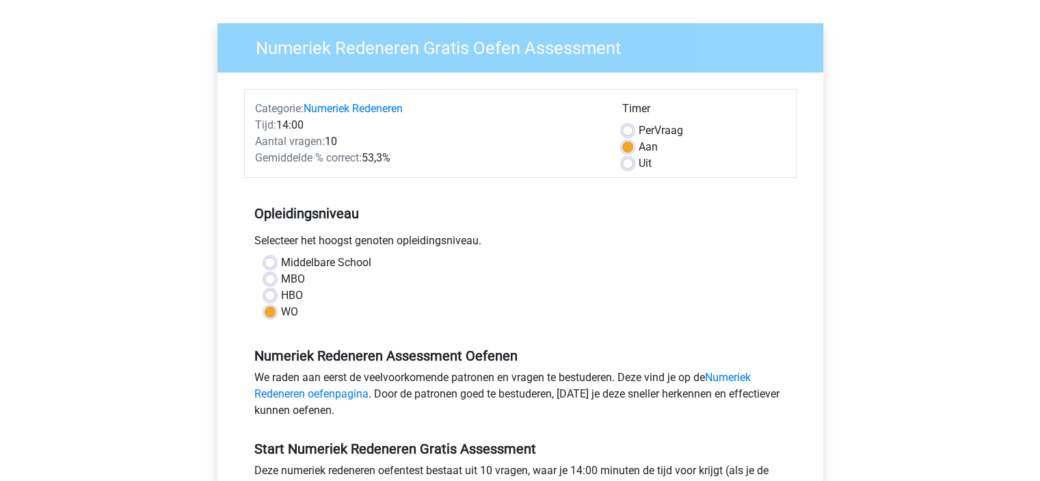
scroll to position [94, 0]
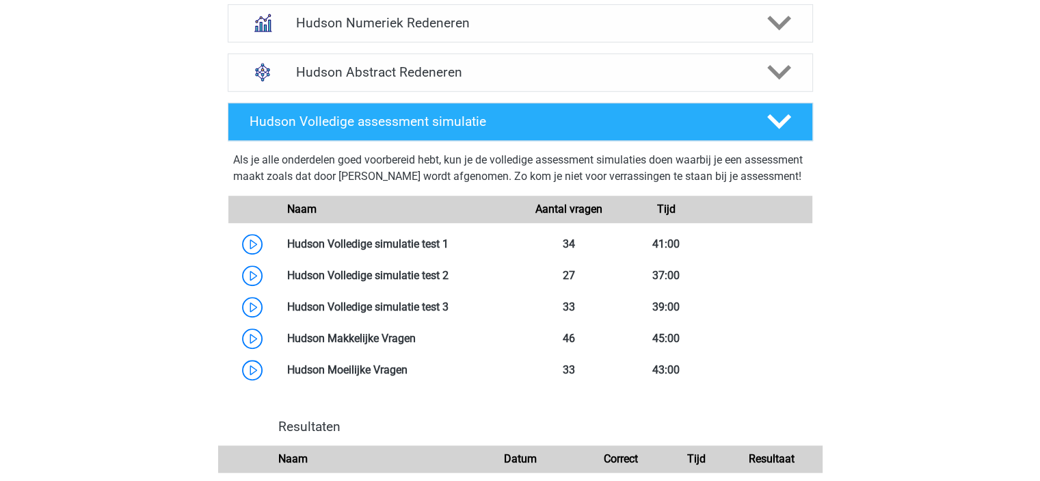
scroll to position [966, 0]
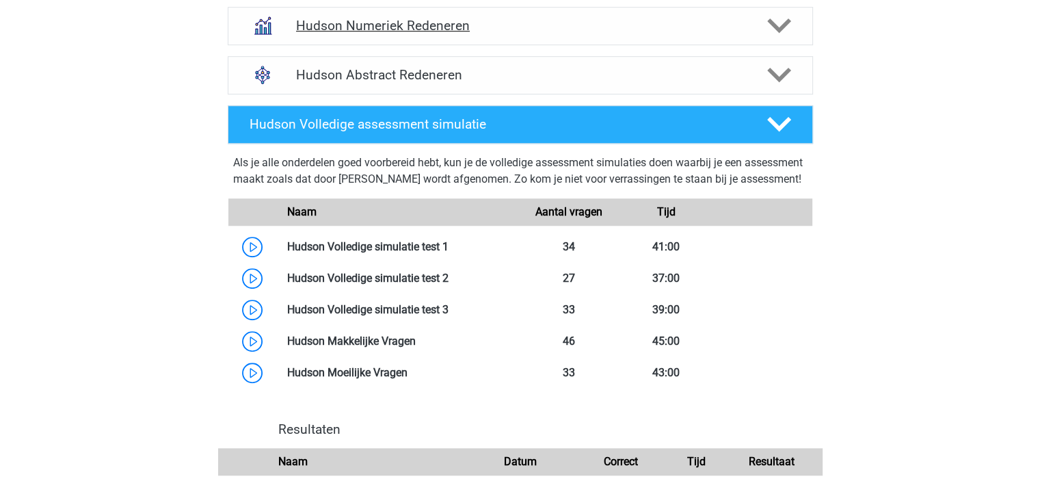
click at [784, 16] on icon at bounding box center [779, 26] width 24 height 24
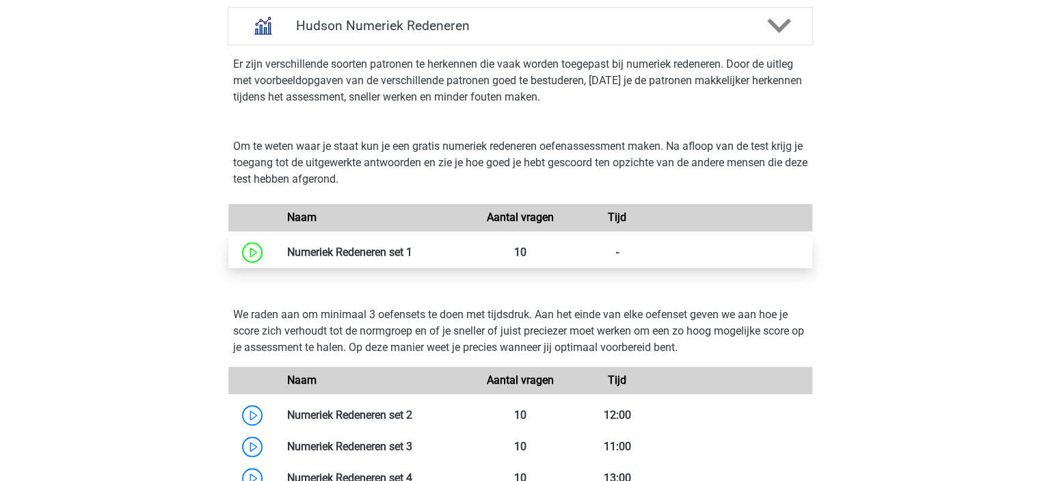
click at [412, 258] on link at bounding box center [412, 251] width 0 height 13
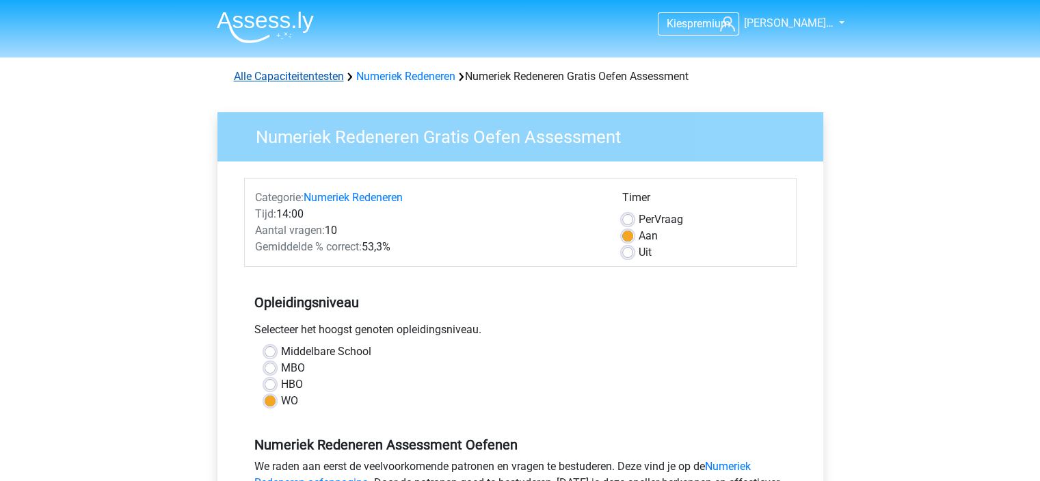
click at [328, 75] on link "Alle Capaciteitentesten" at bounding box center [289, 76] width 110 height 13
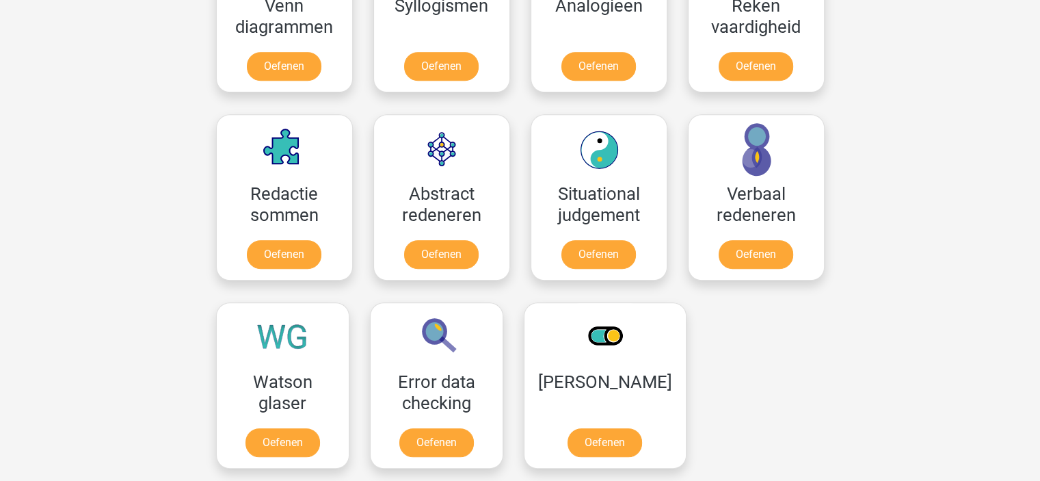
scroll to position [901, 0]
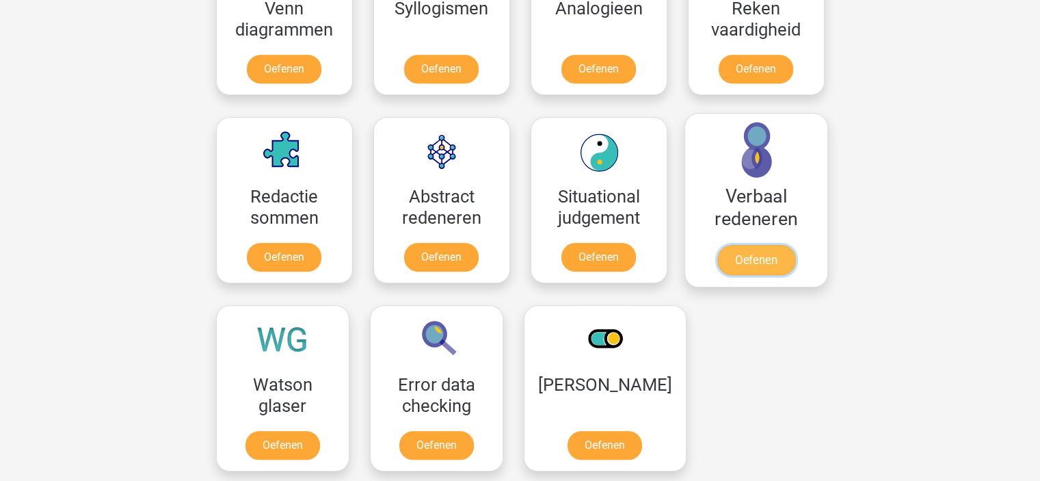
click at [751, 252] on link "Oefenen" at bounding box center [756, 260] width 78 height 30
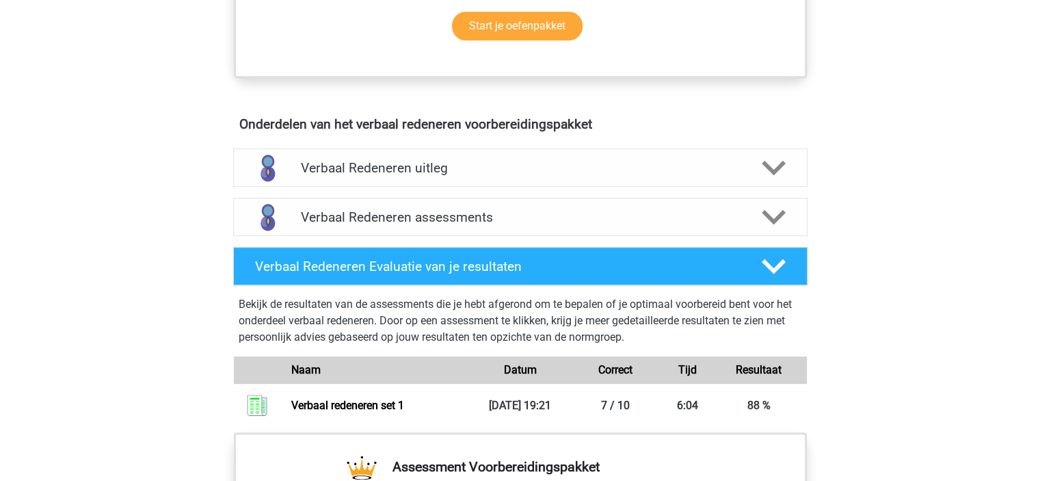
scroll to position [706, 0]
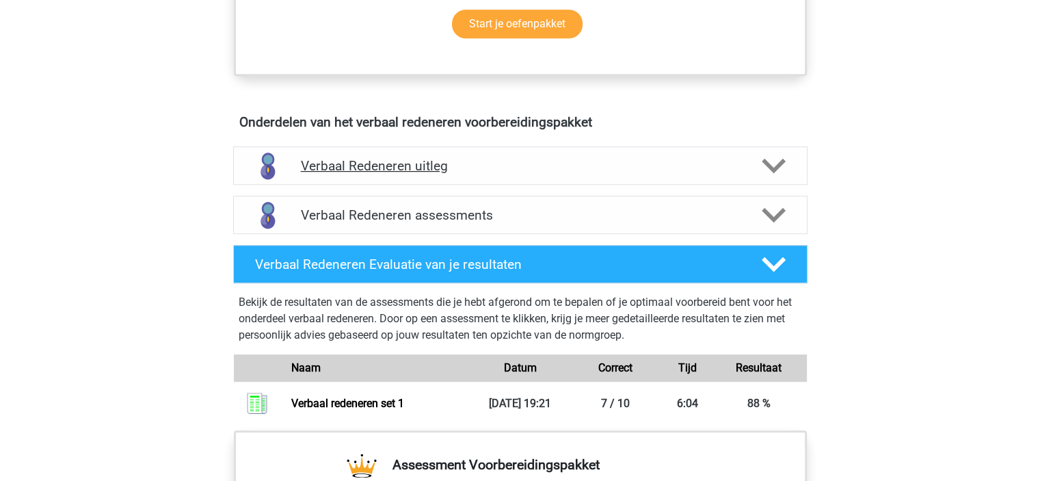
click at [780, 161] on polygon at bounding box center [774, 166] width 24 height 15
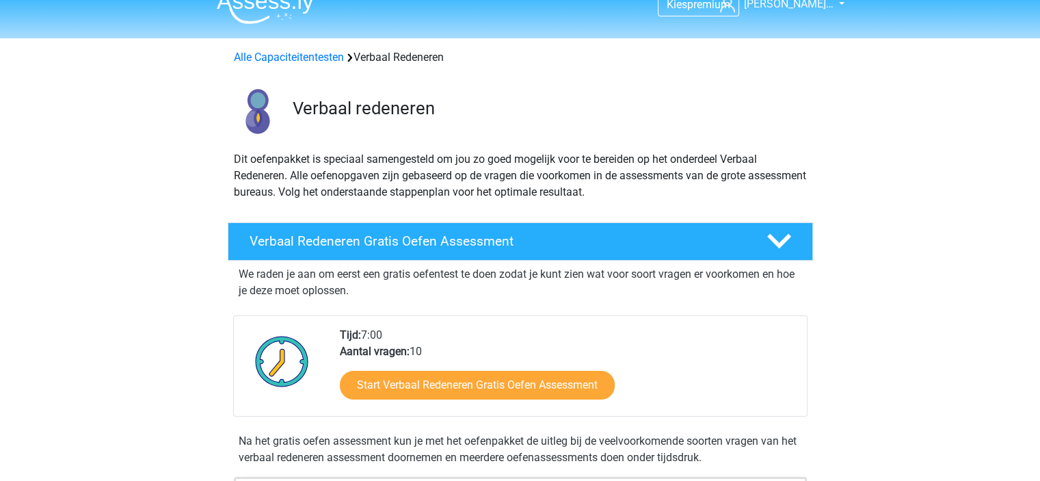
scroll to position [0, 0]
